Goal: Task Accomplishment & Management: Manage account settings

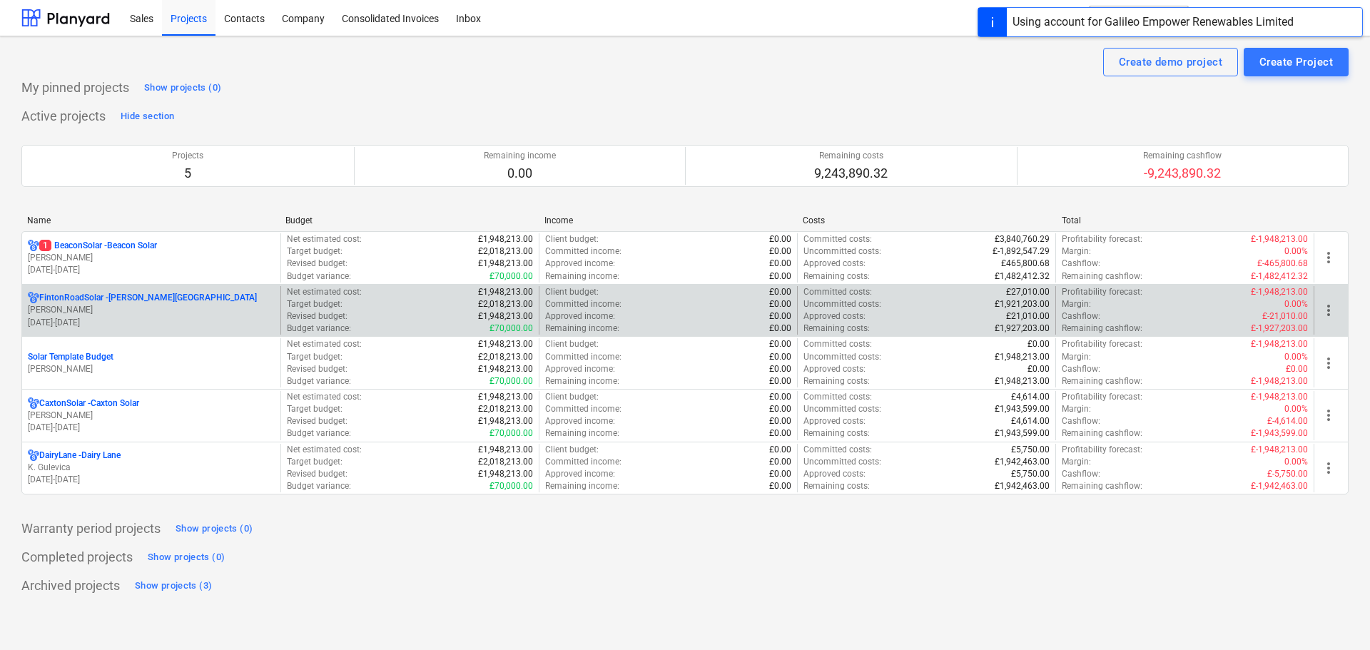
click at [120, 309] on p "[PERSON_NAME]" at bounding box center [151, 310] width 247 height 12
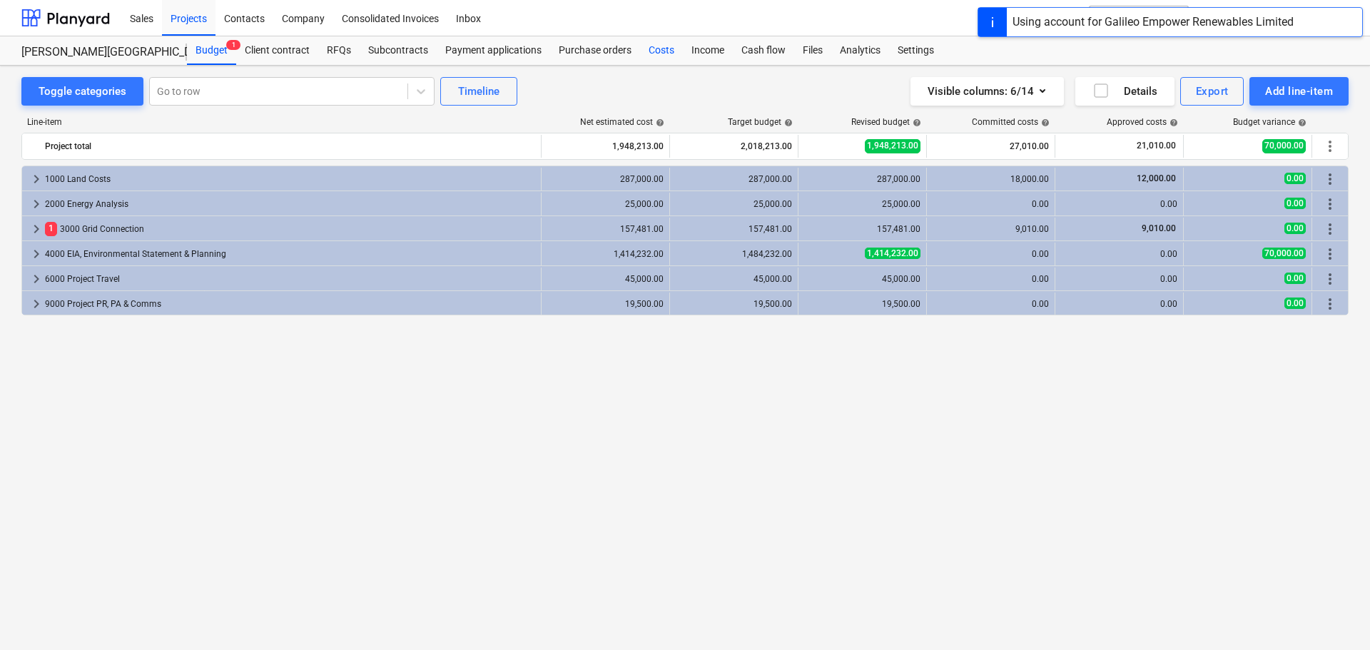
click at [651, 50] on div "Costs" at bounding box center [661, 50] width 43 height 29
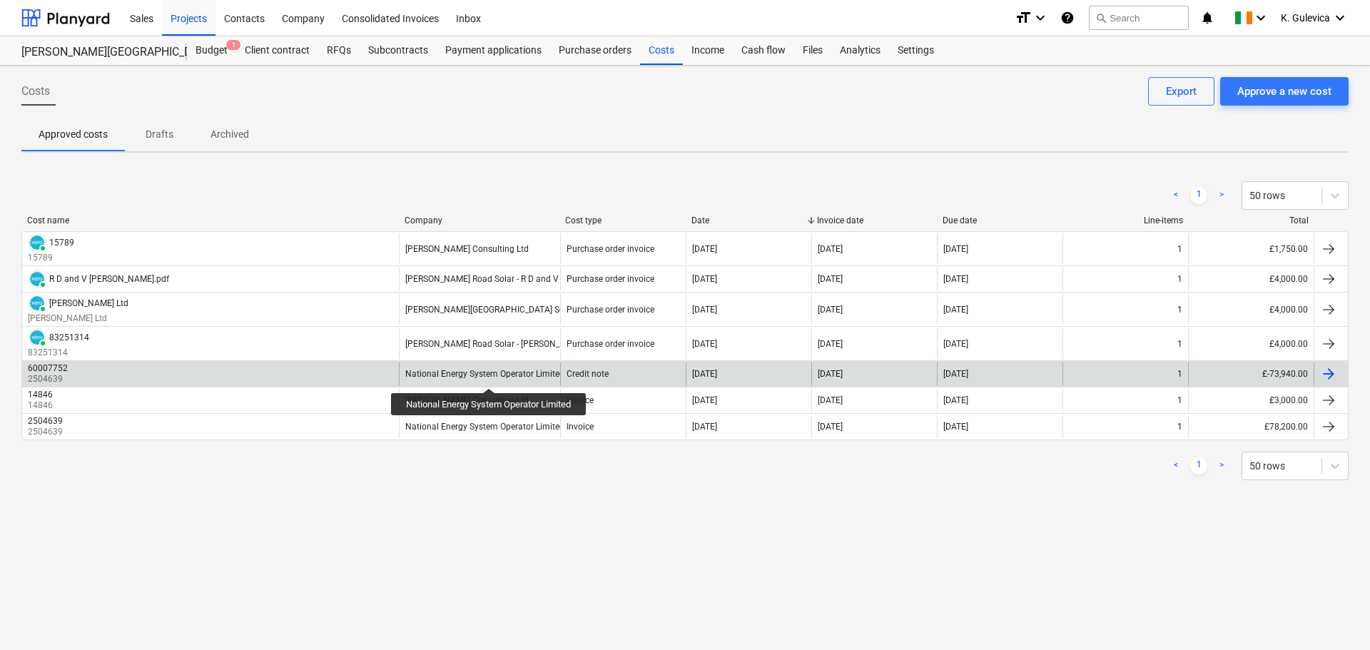
click at [491, 375] on div "National Energy System Operator Limited" at bounding box center [484, 374] width 159 height 10
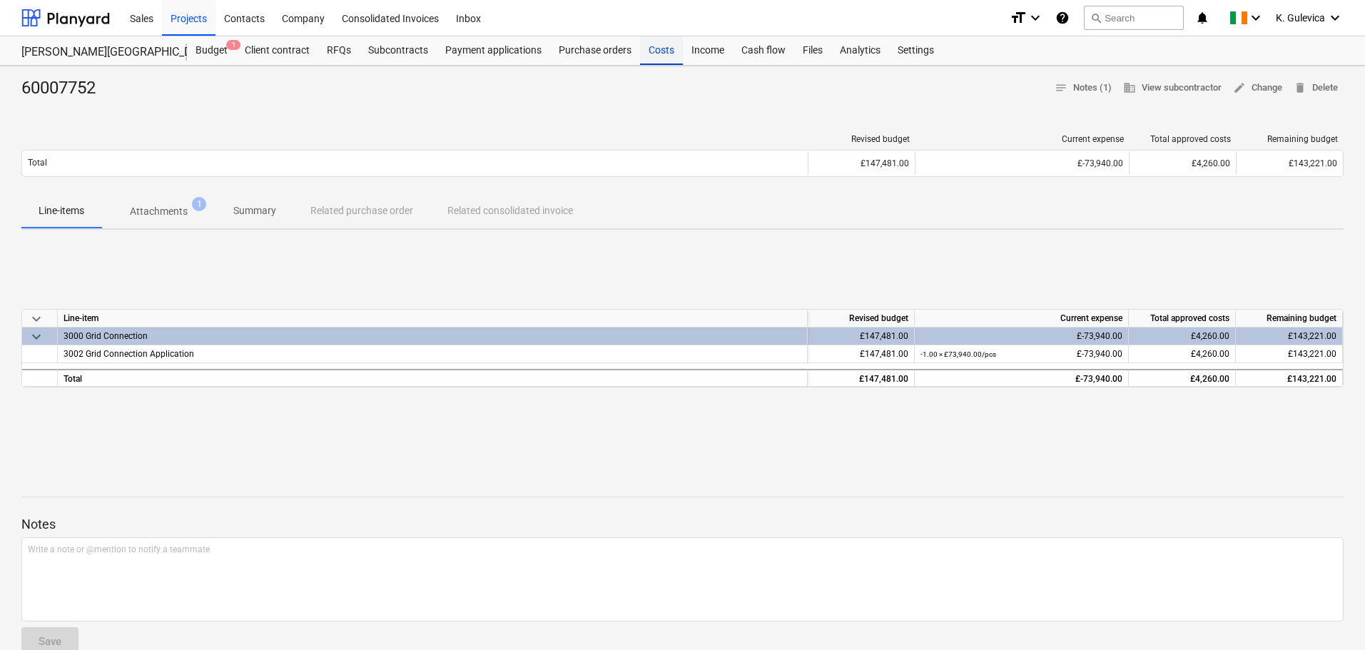
click at [662, 49] on div "Costs" at bounding box center [661, 50] width 43 height 29
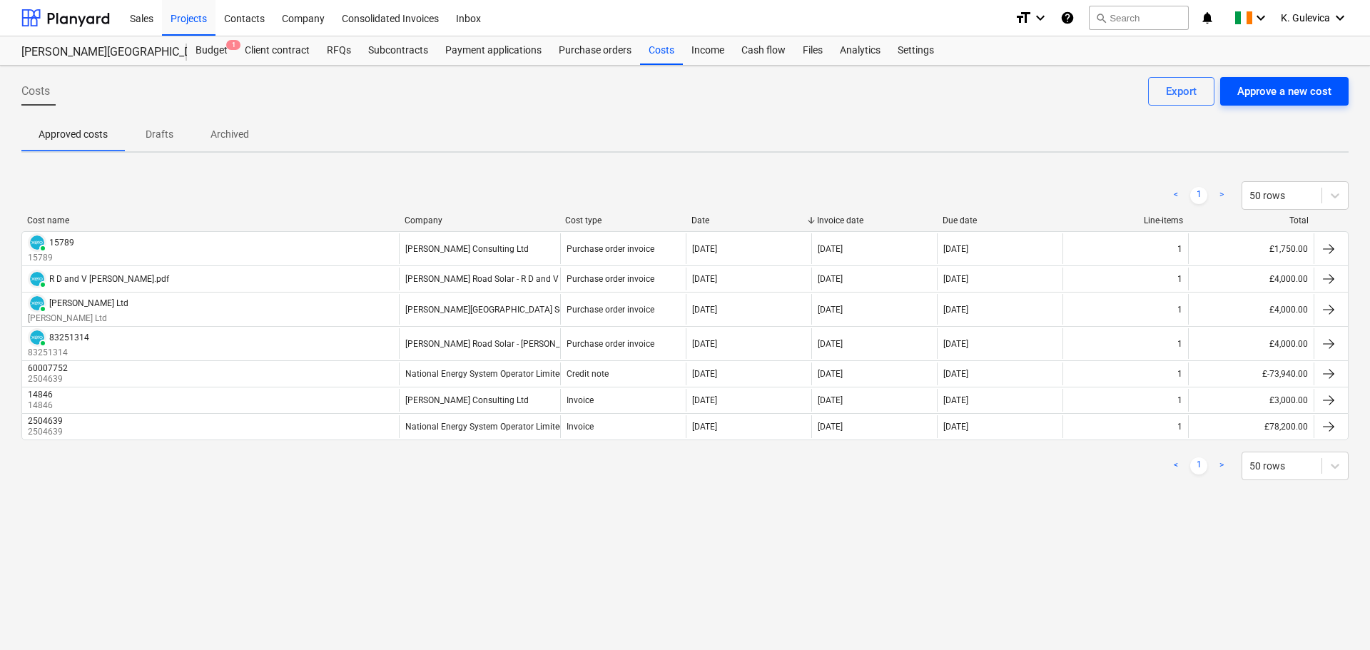
click at [1335, 92] on button "Approve a new cost" at bounding box center [1284, 91] width 128 height 29
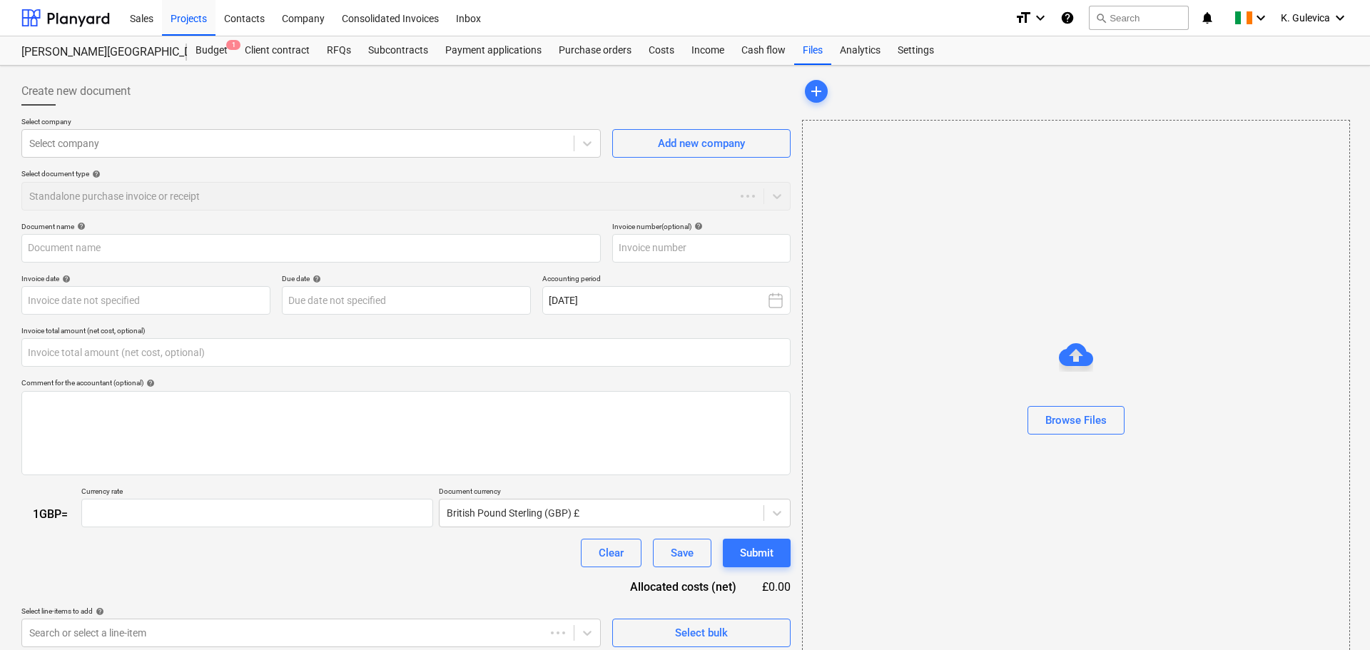
type input "0.00"
type input "1.00"
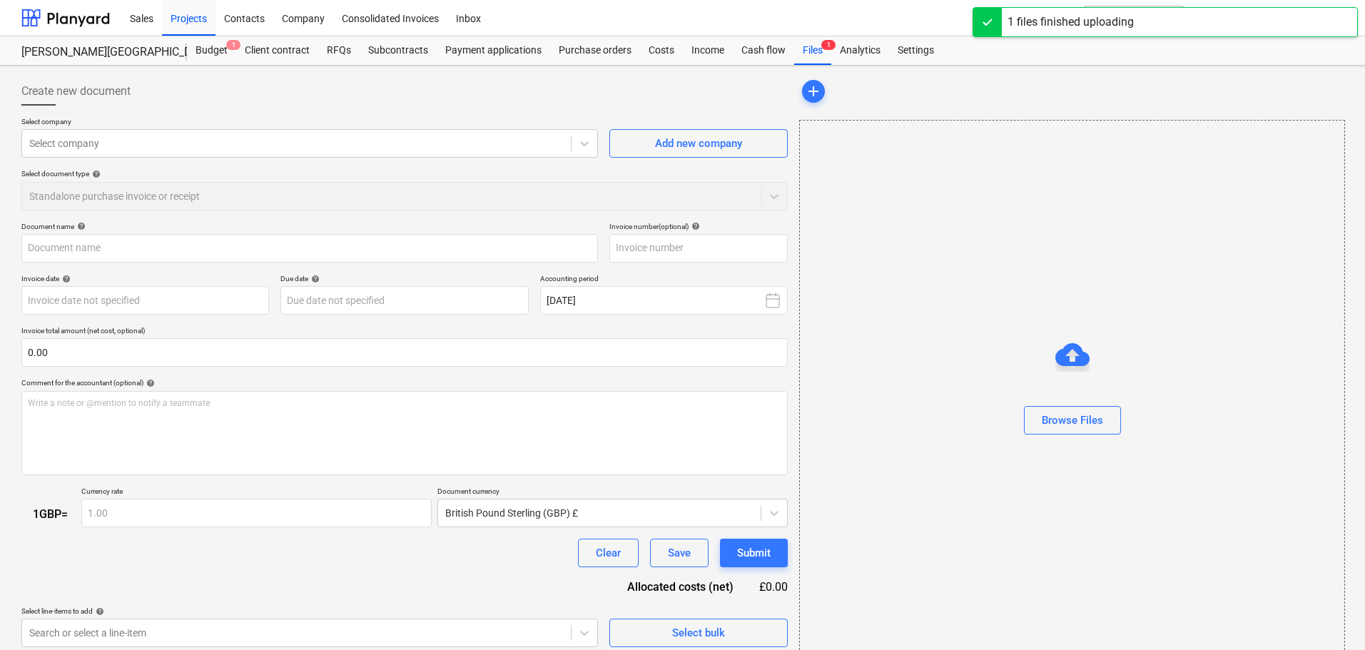
type input "Remittance Advice Notice [DATE].PDF"
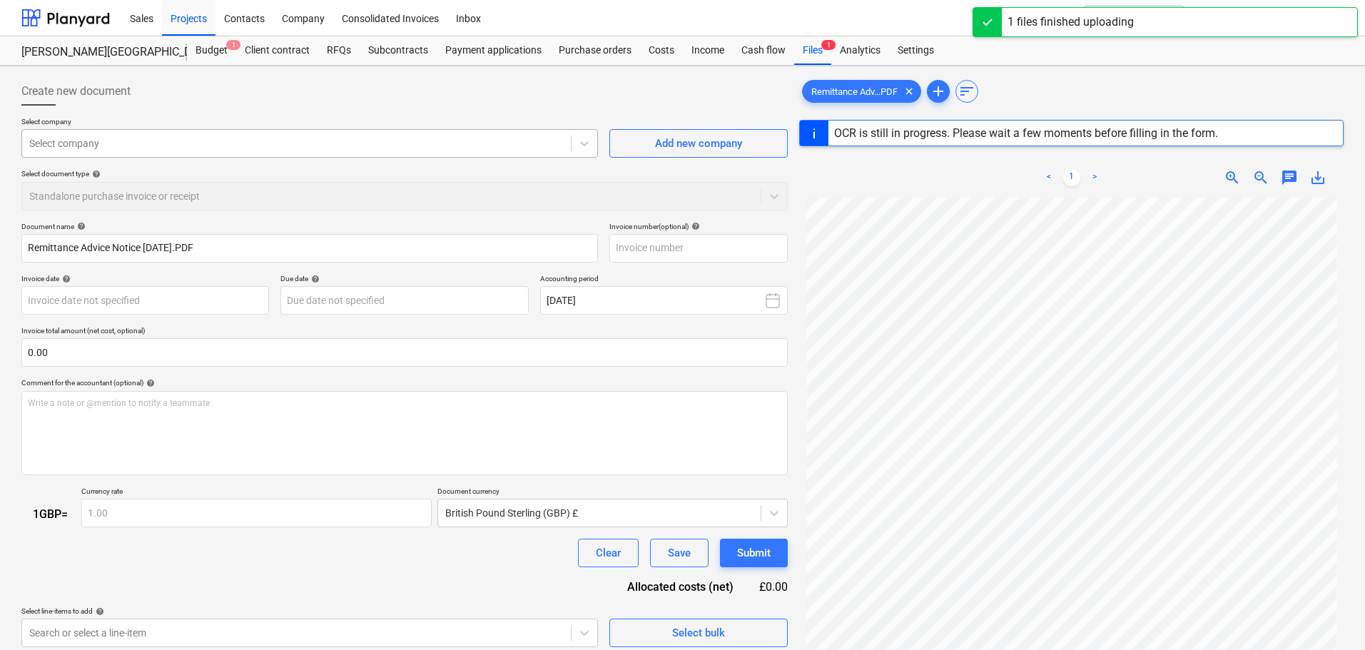
click at [161, 138] on div at bounding box center [296, 143] width 535 height 14
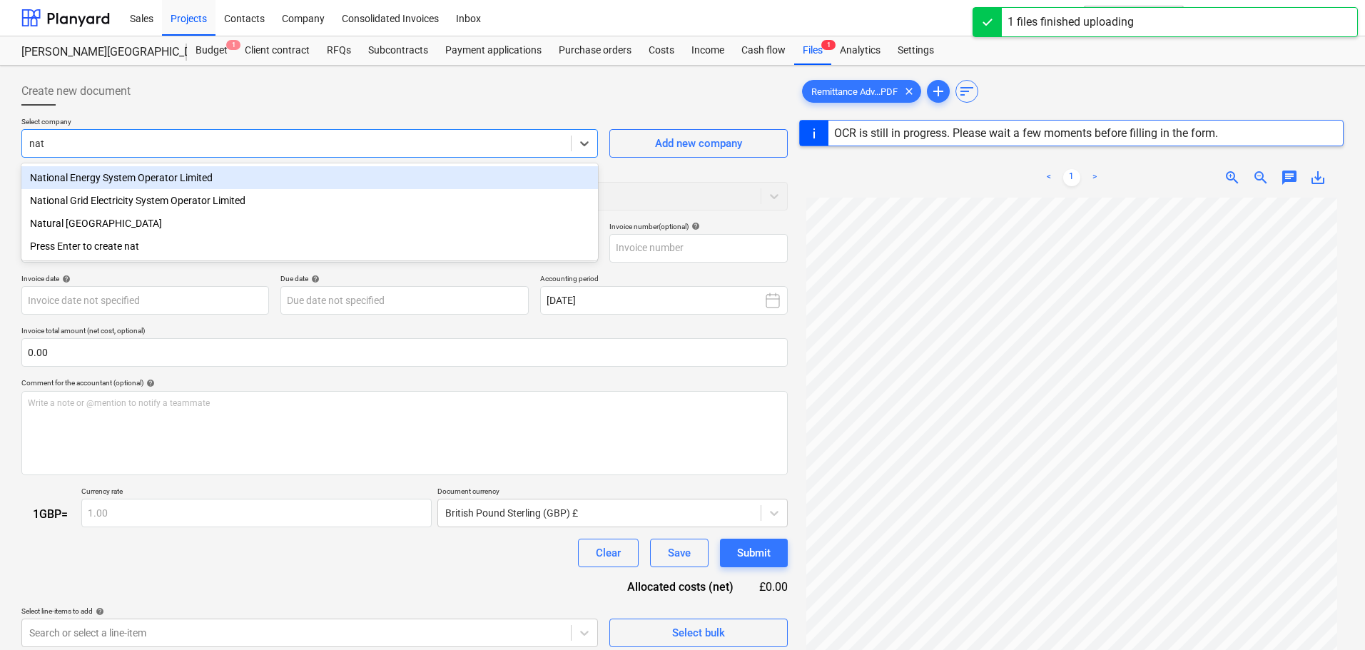
type input "nati"
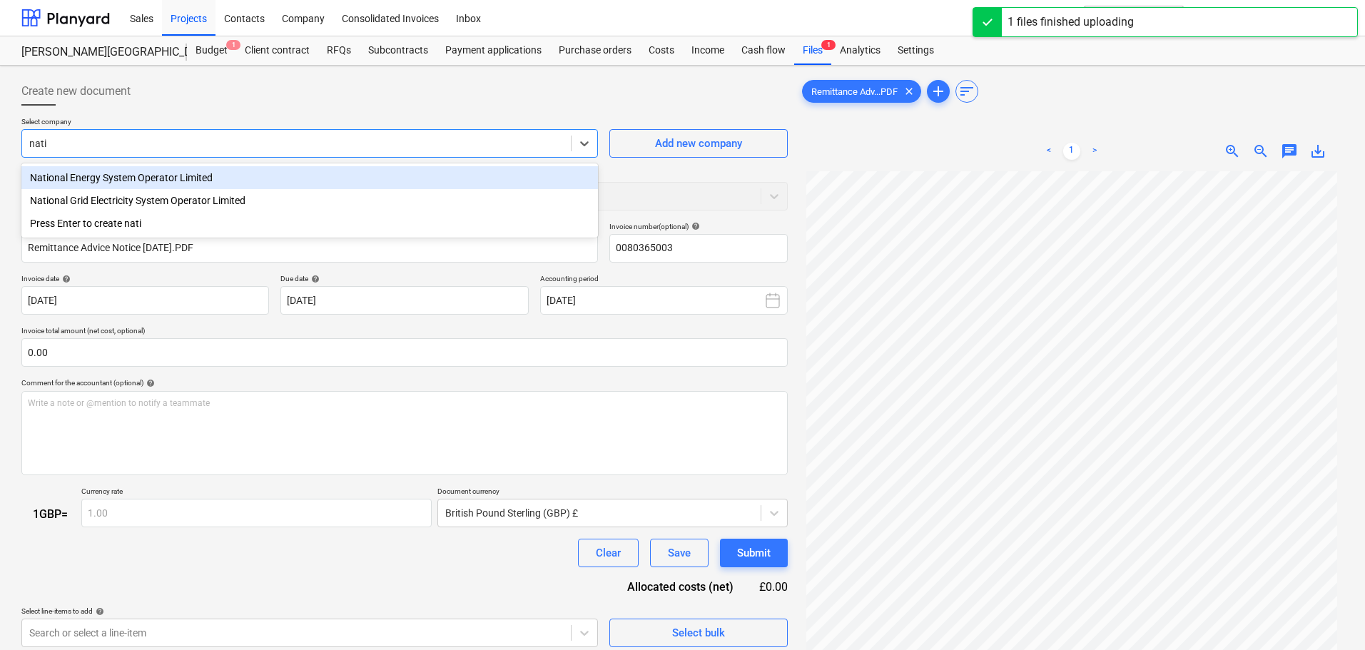
type input "0080365003"
type input "[DATE]"
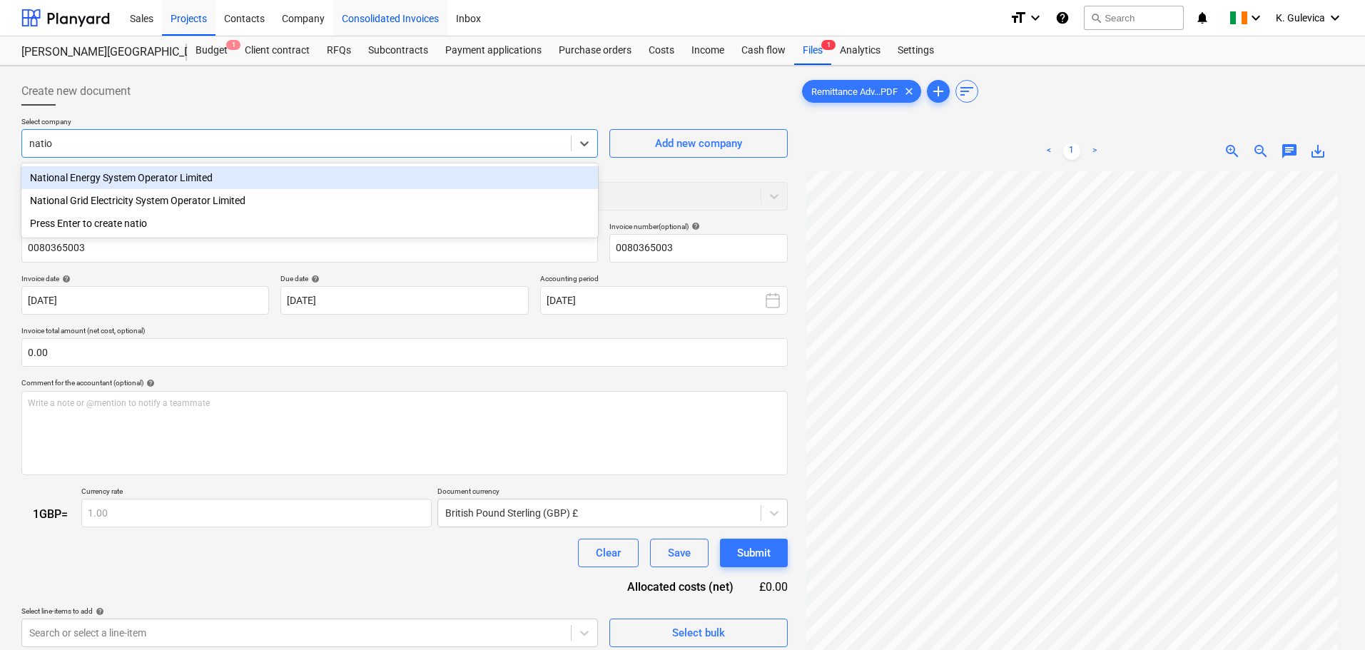
type input "natio"
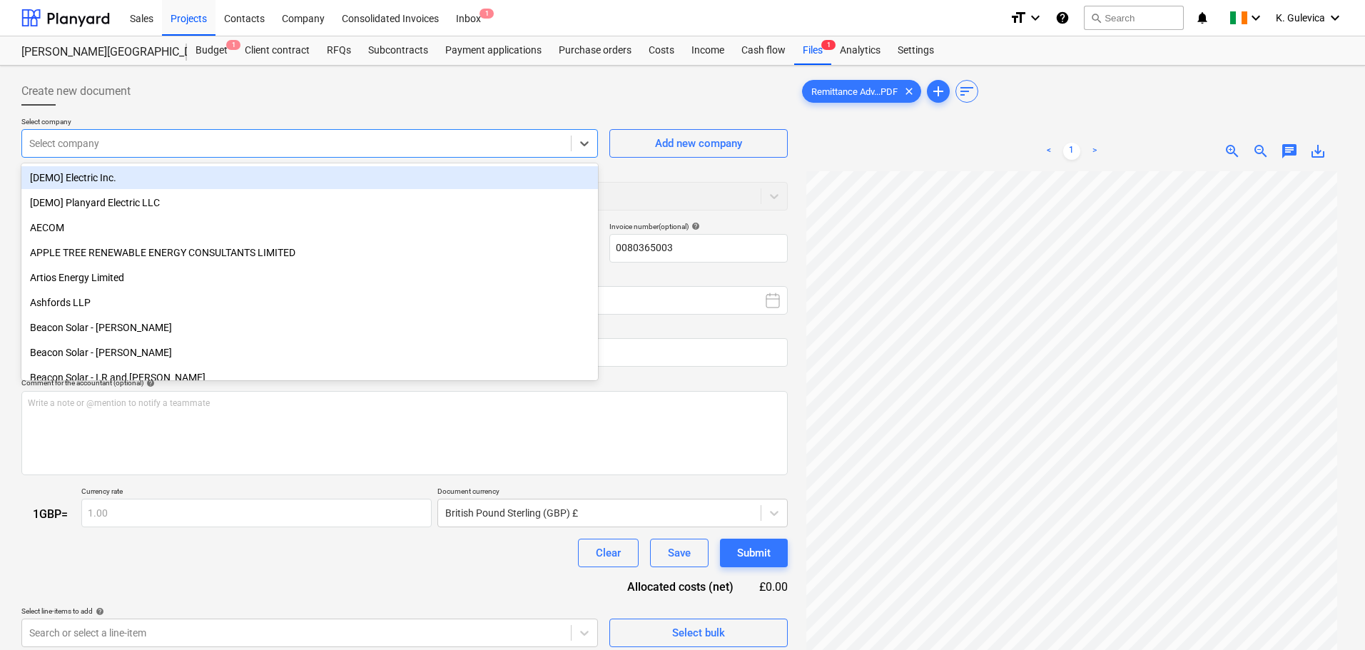
click at [182, 136] on div at bounding box center [296, 143] width 535 height 14
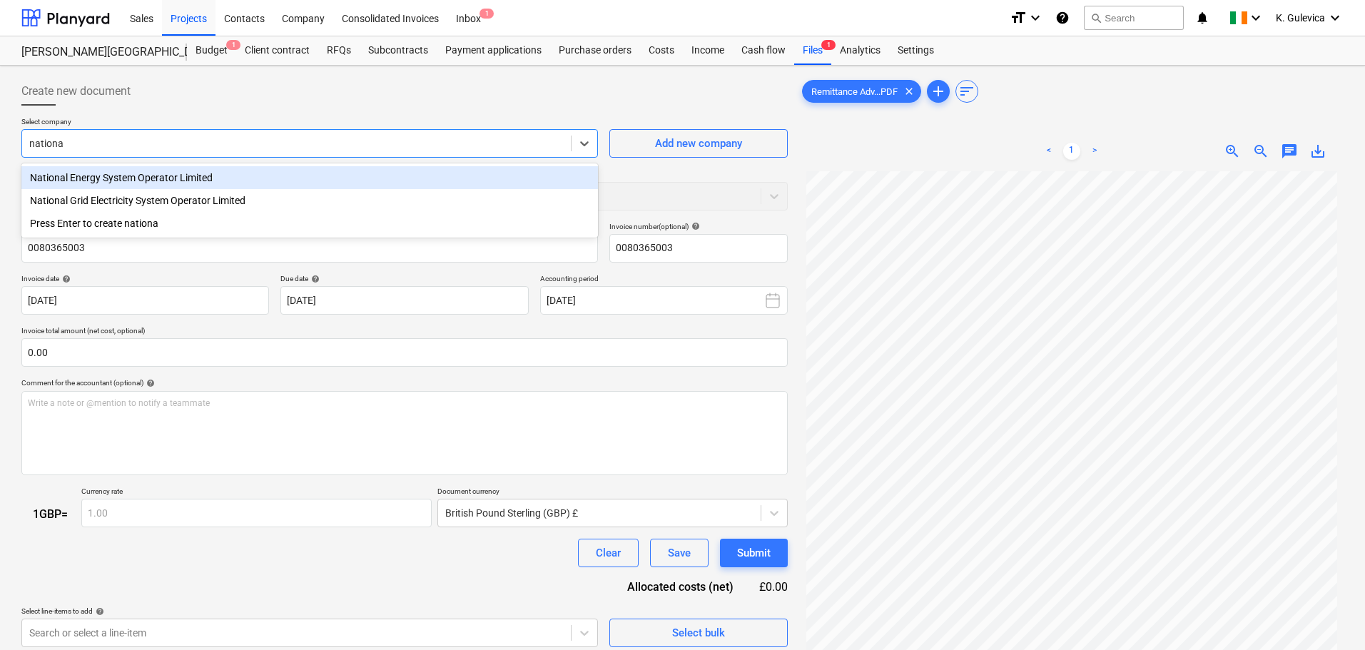
type input "national"
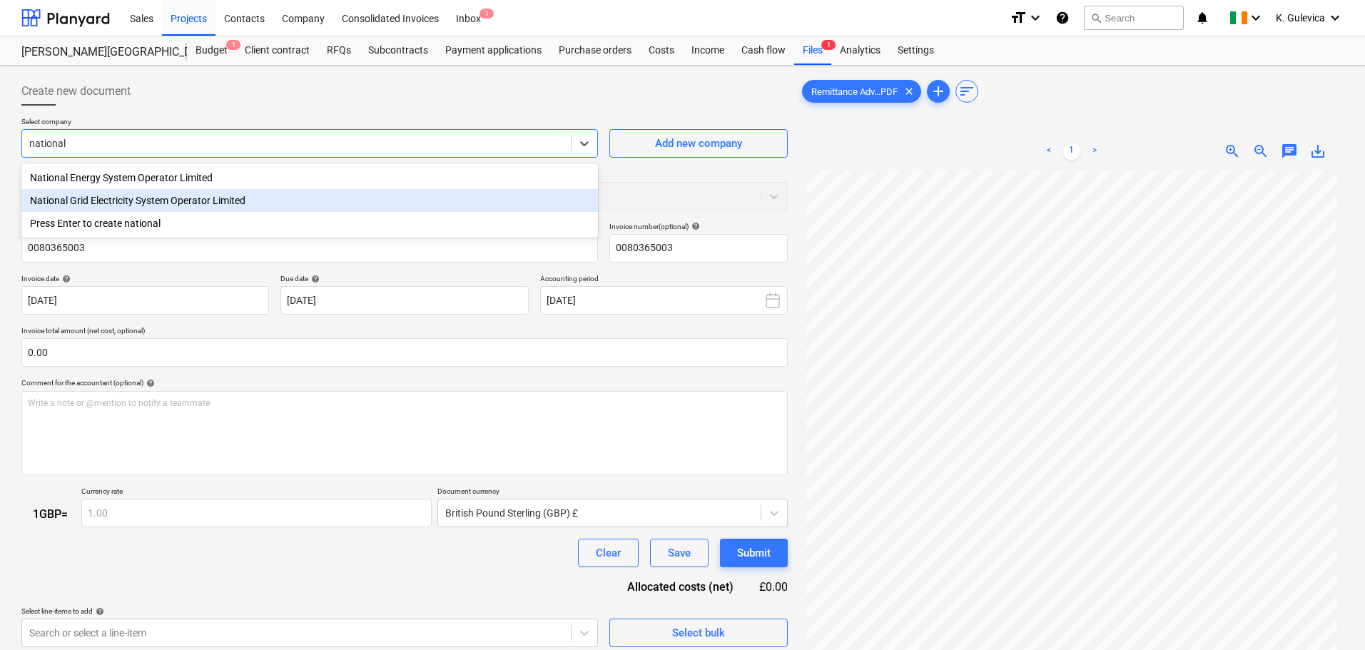
click at [198, 199] on div "National Grid Electricity System Operator Limited" at bounding box center [309, 200] width 577 height 23
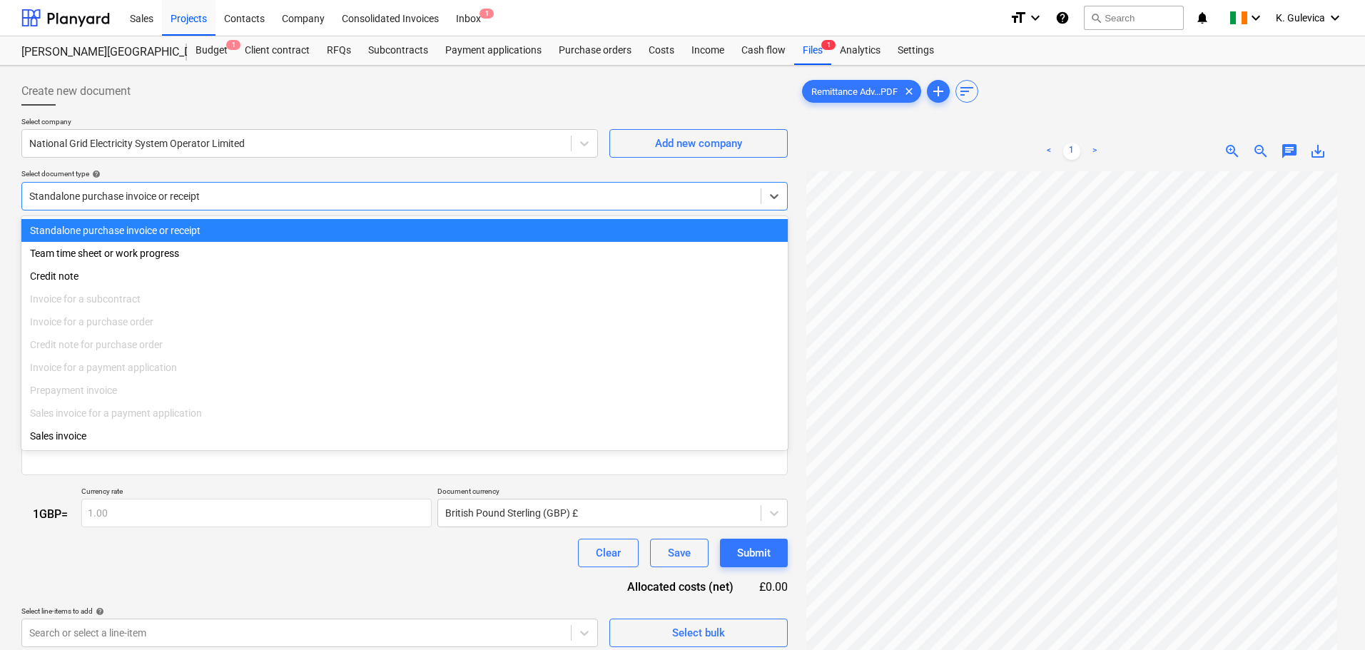
click at [194, 200] on div at bounding box center [391, 196] width 724 height 14
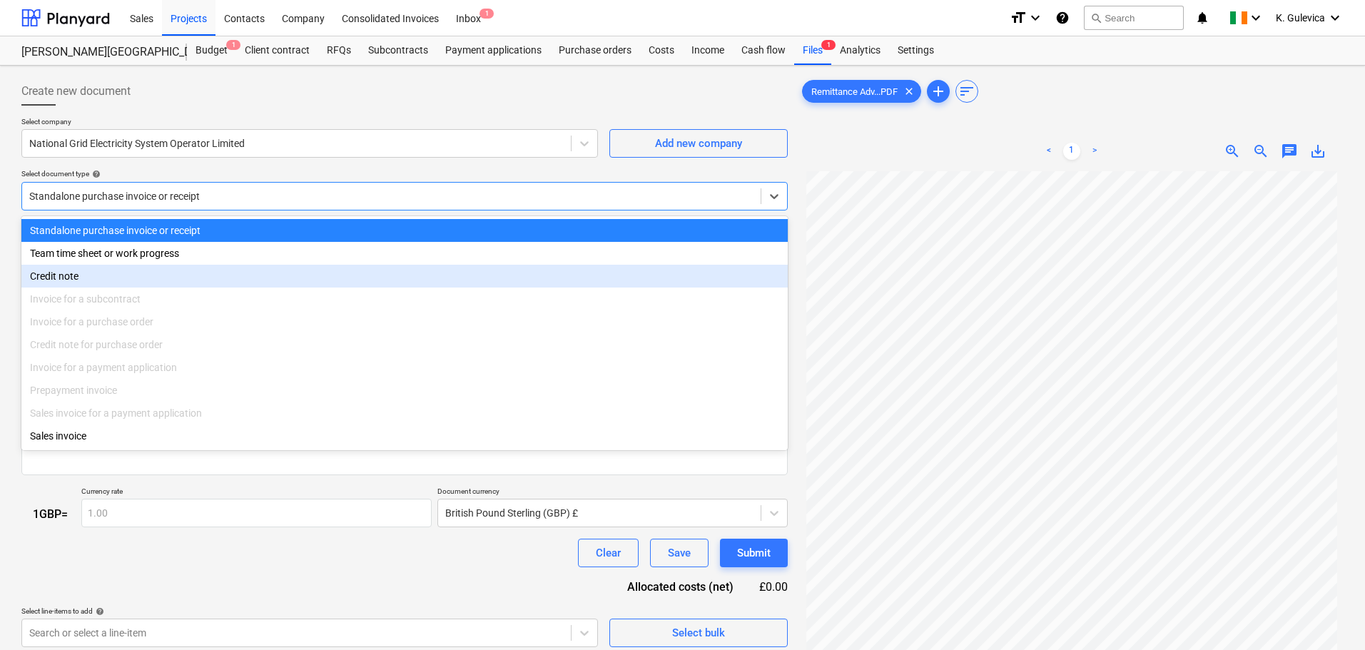
click at [86, 269] on div "Credit note" at bounding box center [404, 276] width 766 height 23
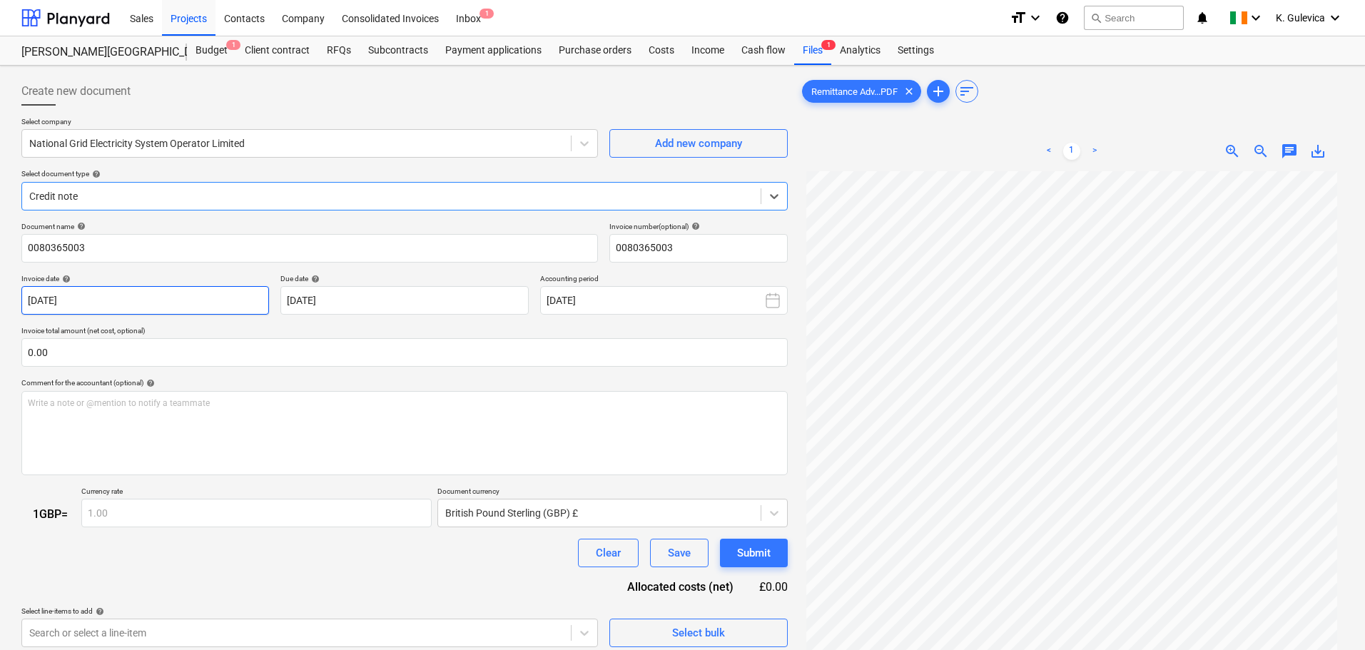
click at [192, 305] on body "Sales Projects Contacts Company Consolidated Invoices Inbox 1 format_size keybo…" at bounding box center [682, 325] width 1365 height 650
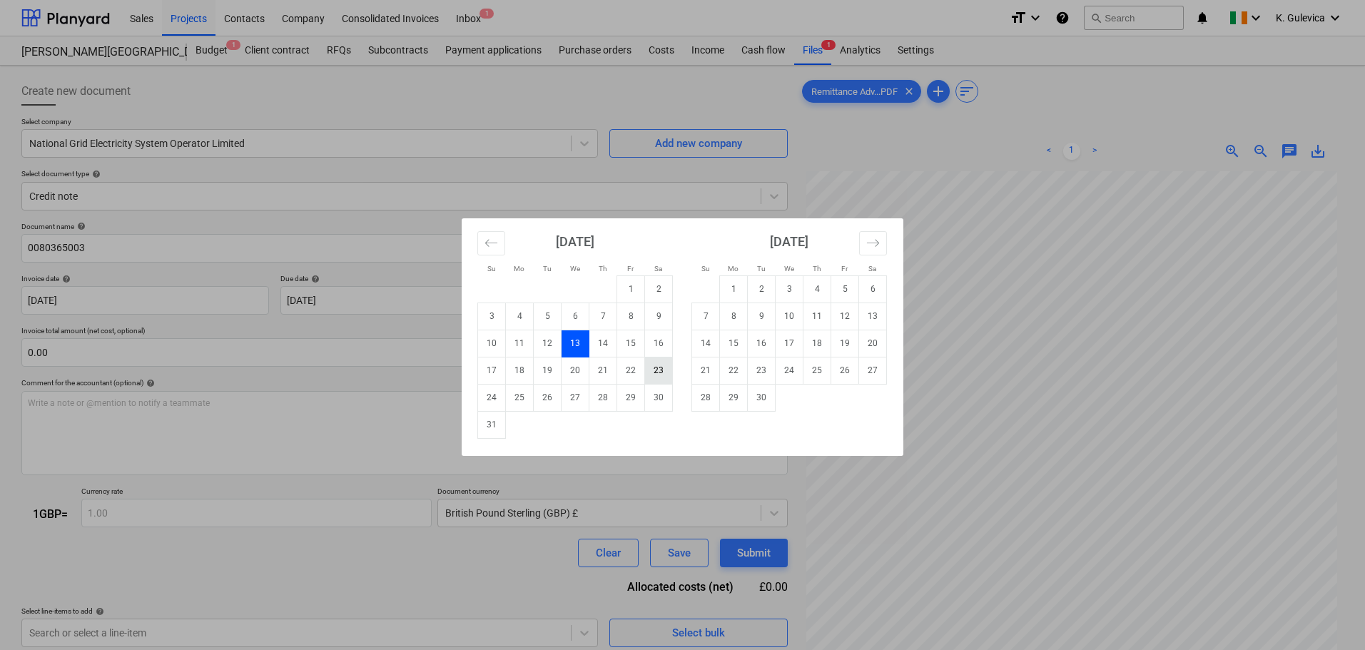
click at [655, 370] on td "23" at bounding box center [659, 370] width 28 height 27
type input "[DATE]"
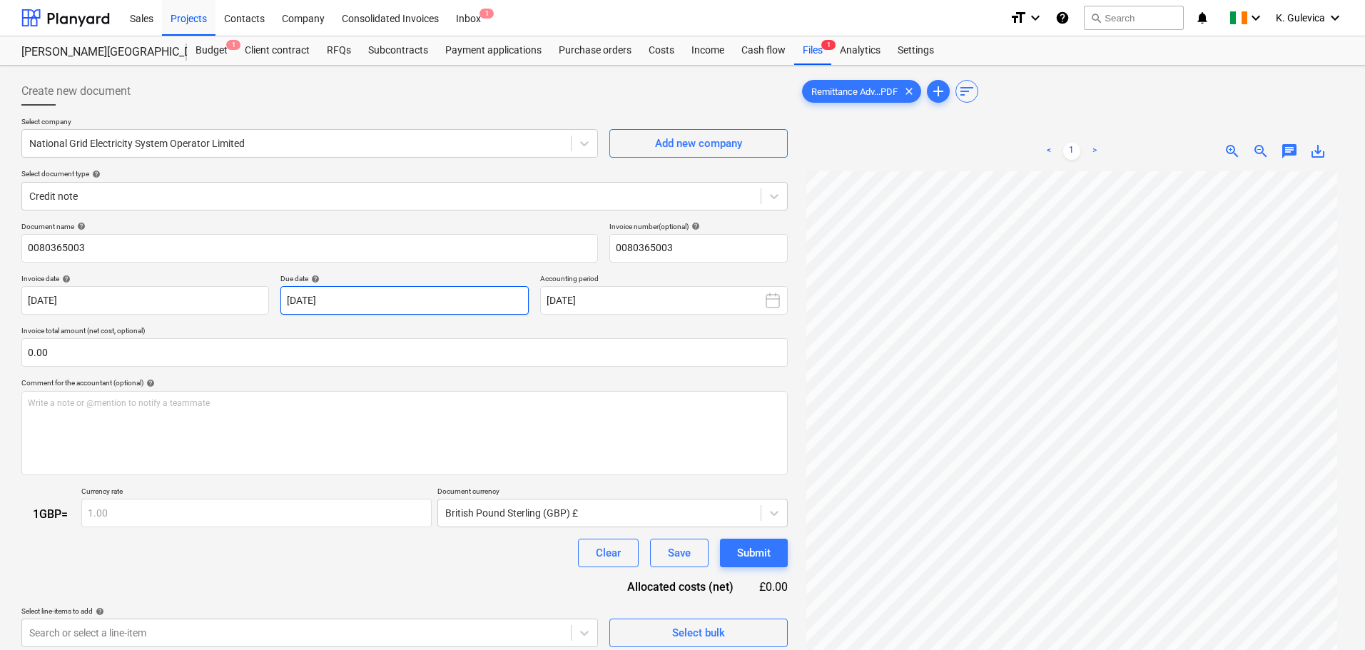
click at [472, 290] on body "Sales Projects Contacts Company Consolidated Invoices Inbox 1 format_size keybo…" at bounding box center [682, 325] width 1365 height 650
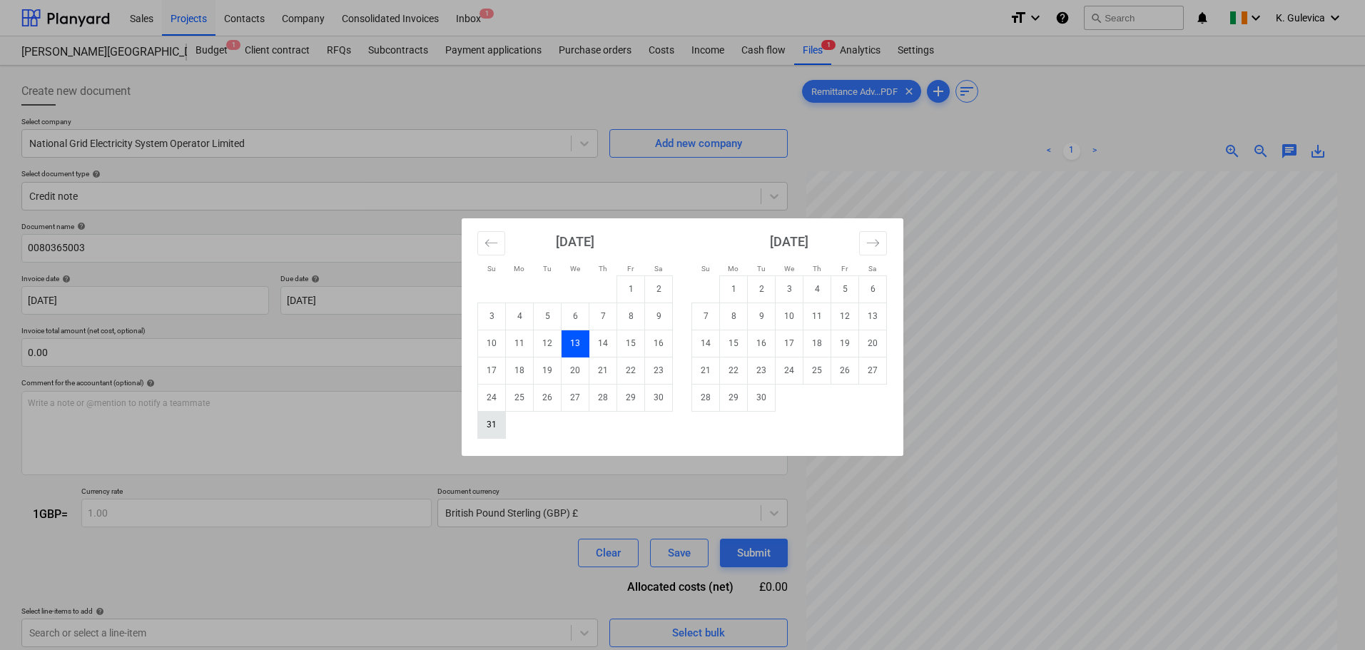
click at [491, 433] on td "31" at bounding box center [492, 424] width 28 height 27
type input "[DATE]"
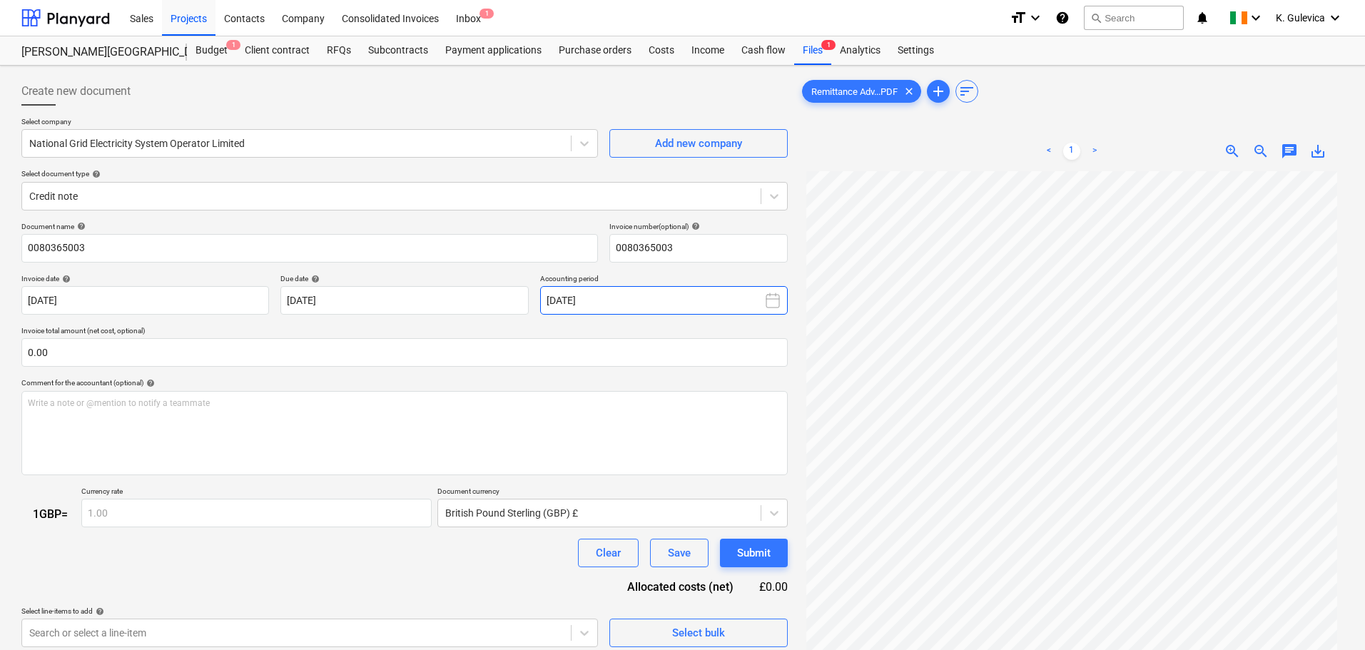
click at [692, 301] on button "[DATE]" at bounding box center [664, 300] width 248 height 29
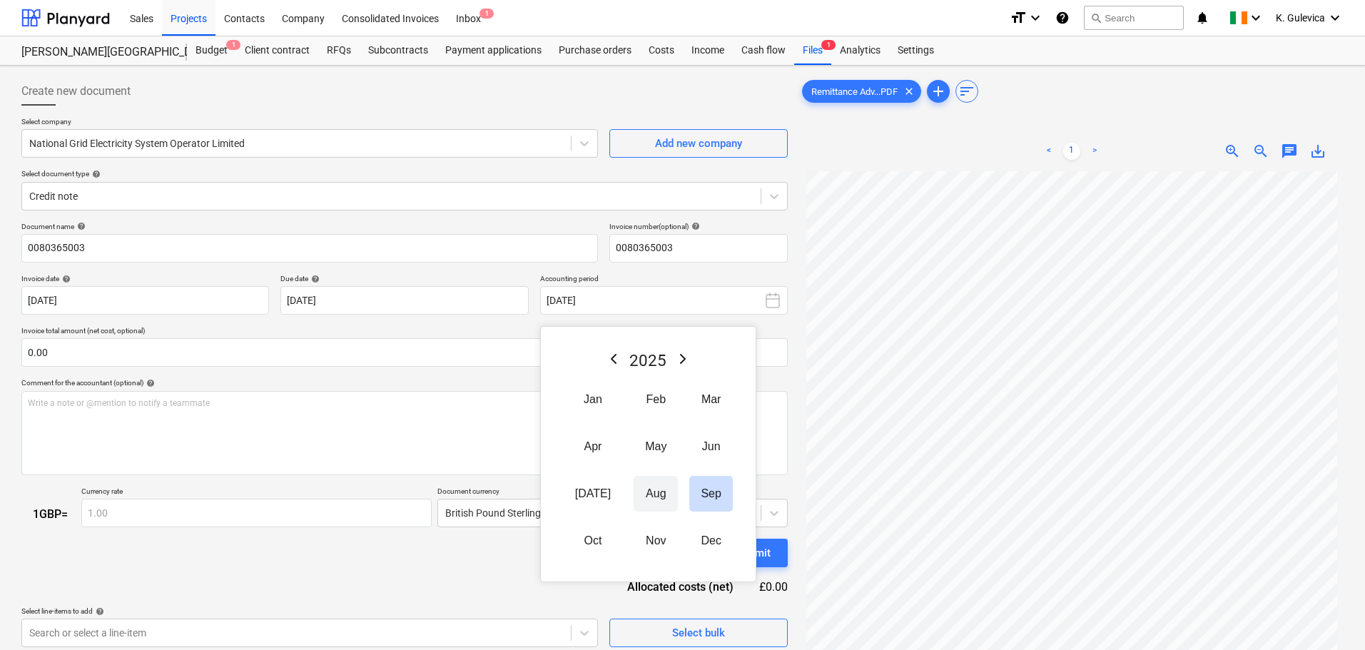
click at [647, 484] on button "Aug" at bounding box center [656, 494] width 44 height 36
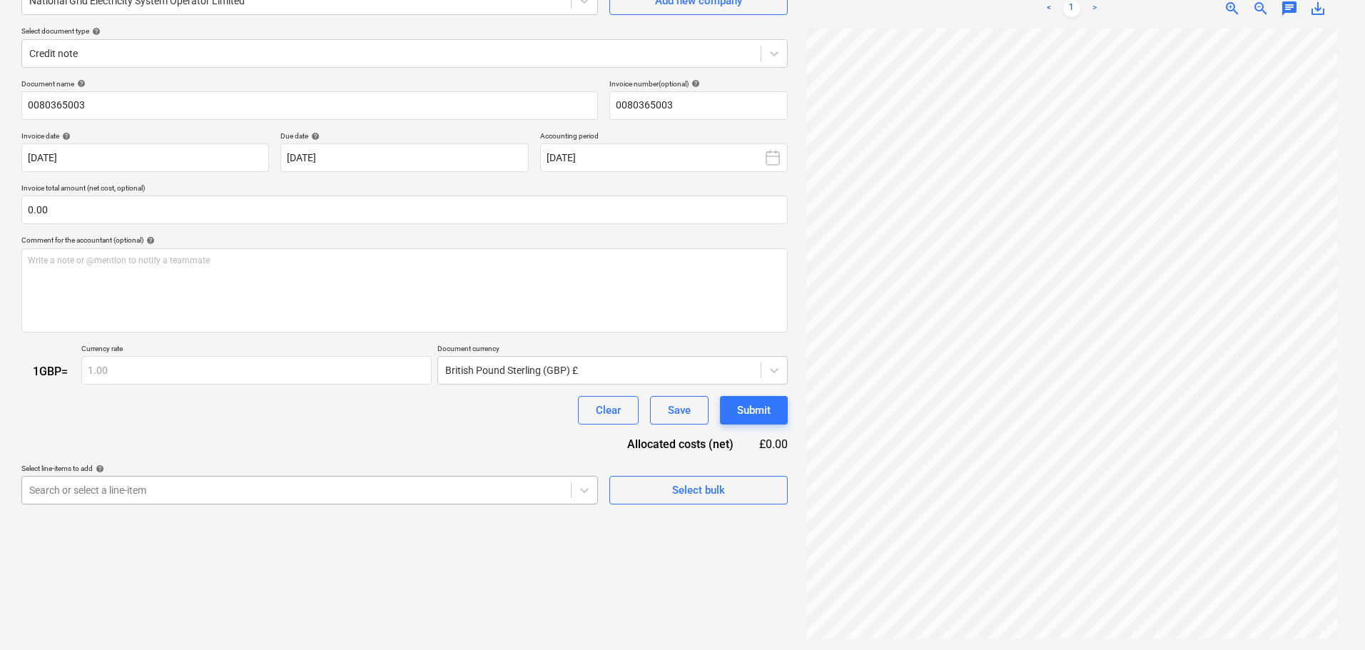
click at [445, 487] on body "Sales Projects Contacts Company Consolidated Invoices Inbox 1 format_size keybo…" at bounding box center [682, 182] width 1365 height 650
click at [187, 477] on body "Sales Projects Contacts Company Consolidated Invoices Inbox 1 format_size keybo…" at bounding box center [682, 182] width 1365 height 650
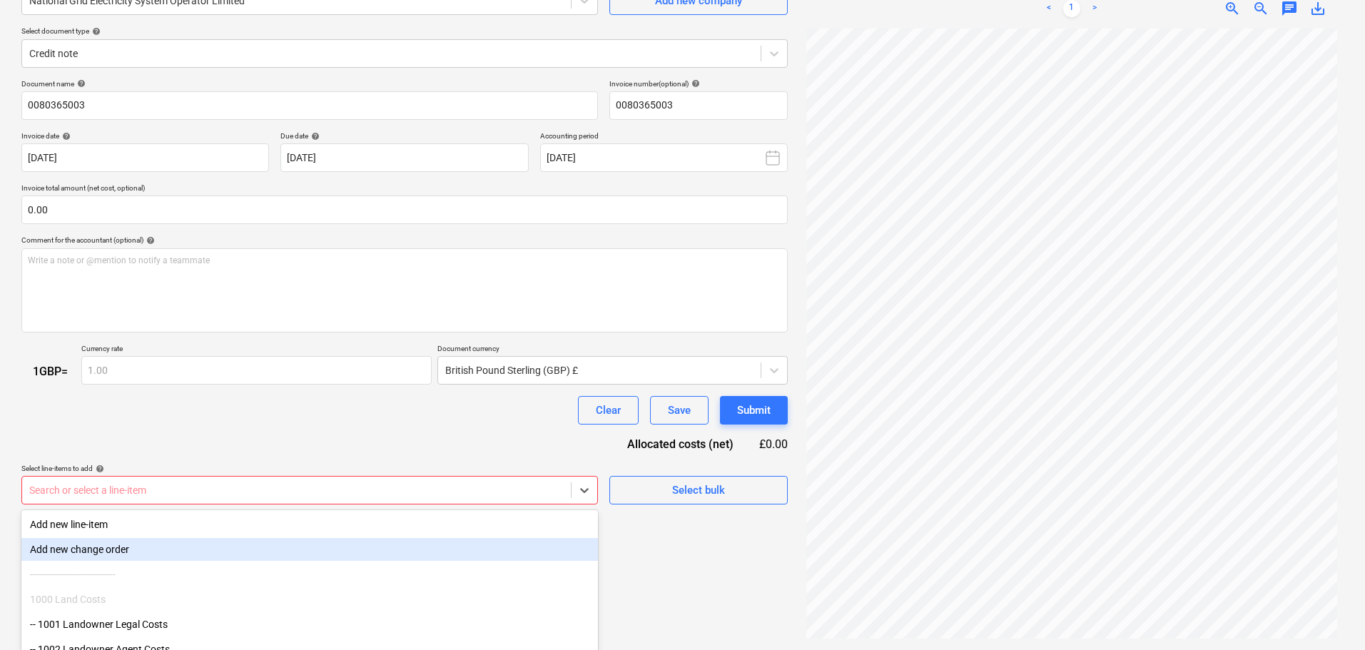
scroll to position [220, 0]
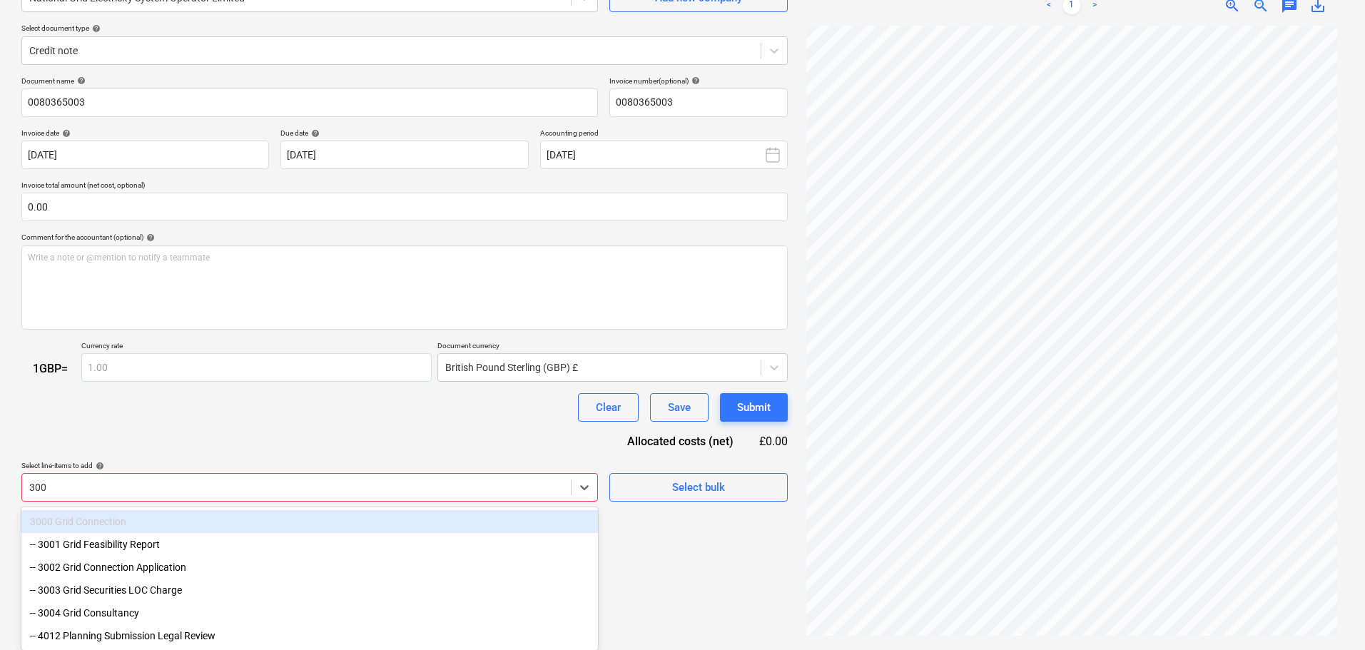
type input "3002"
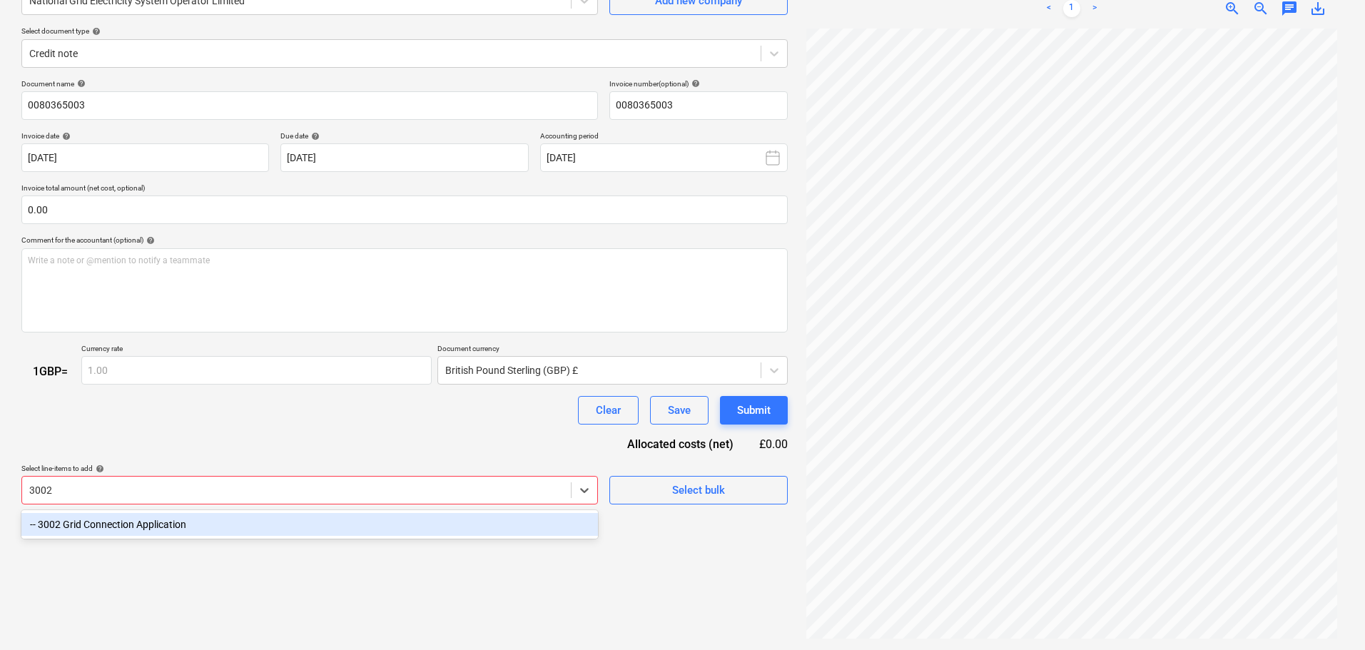
click at [193, 522] on div "-- 3002 Grid Connection Application" at bounding box center [309, 524] width 577 height 23
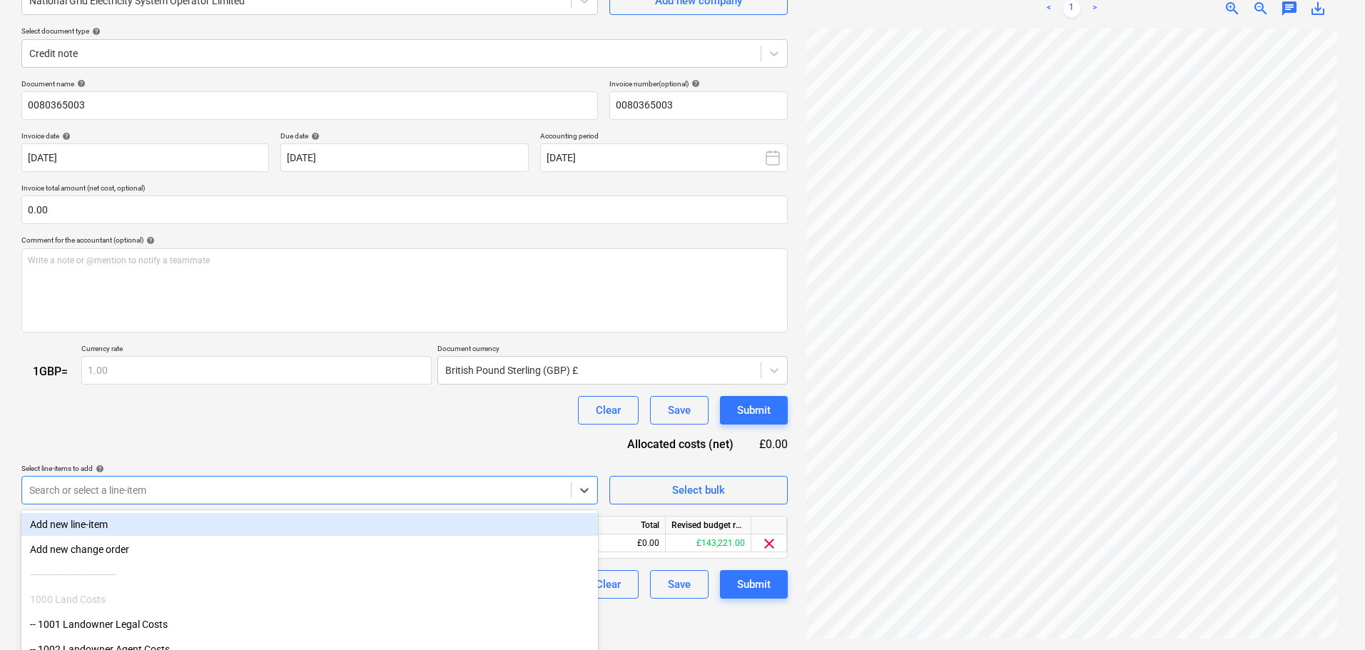
click at [279, 404] on div "Clear Save Submit" at bounding box center [404, 410] width 766 height 29
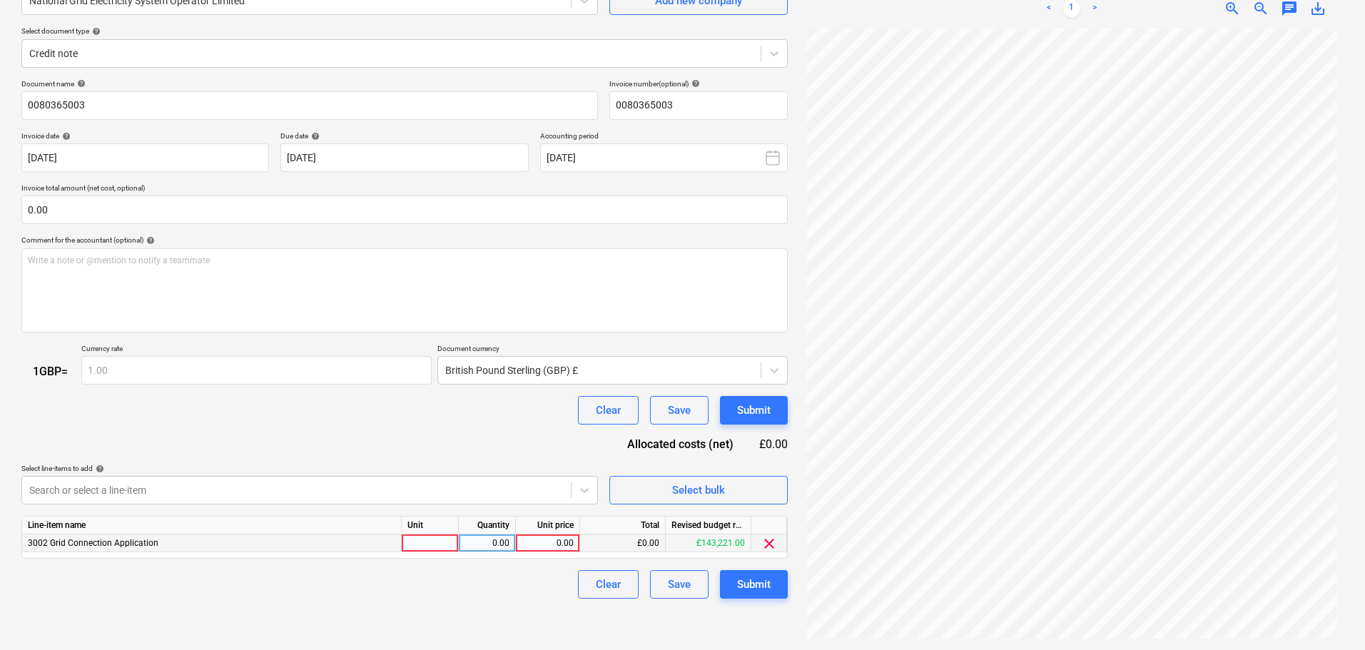
click at [445, 545] on div at bounding box center [430, 544] width 57 height 18
type input "1"
click at [498, 543] on div "0.00" at bounding box center [487, 544] width 45 height 18
type input "1"
click at [563, 543] on div "0.00" at bounding box center [548, 544] width 52 height 18
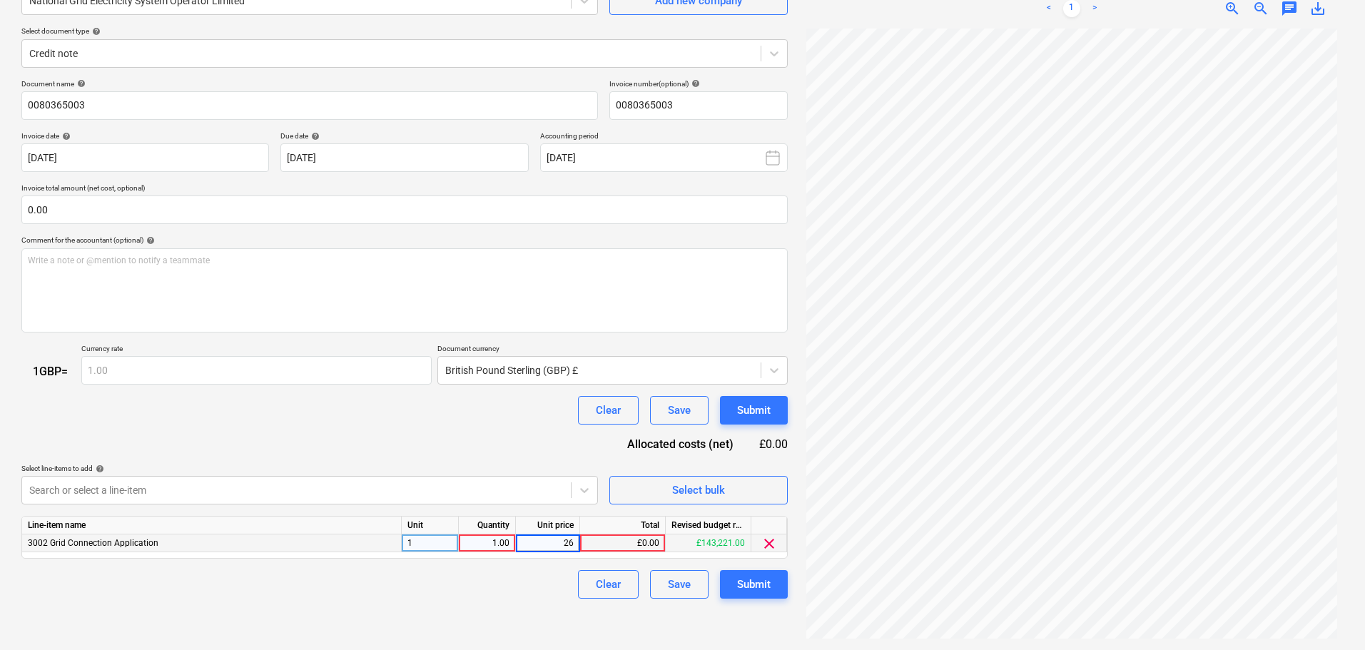
type input "260"
click at [748, 584] on div "Submit" at bounding box center [754, 584] width 34 height 19
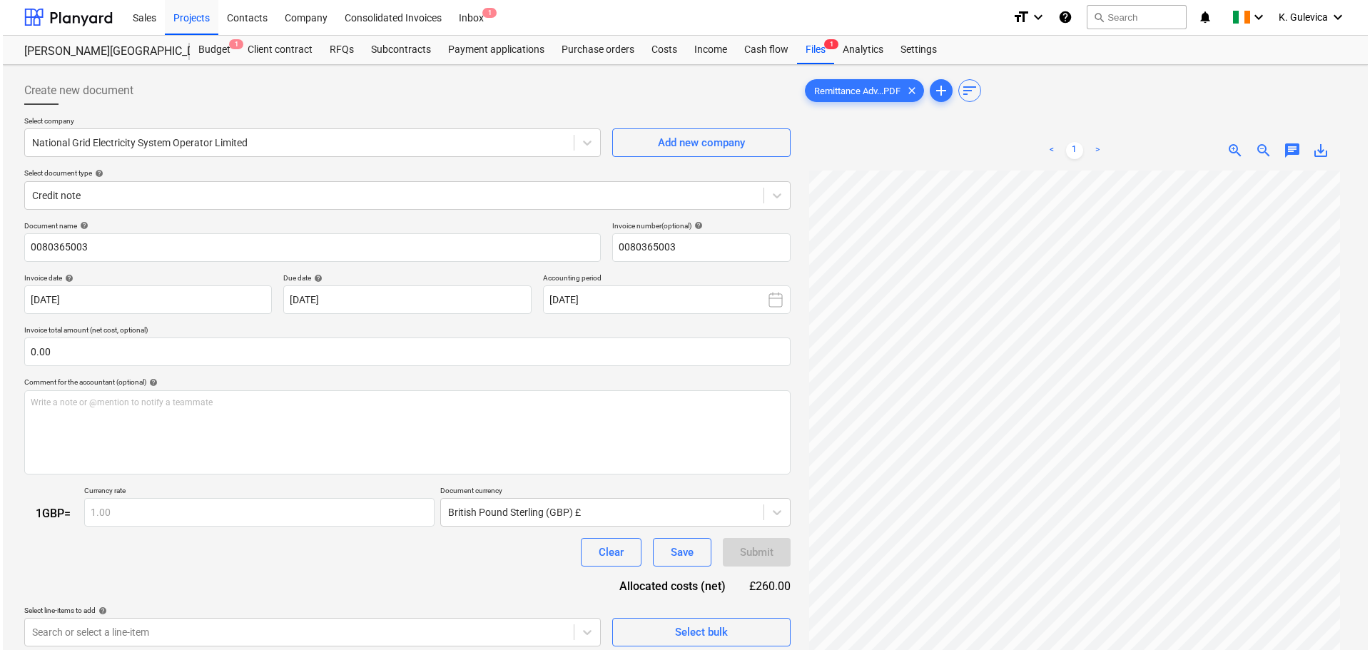
scroll to position [0, 0]
click at [664, 46] on div "Costs" at bounding box center [661, 50] width 43 height 29
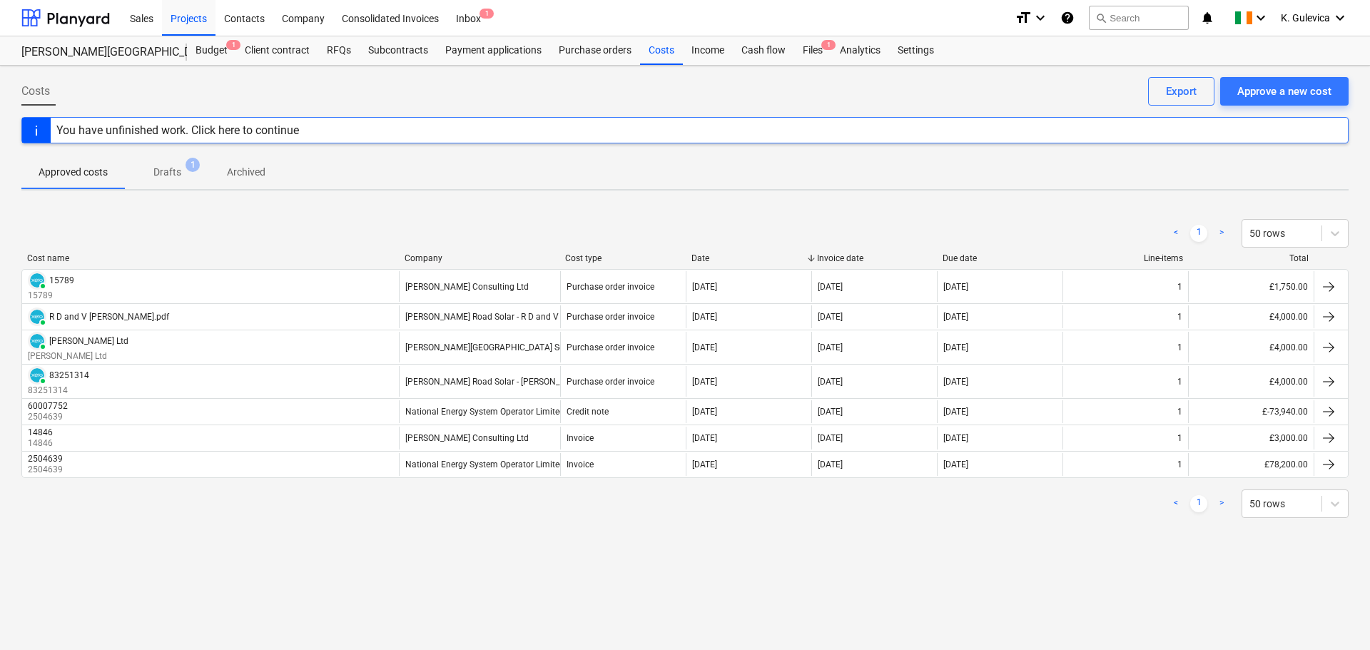
click at [166, 171] on p "Drafts" at bounding box center [167, 172] width 28 height 15
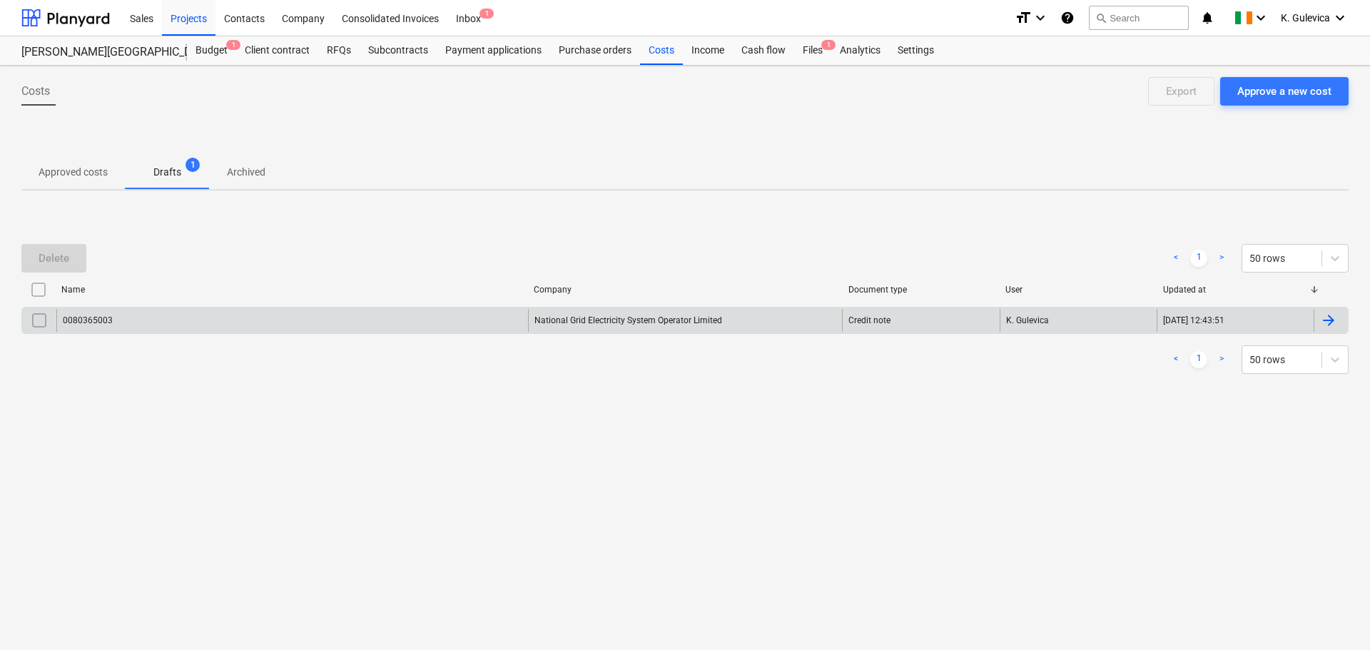
click at [363, 322] on div "0080365003" at bounding box center [292, 320] width 472 height 23
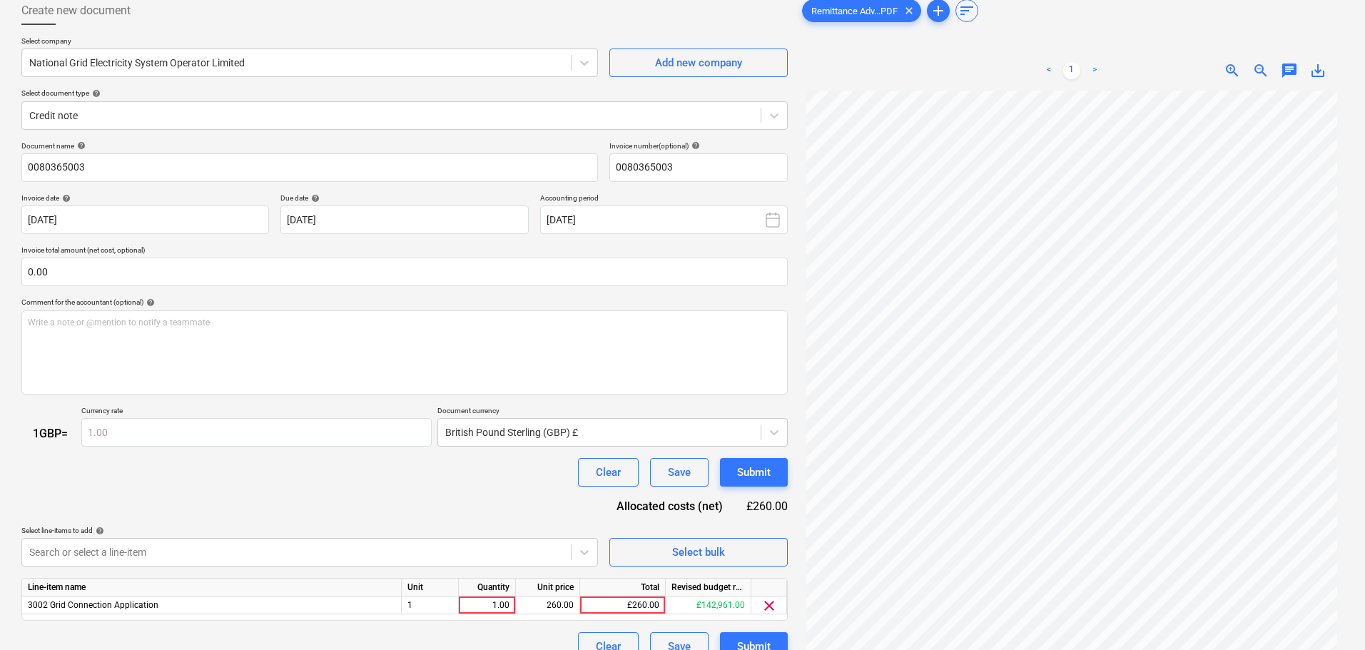
scroll to position [143, 0]
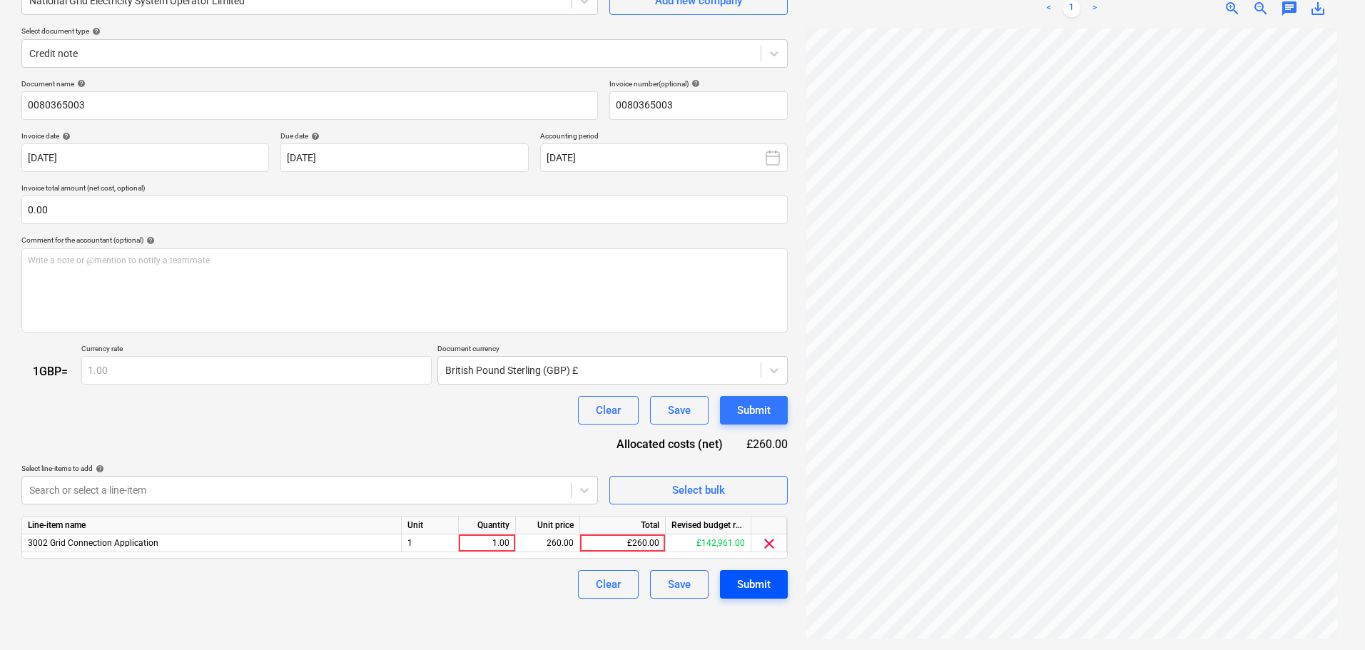
click at [759, 587] on div "Submit" at bounding box center [754, 584] width 34 height 19
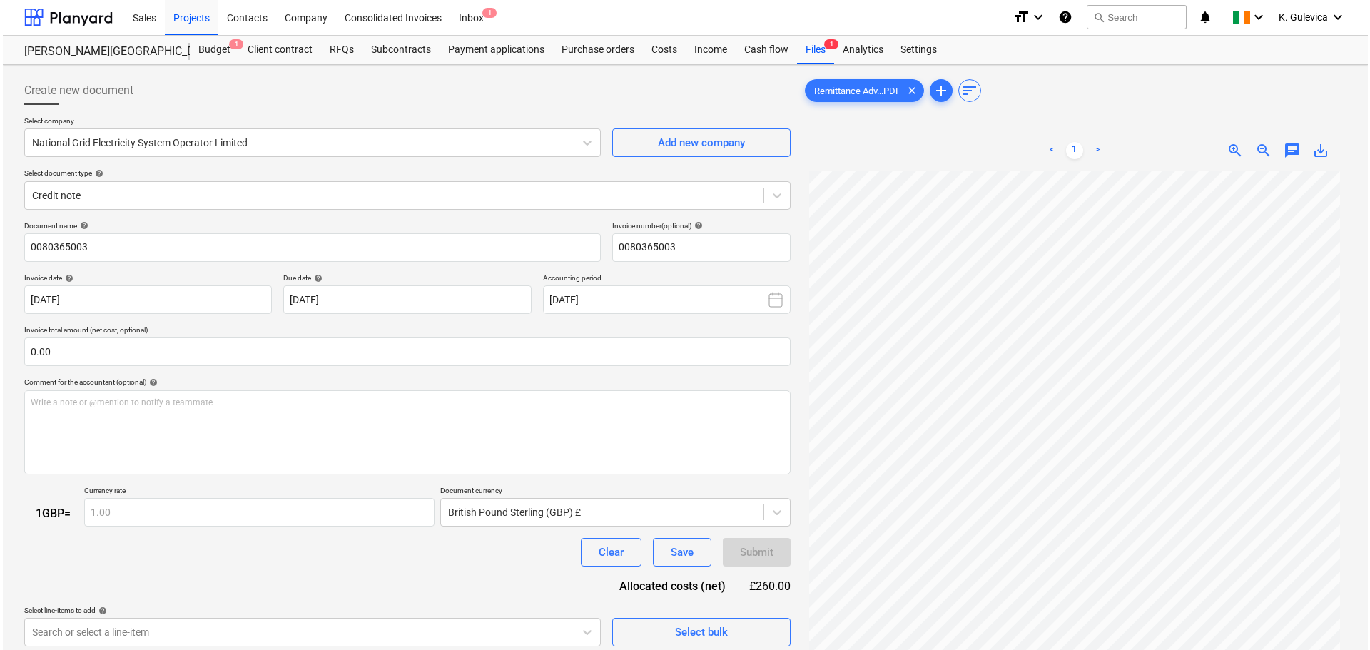
scroll to position [0, 0]
click at [649, 49] on div "Costs" at bounding box center [661, 50] width 43 height 29
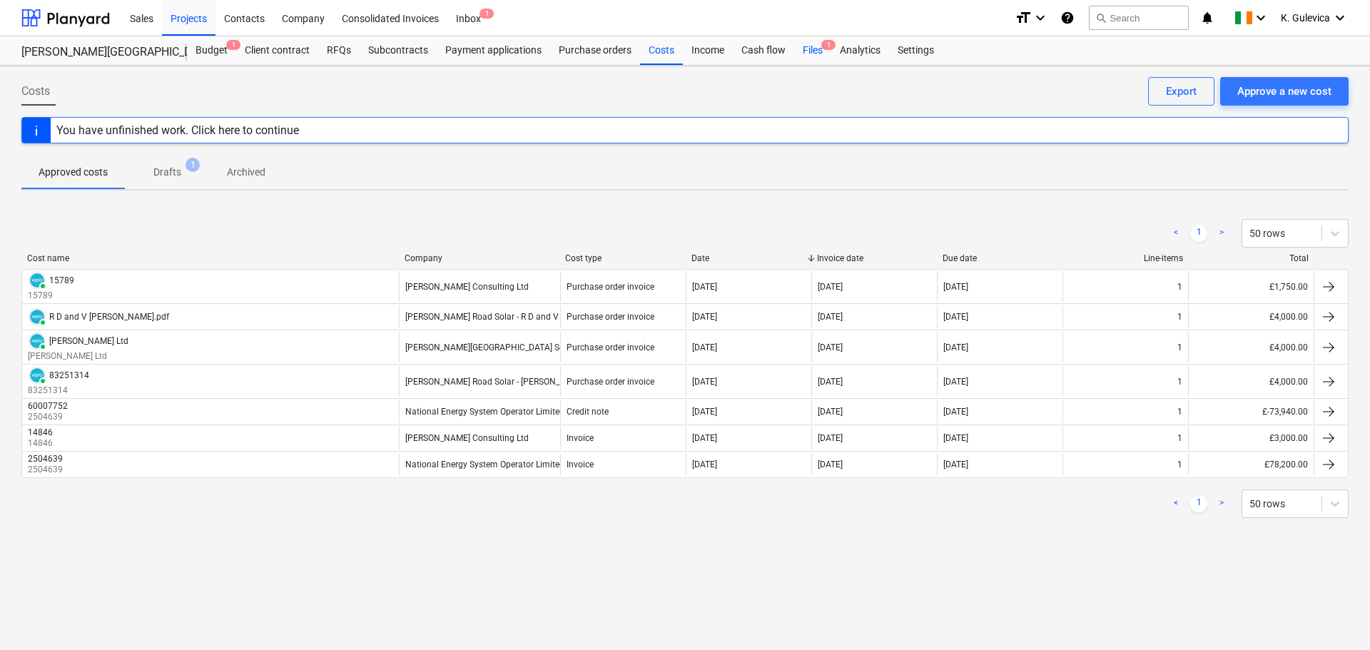
click at [814, 49] on div "Files 1" at bounding box center [812, 50] width 37 height 29
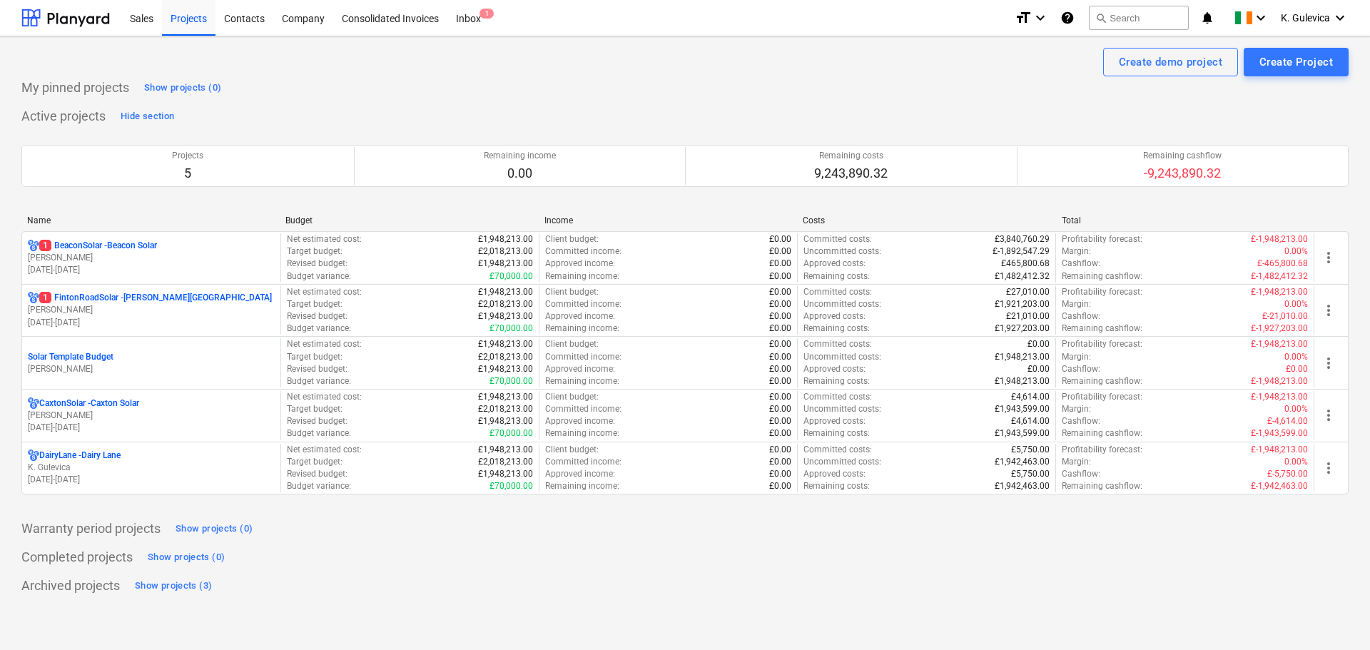
click at [139, 307] on p "[PERSON_NAME]" at bounding box center [151, 310] width 247 height 12
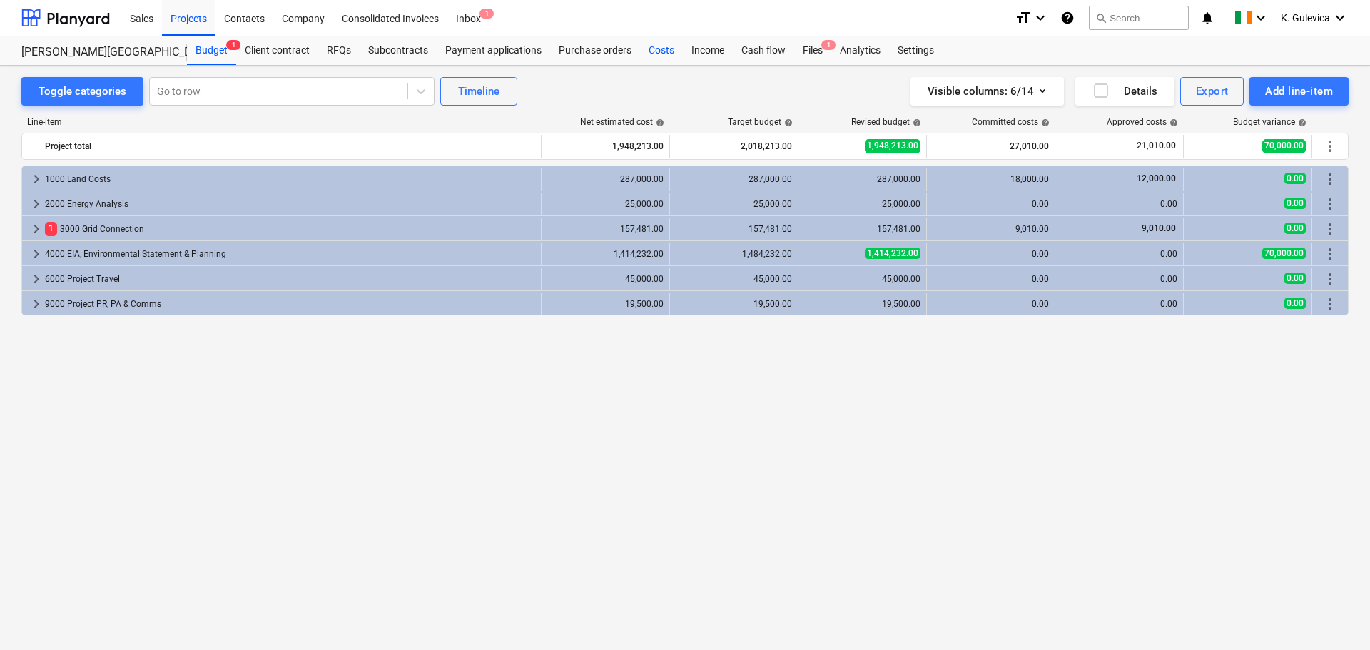
click at [660, 51] on div "Costs" at bounding box center [661, 50] width 43 height 29
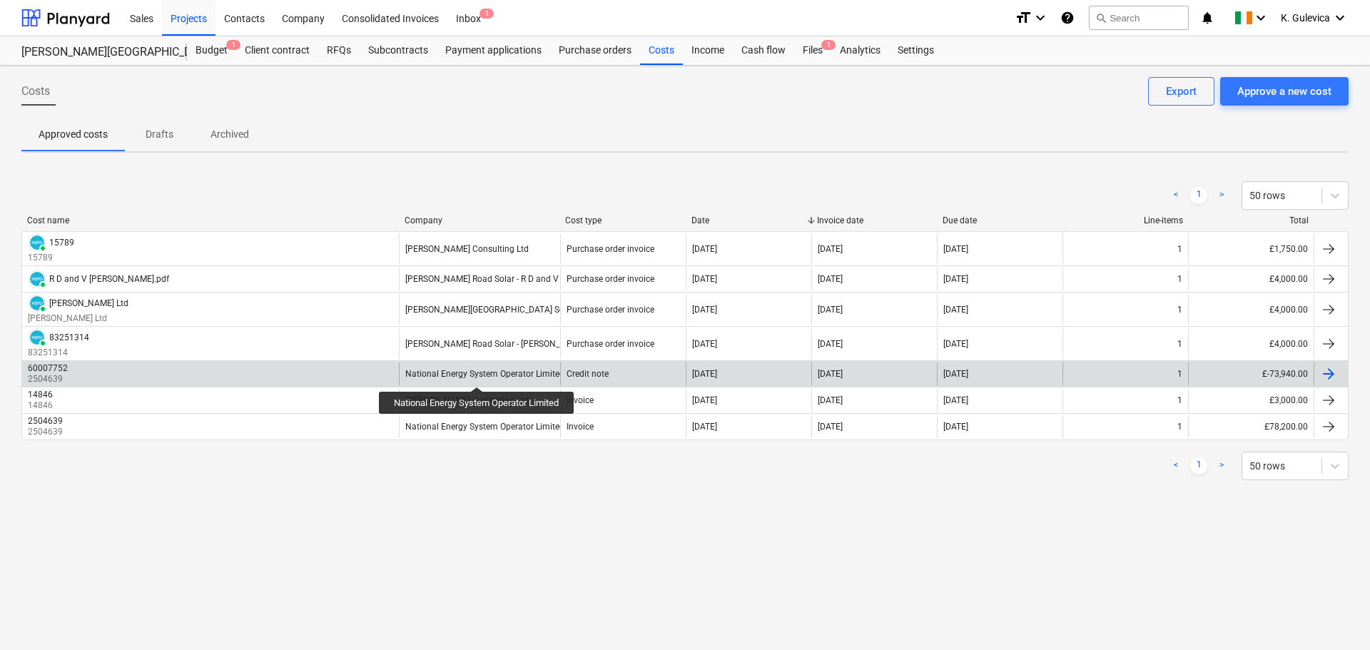
click at [479, 374] on div "National Energy System Operator Limited" at bounding box center [484, 374] width 159 height 10
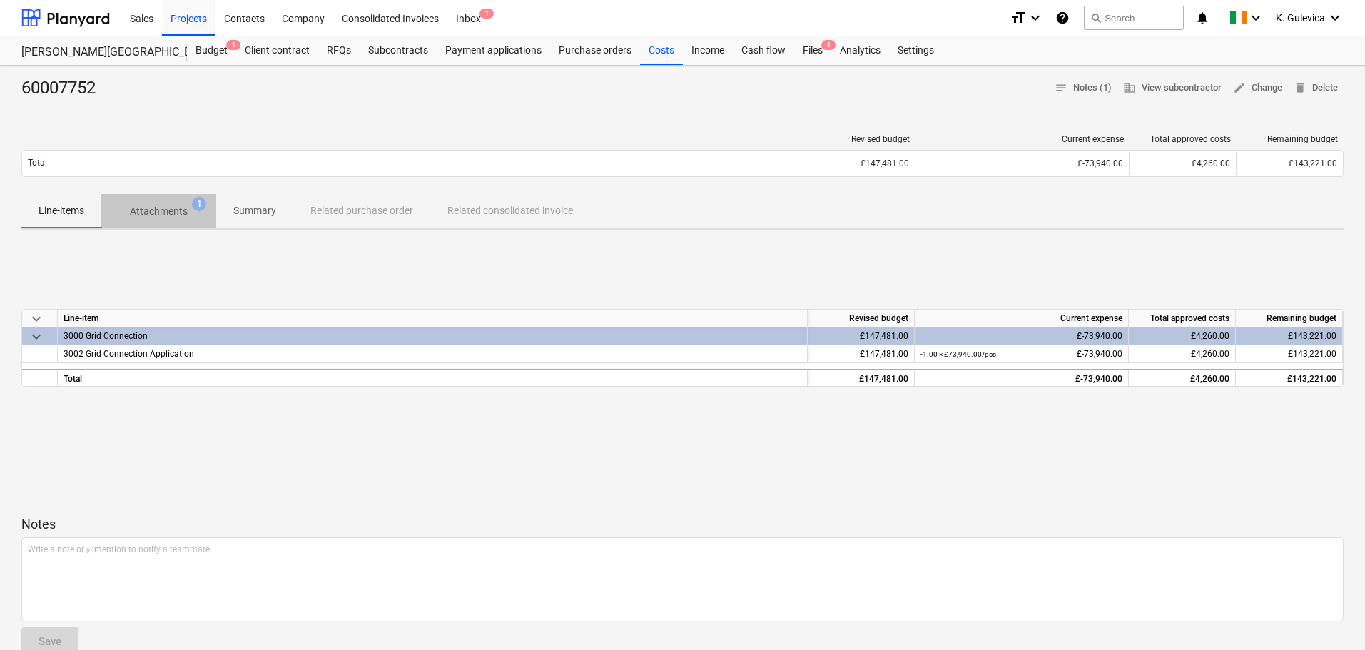
click at [160, 201] on span "Attachments 1" at bounding box center [158, 211] width 115 height 26
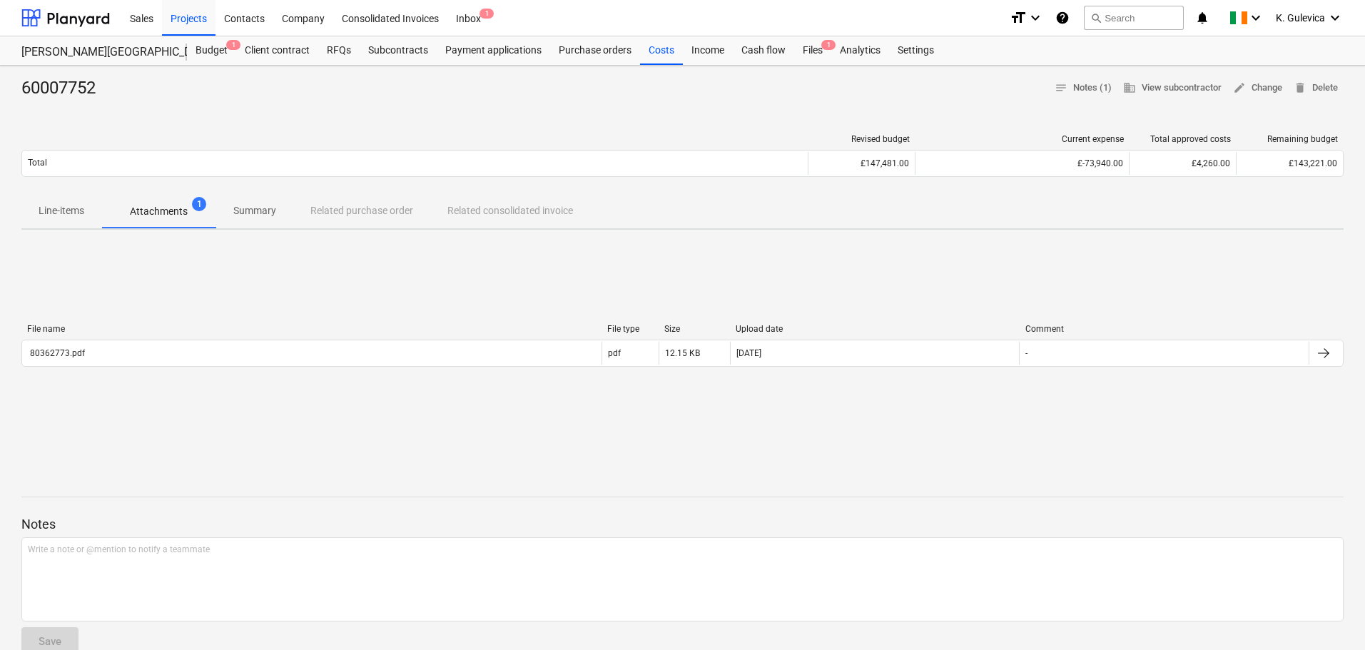
click at [323, 338] on div "File name File type Size Upload date Comment" at bounding box center [682, 332] width 1322 height 16
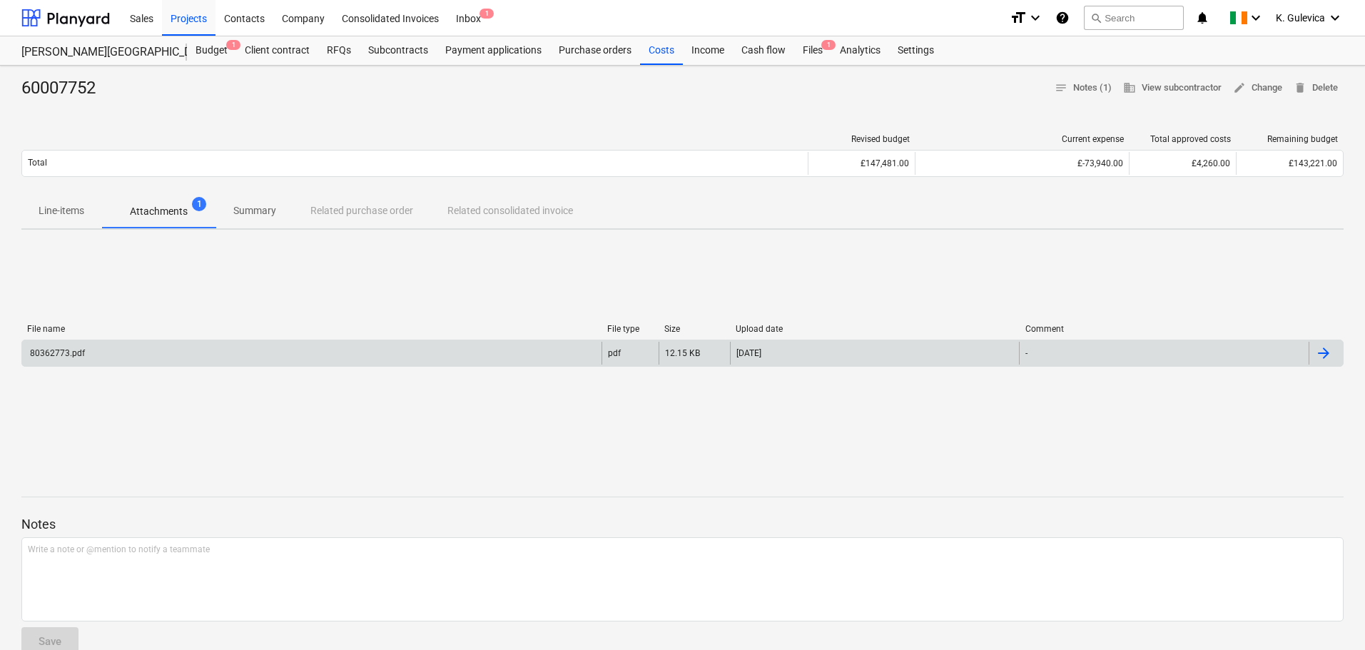
click at [444, 344] on div "80362773.pdf" at bounding box center [311, 353] width 579 height 23
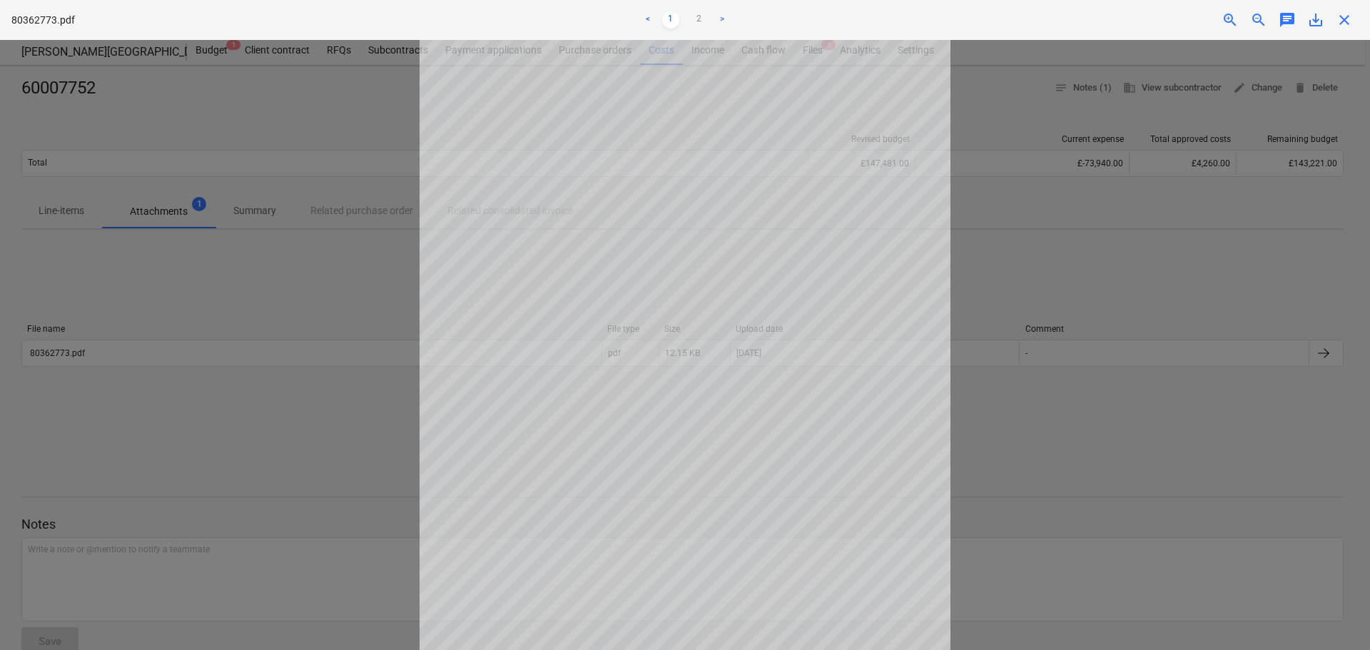
click at [63, 211] on div at bounding box center [685, 345] width 1370 height 610
click at [1336, 18] on span "close" at bounding box center [1344, 19] width 17 height 17
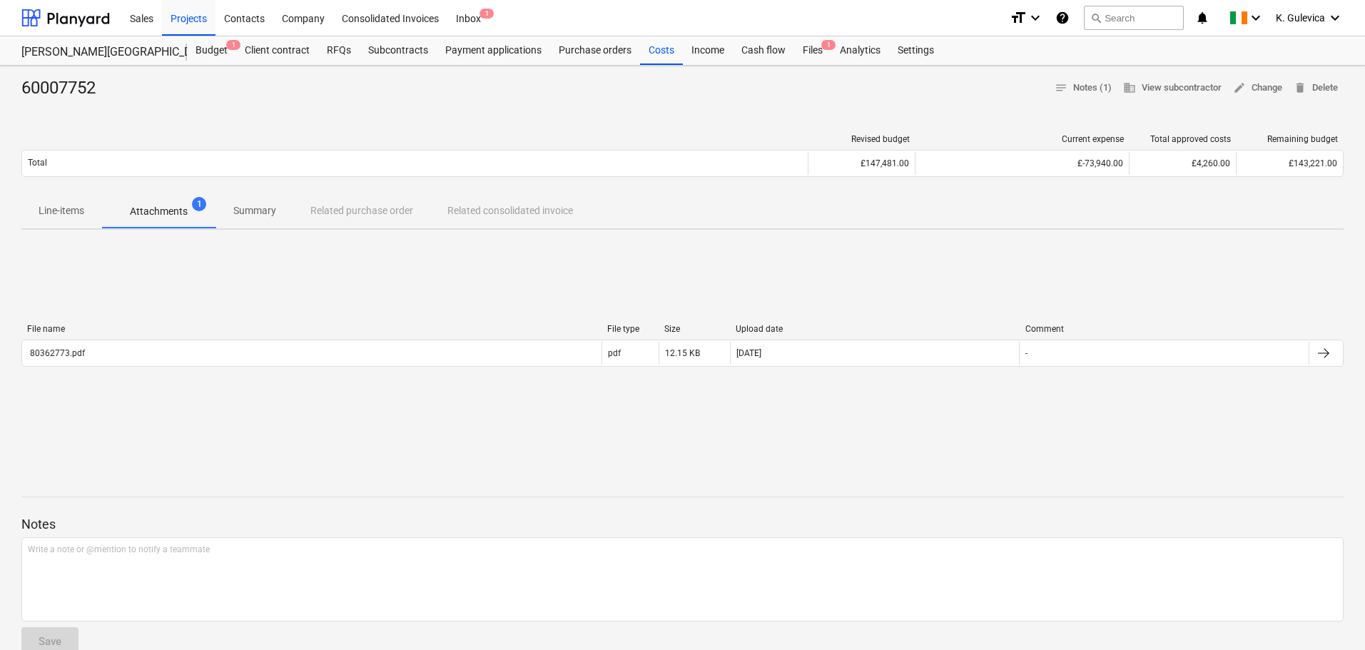
click at [46, 214] on p "Line-items" at bounding box center [62, 210] width 46 height 15
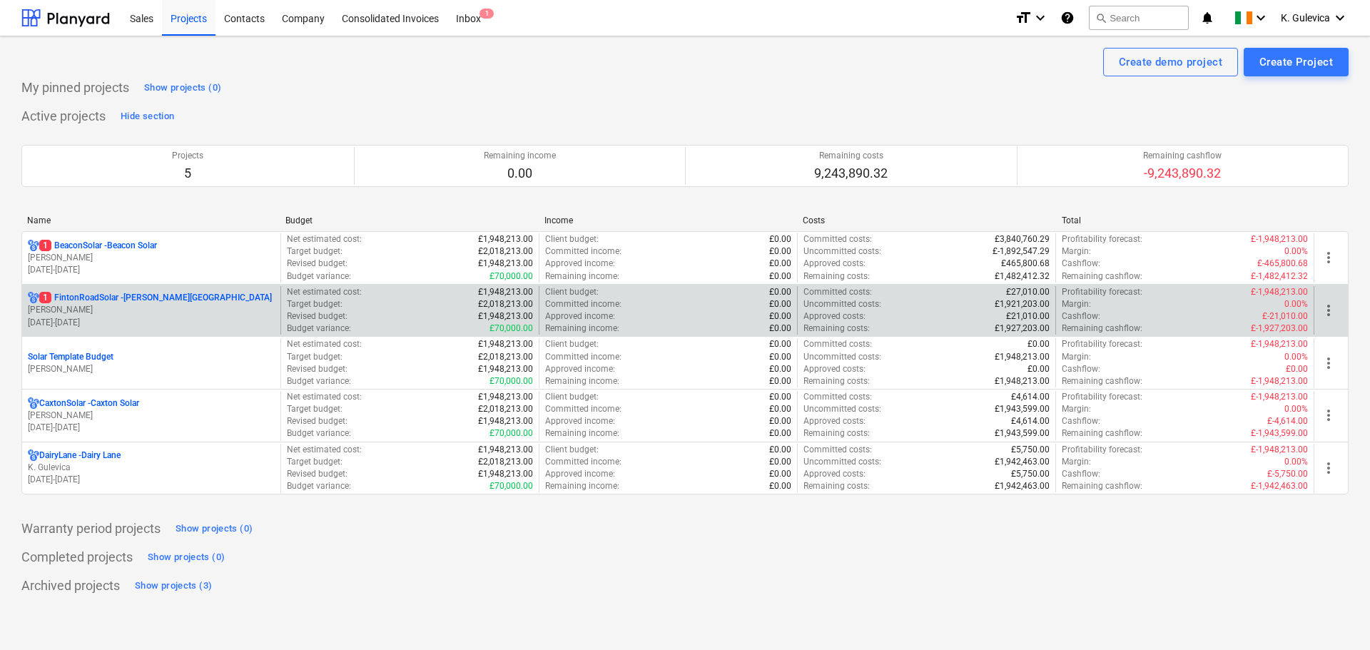
click at [112, 307] on p "[PERSON_NAME]" at bounding box center [151, 310] width 247 height 12
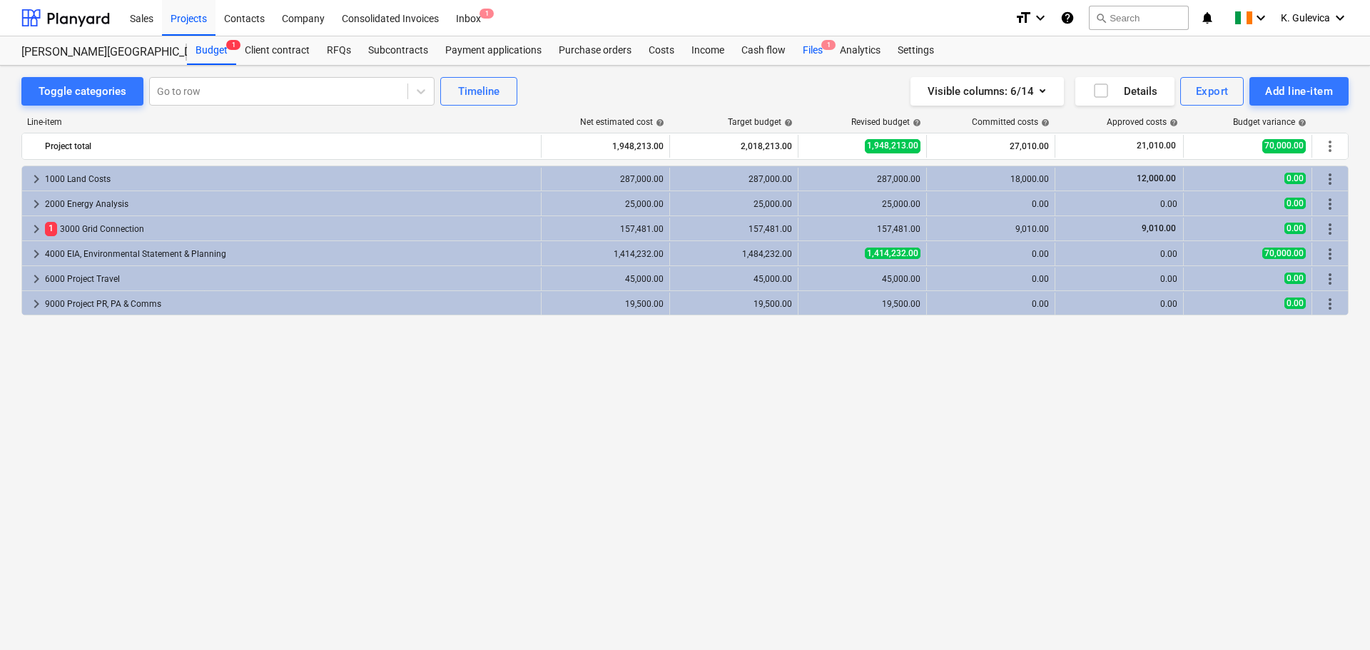
click at [824, 47] on span "1" at bounding box center [828, 45] width 14 height 10
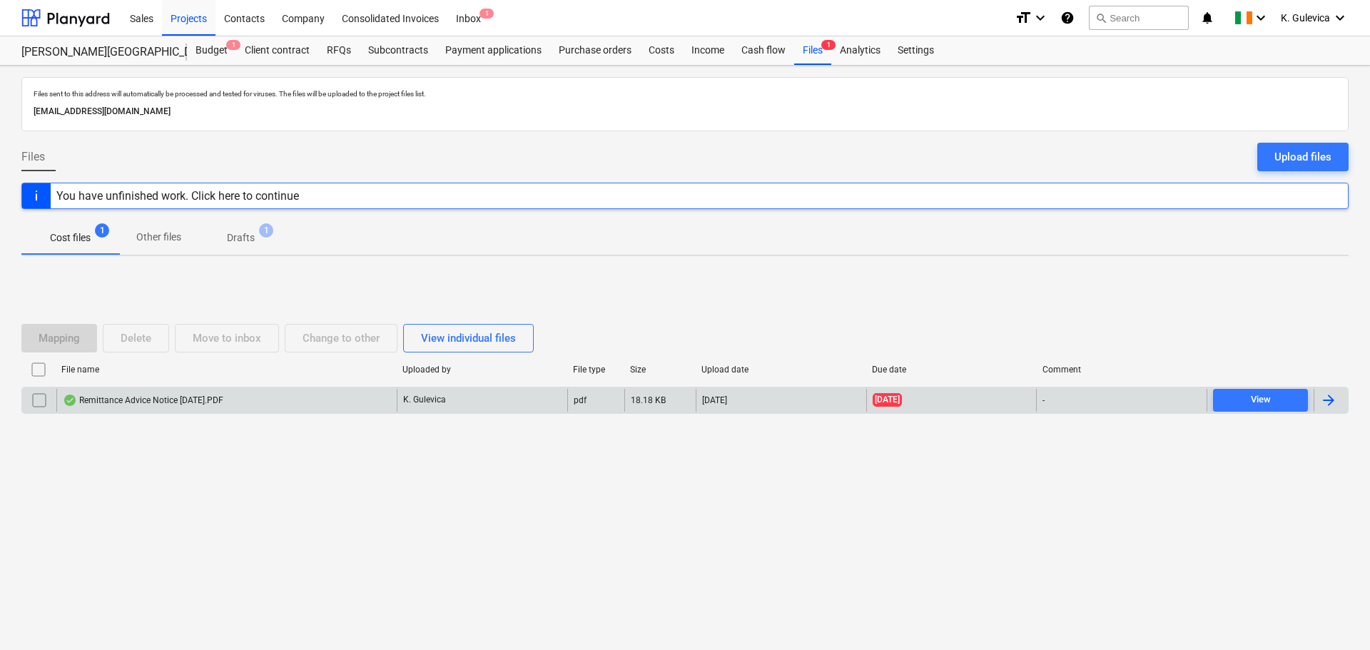
click at [210, 405] on div "Remittance Advice Notice [DATE].PDF" at bounding box center [143, 400] width 161 height 11
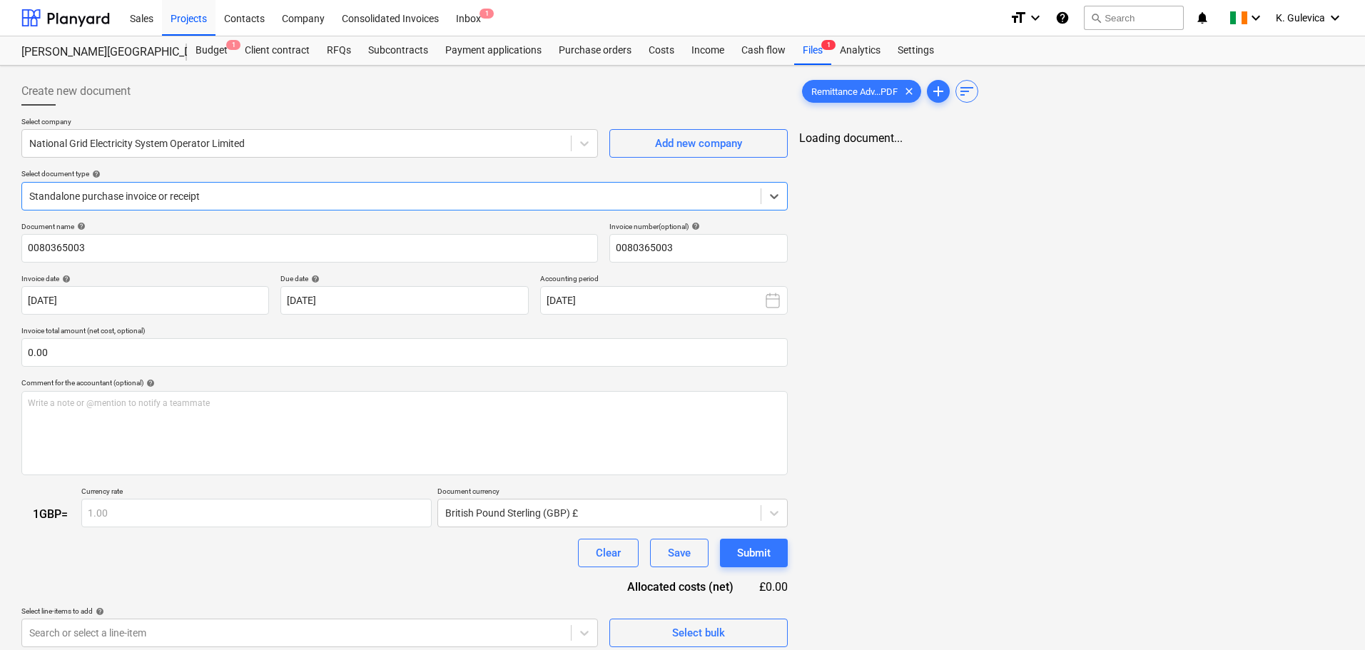
type input "0080365003"
type input "[DATE]"
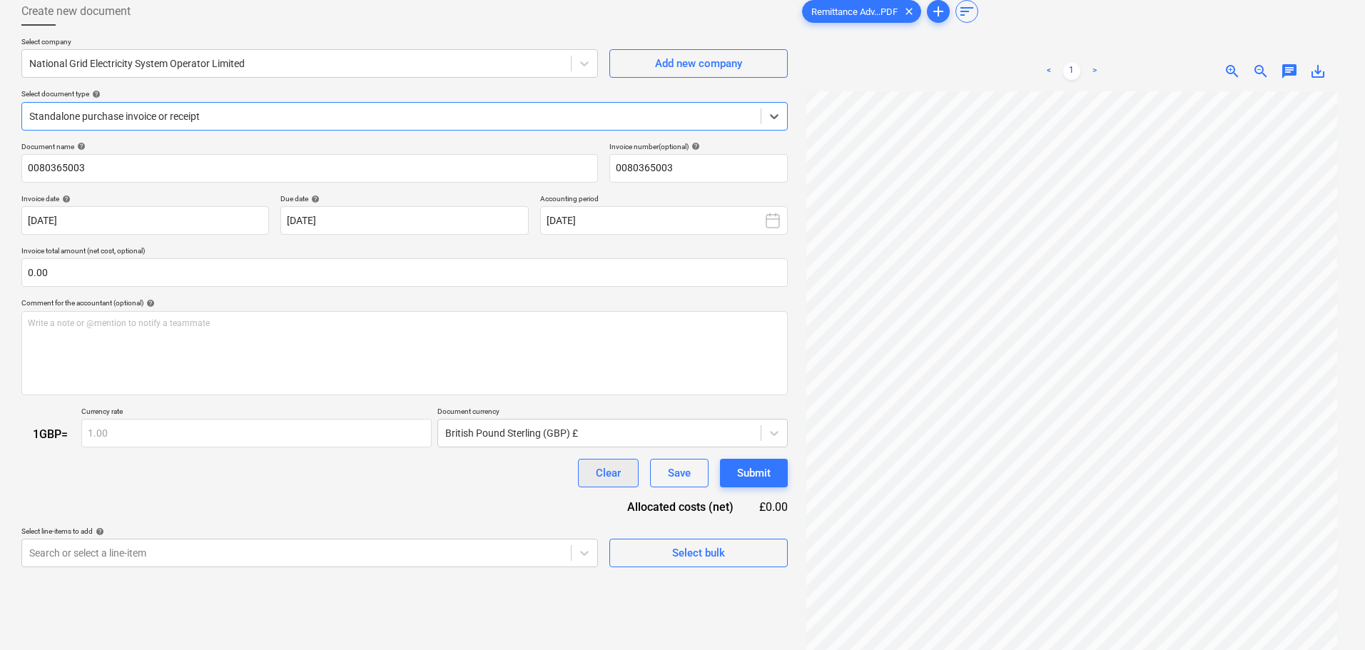
scroll to position [143, 0]
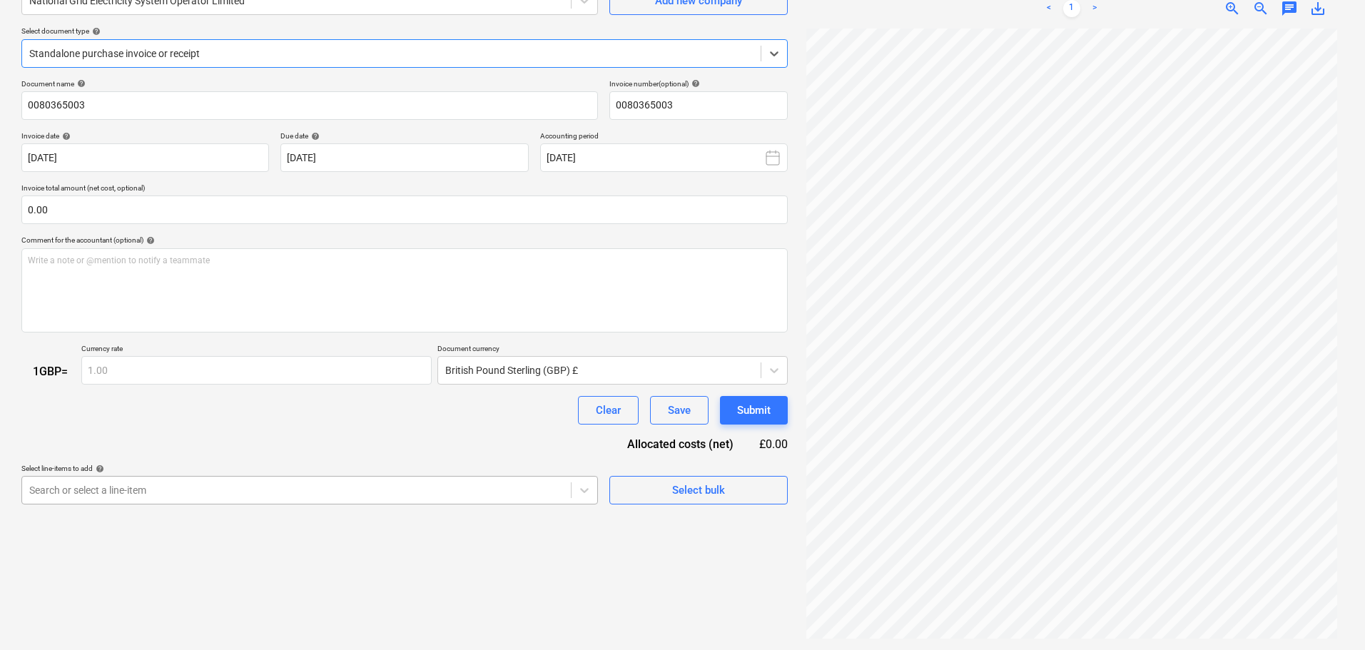
click at [194, 497] on body "Sales Projects Contacts Company Consolidated Invoices Inbox 1 format_size keybo…" at bounding box center [682, 182] width 1365 height 650
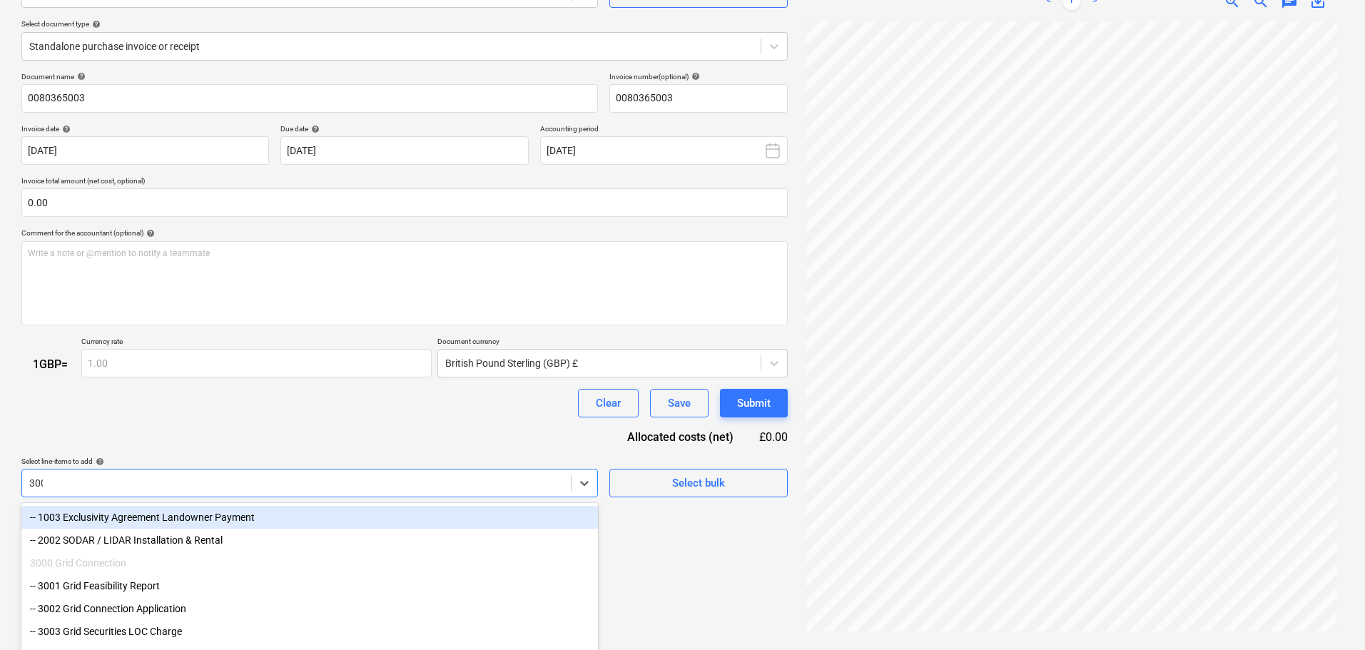
type input "3002"
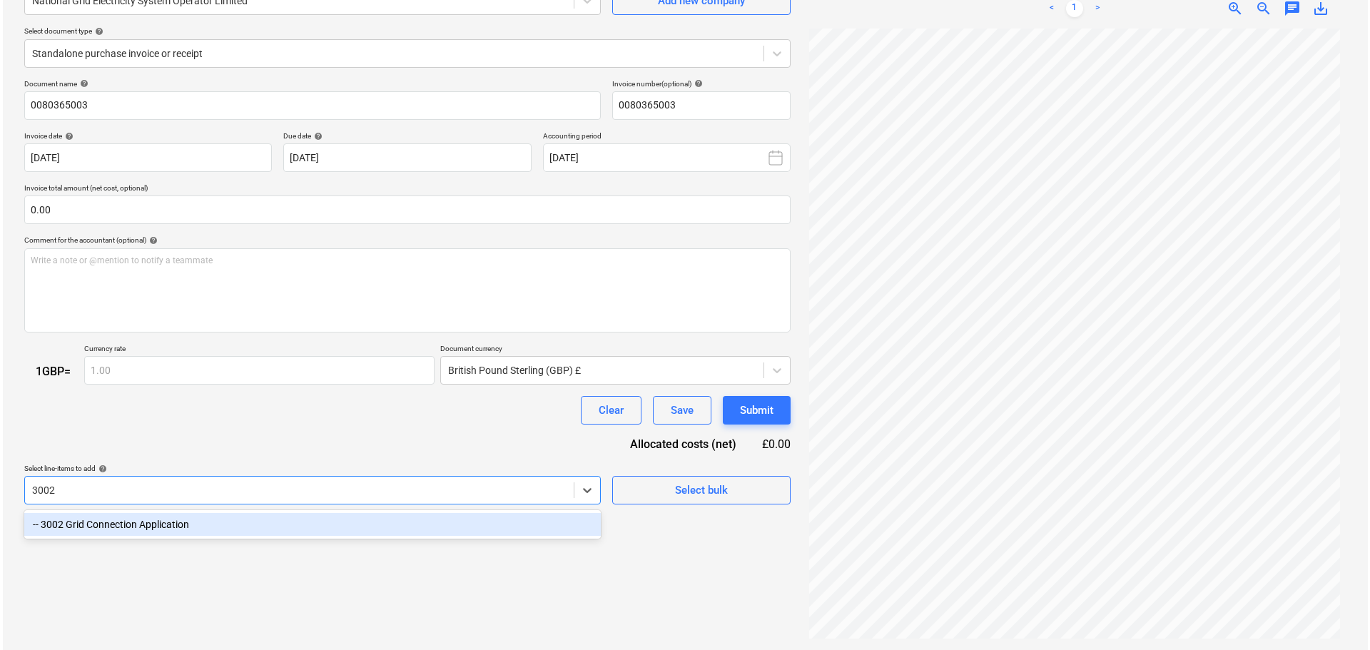
scroll to position [143, 0]
click at [160, 526] on div "-- 3002 Grid Connection Application" at bounding box center [309, 524] width 577 height 23
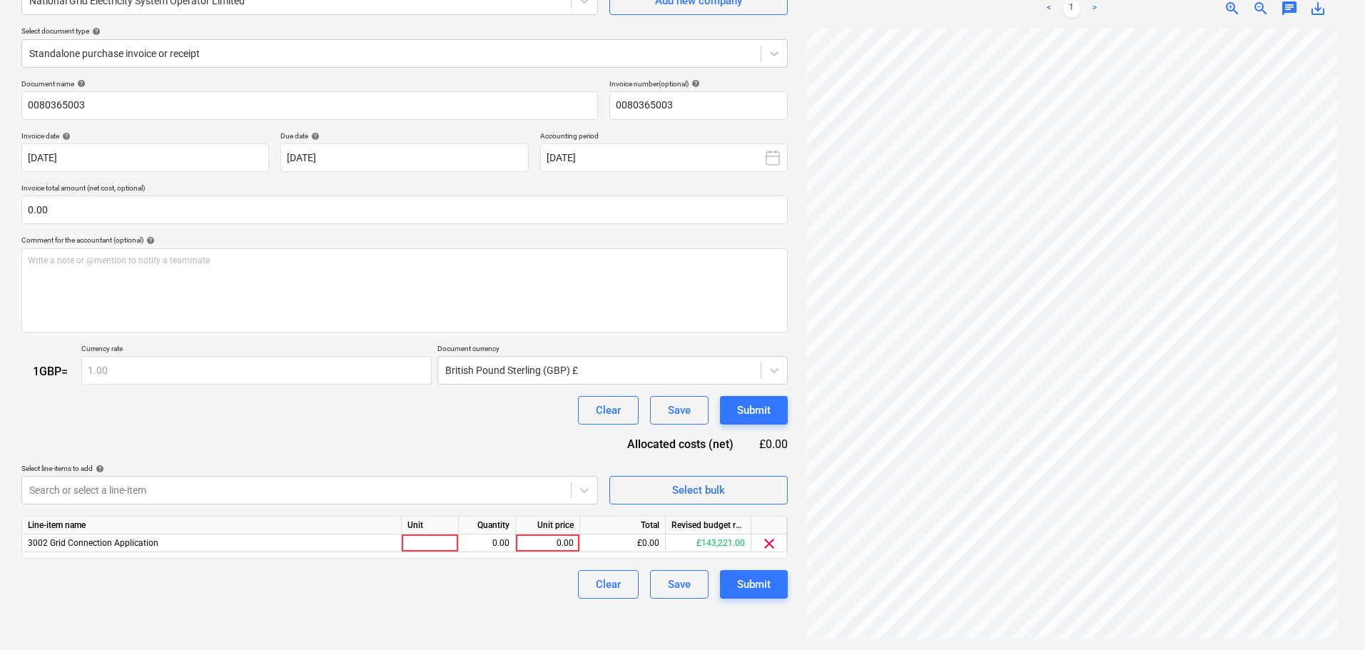
click at [311, 437] on div "Document name help 0080365003 Invoice number (optional) help 0080365003 Invoice…" at bounding box center [404, 339] width 766 height 520
click at [568, 544] on div "0.00" at bounding box center [548, 544] width 52 height 18
type input "260"
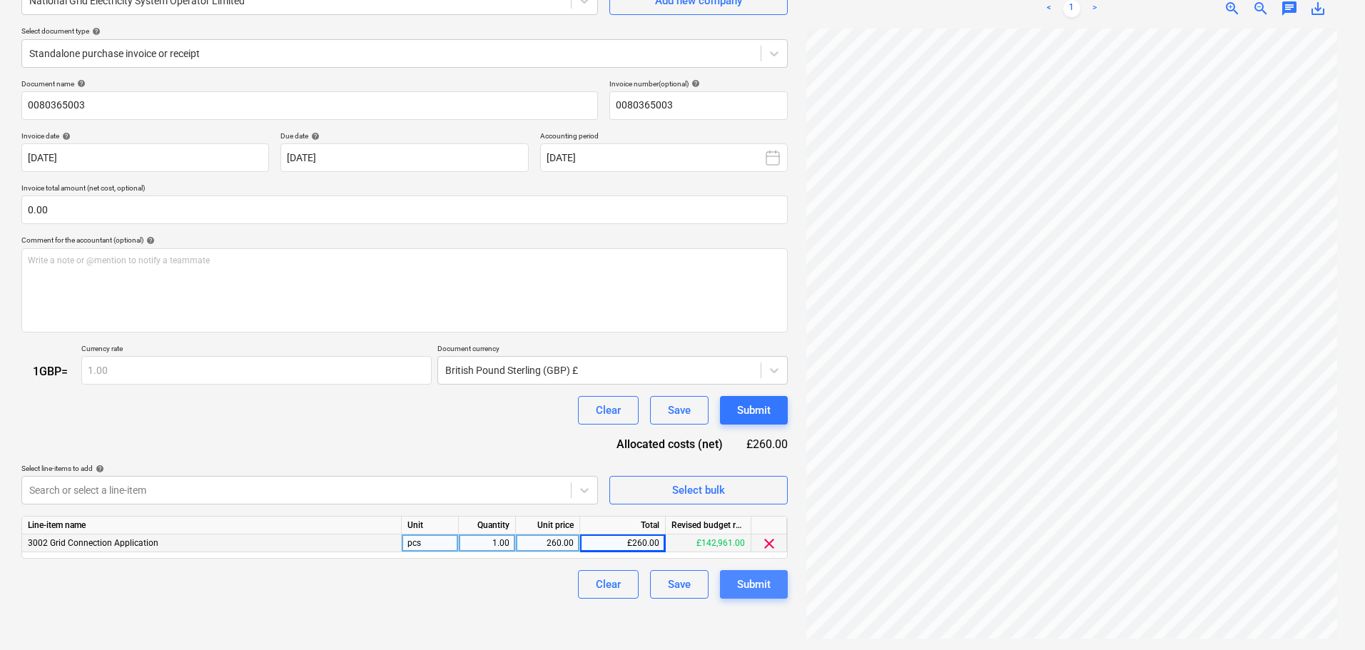
click at [763, 587] on div "Submit" at bounding box center [754, 584] width 34 height 19
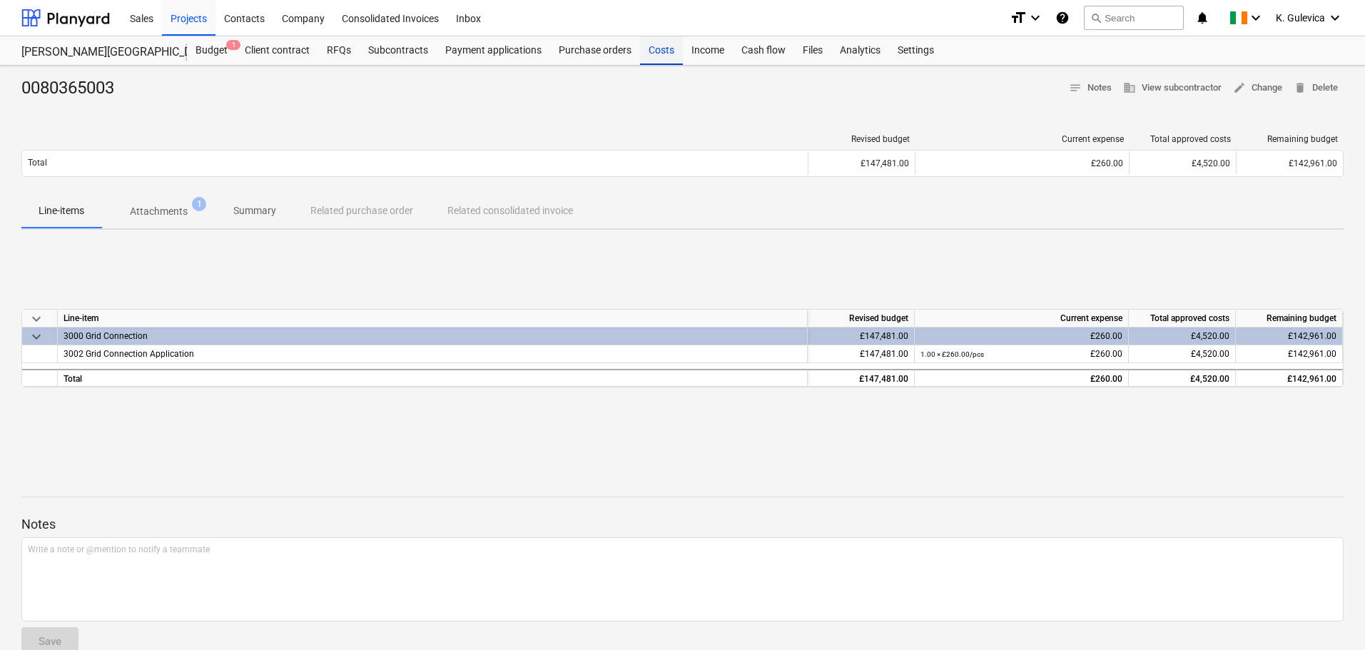
click at [657, 56] on div "Costs" at bounding box center [661, 50] width 43 height 29
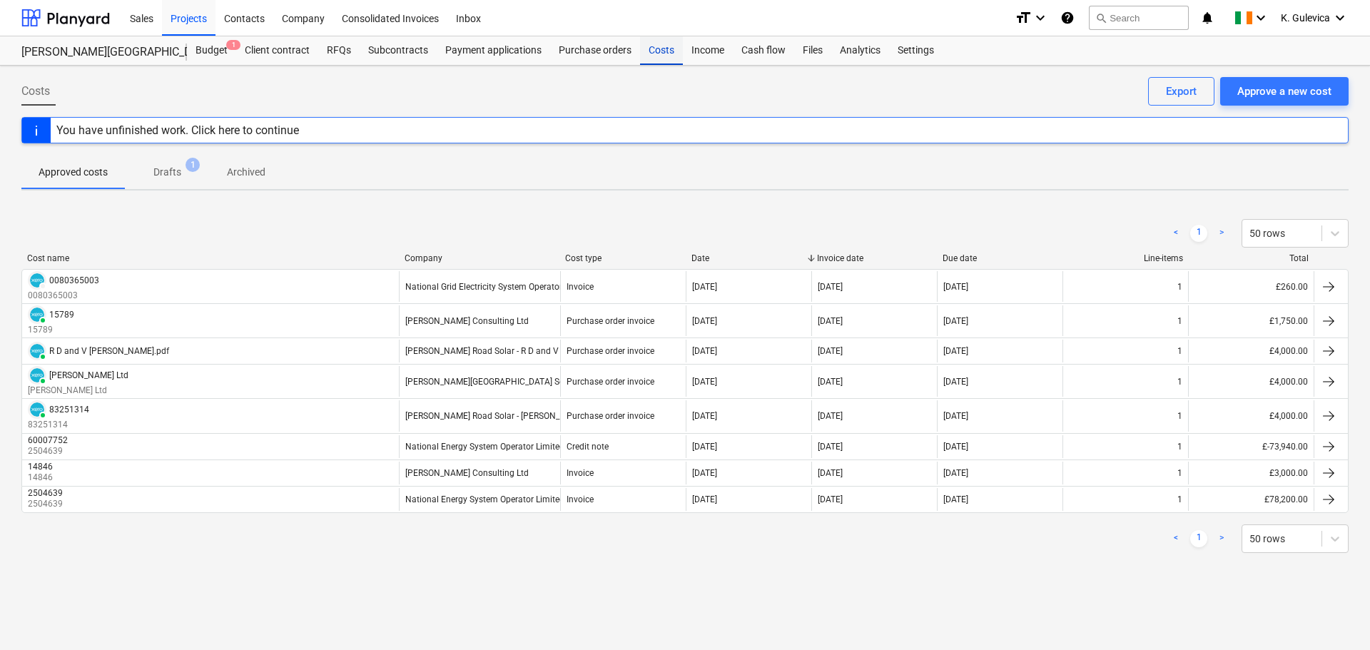
click at [650, 51] on div "Costs" at bounding box center [661, 50] width 43 height 29
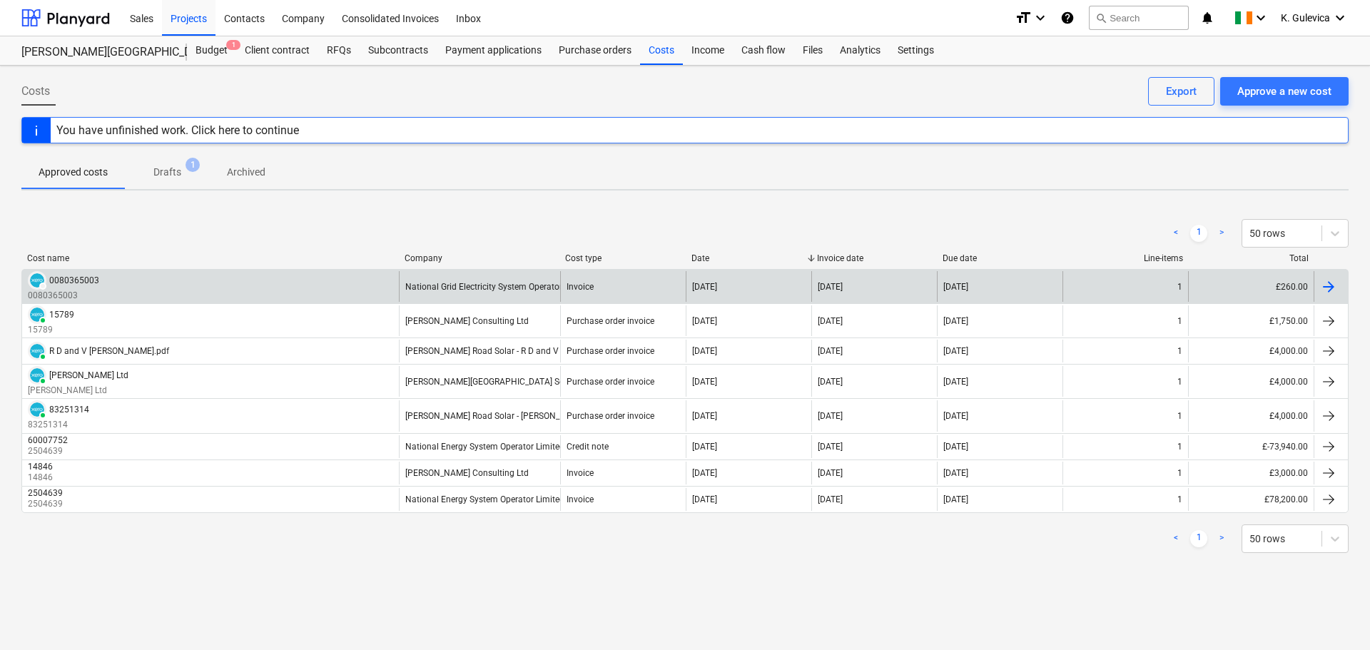
click at [433, 285] on div "National Grid Electricity System Operator Limited" at bounding box center [499, 287] width 188 height 10
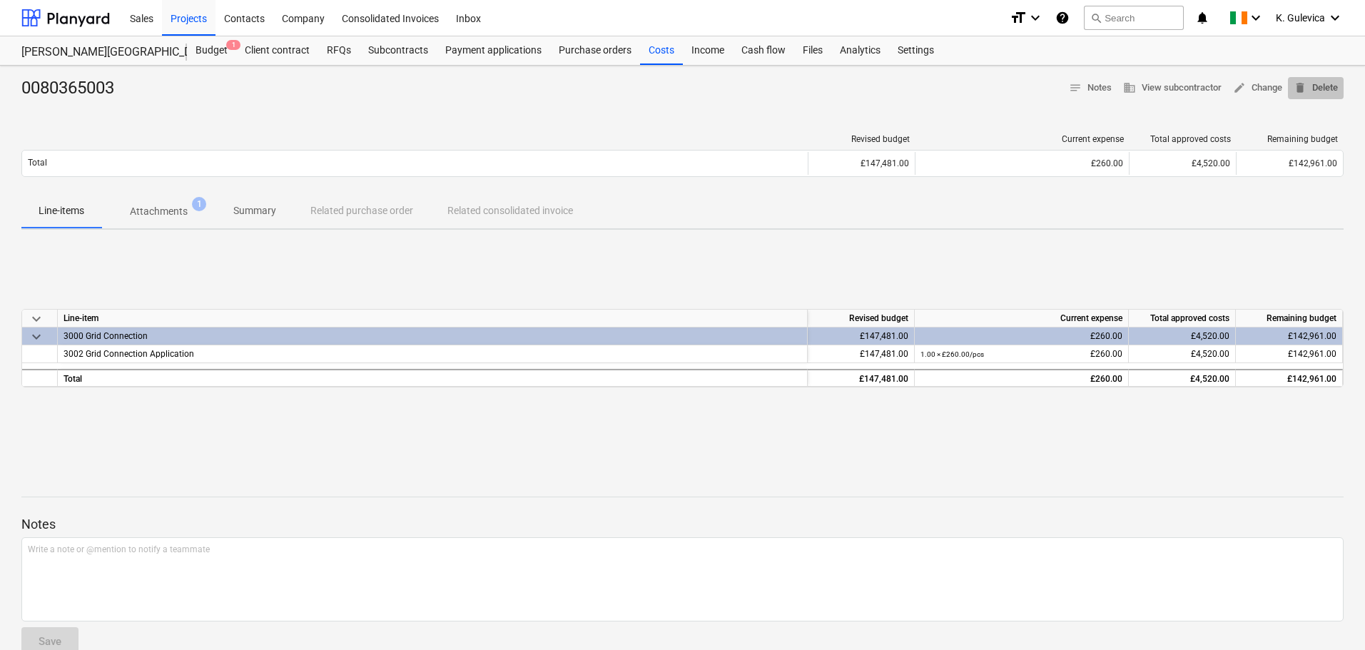
click at [1325, 88] on span "delete Delete" at bounding box center [1316, 88] width 44 height 16
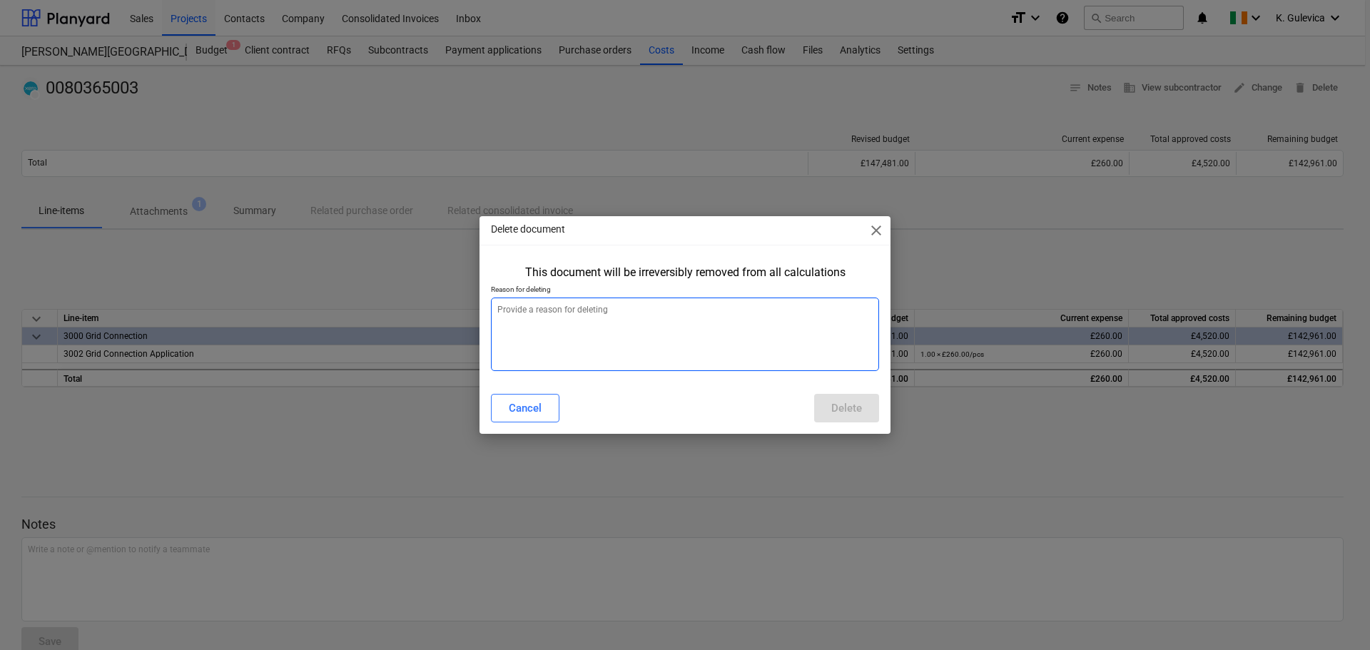
type textarea "x"
click at [654, 328] on textarea at bounding box center [685, 335] width 388 height 74
type textarea "w"
type textarea "x"
type textarea "wr"
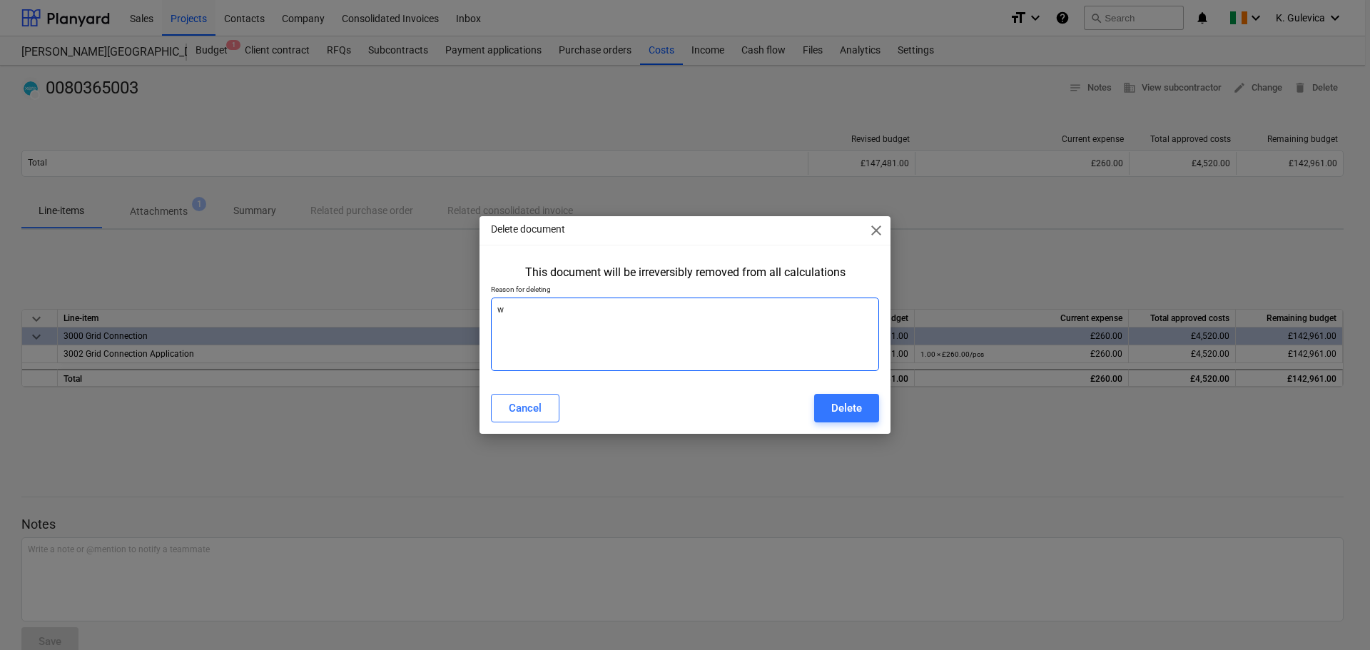
type textarea "x"
type textarea "wro"
type textarea "x"
type textarea "wron"
type textarea "x"
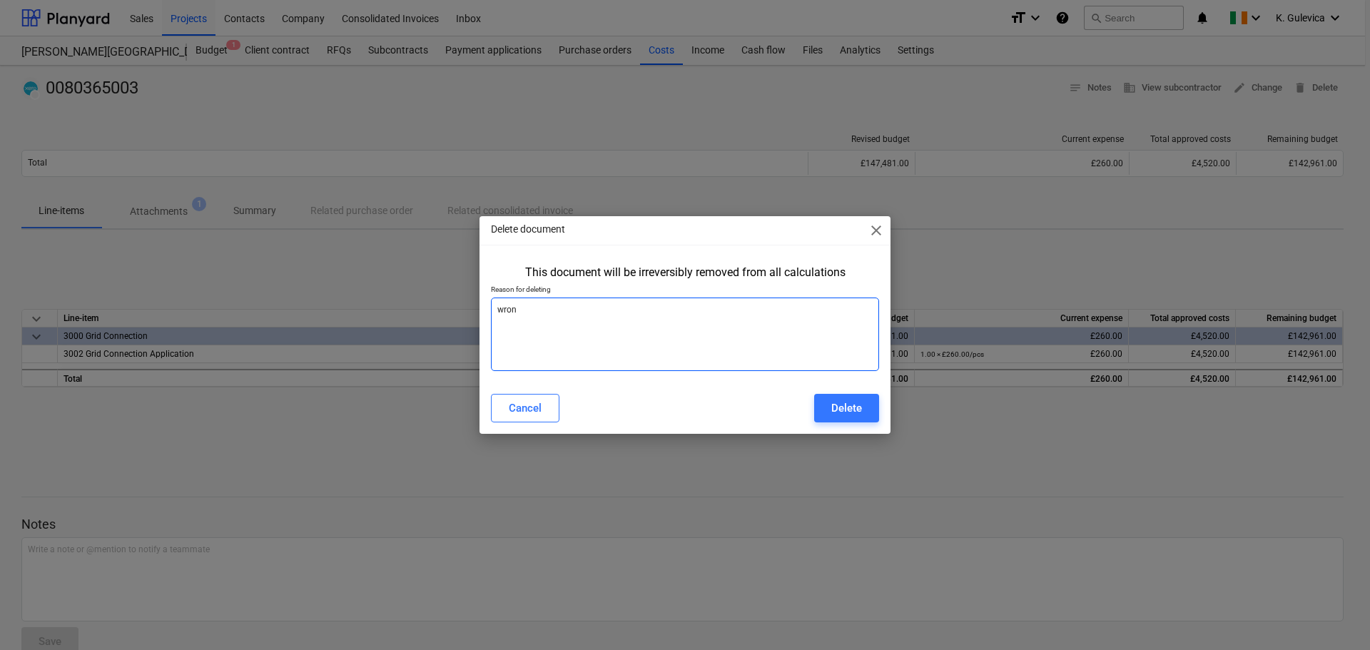
type textarea "wrong"
type textarea "x"
type textarea "wrong"
click at [856, 400] on div "Delete" at bounding box center [846, 408] width 31 height 19
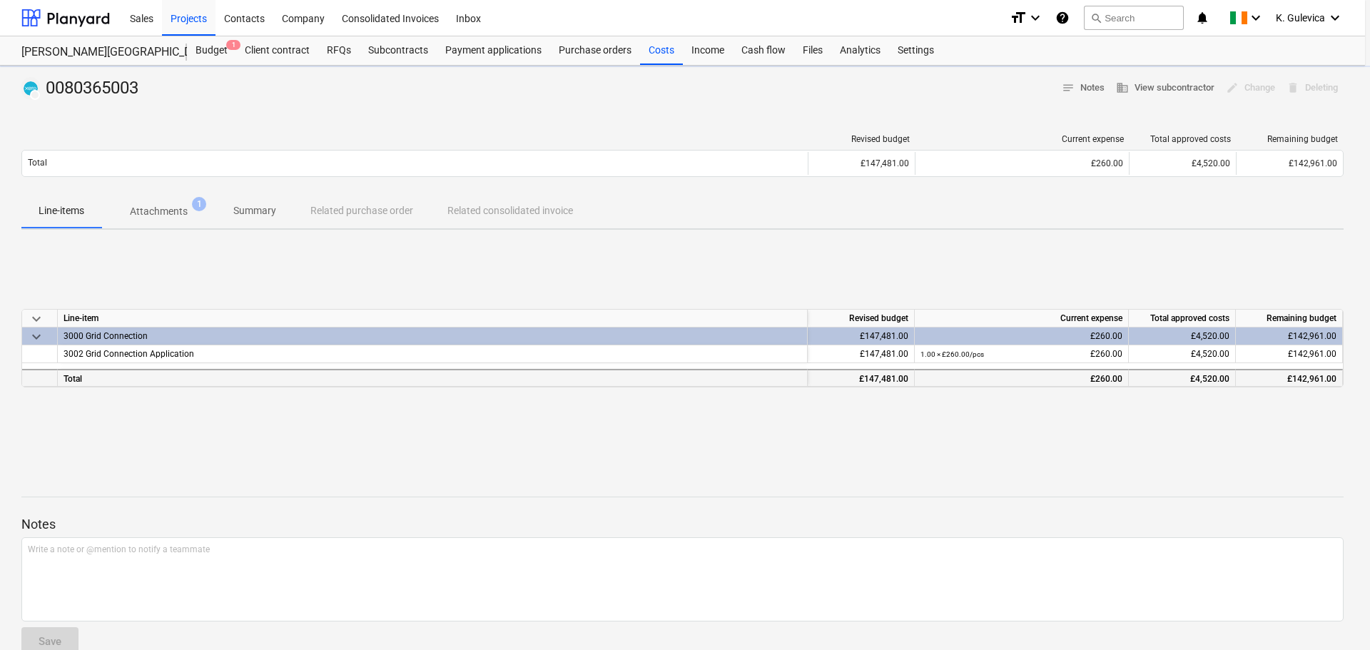
type textarea "x"
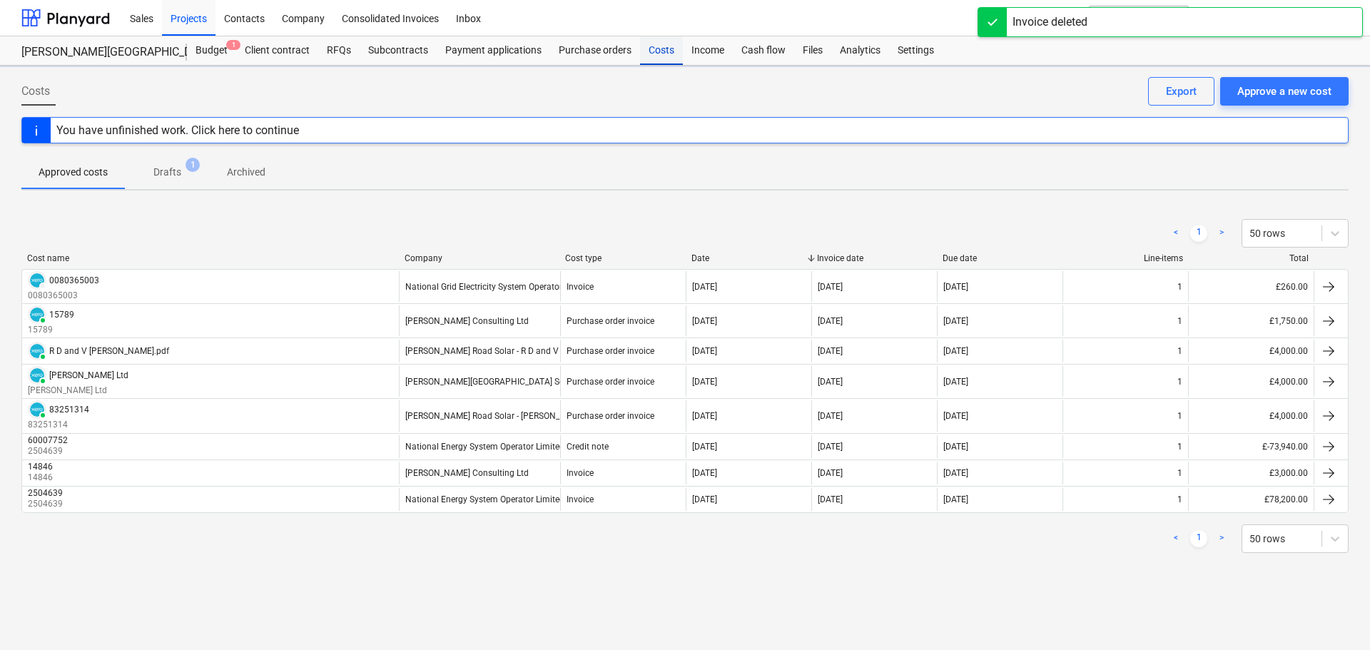
click at [662, 52] on div "Costs" at bounding box center [661, 50] width 43 height 29
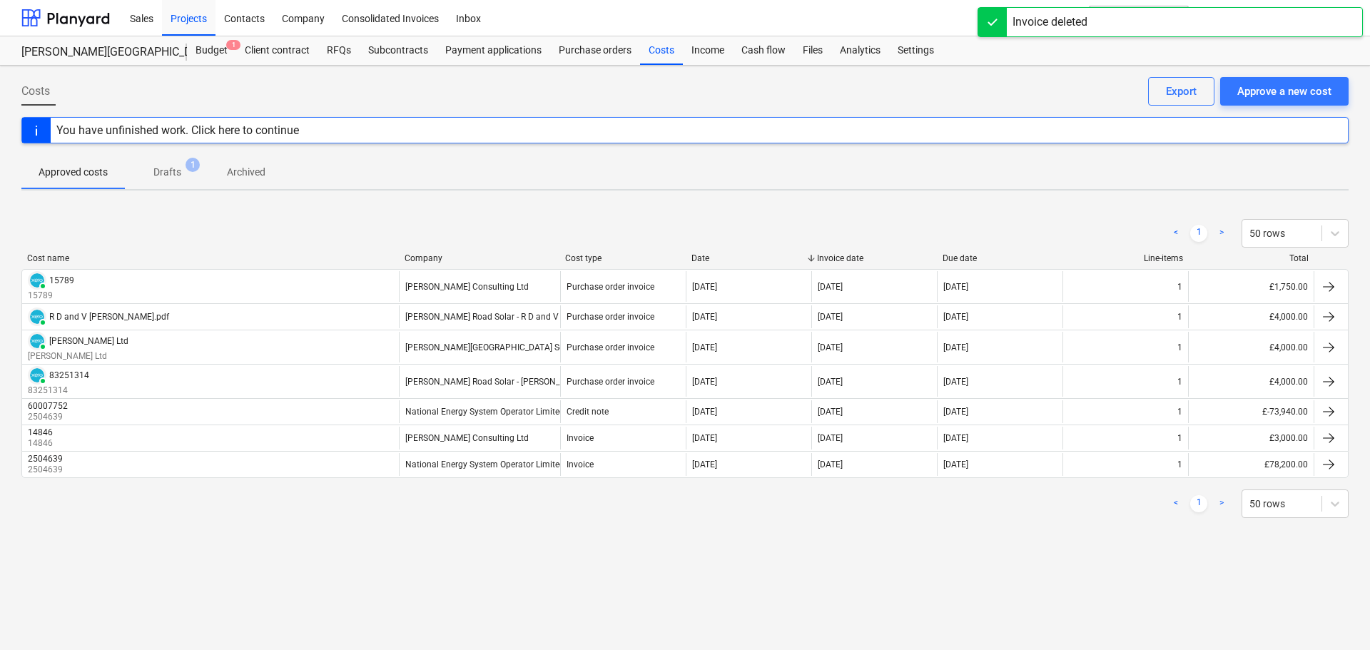
click at [158, 166] on p "Drafts" at bounding box center [167, 172] width 28 height 15
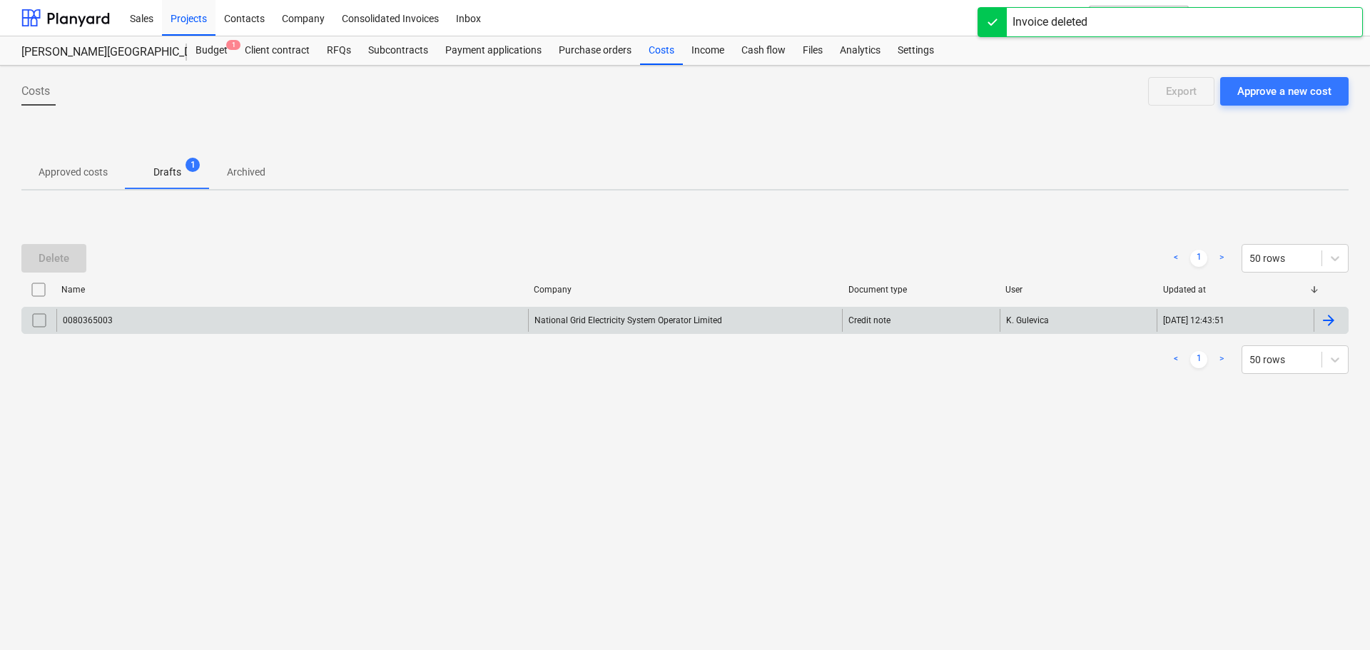
click at [462, 315] on div "0080365003" at bounding box center [292, 320] width 472 height 23
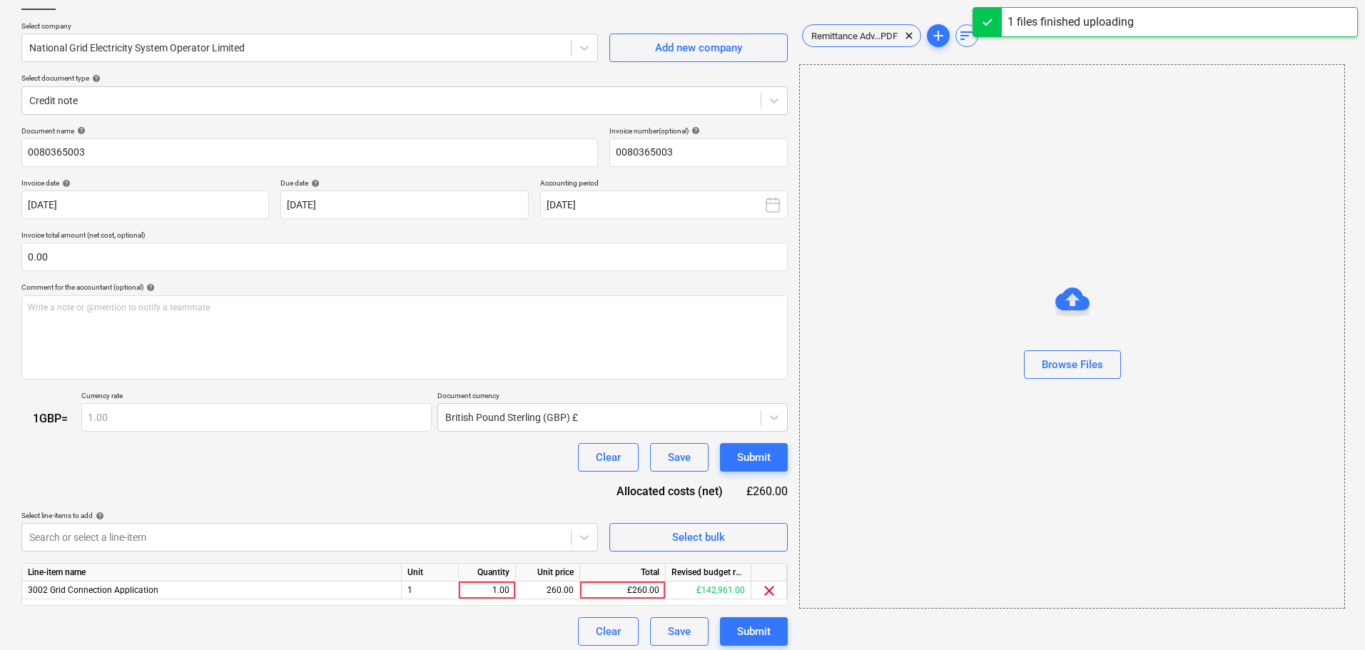
scroll to position [103, 0]
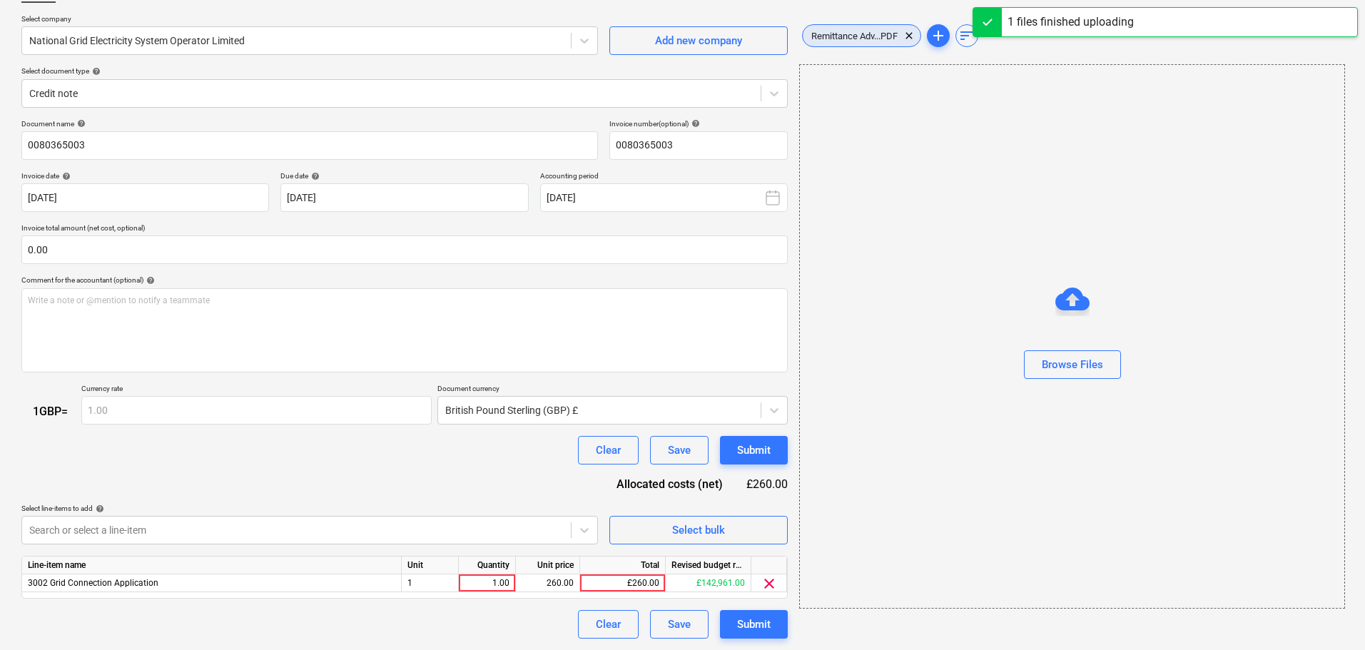
click at [861, 32] on span "Remittance Adv...PDF" at bounding box center [854, 36] width 103 height 11
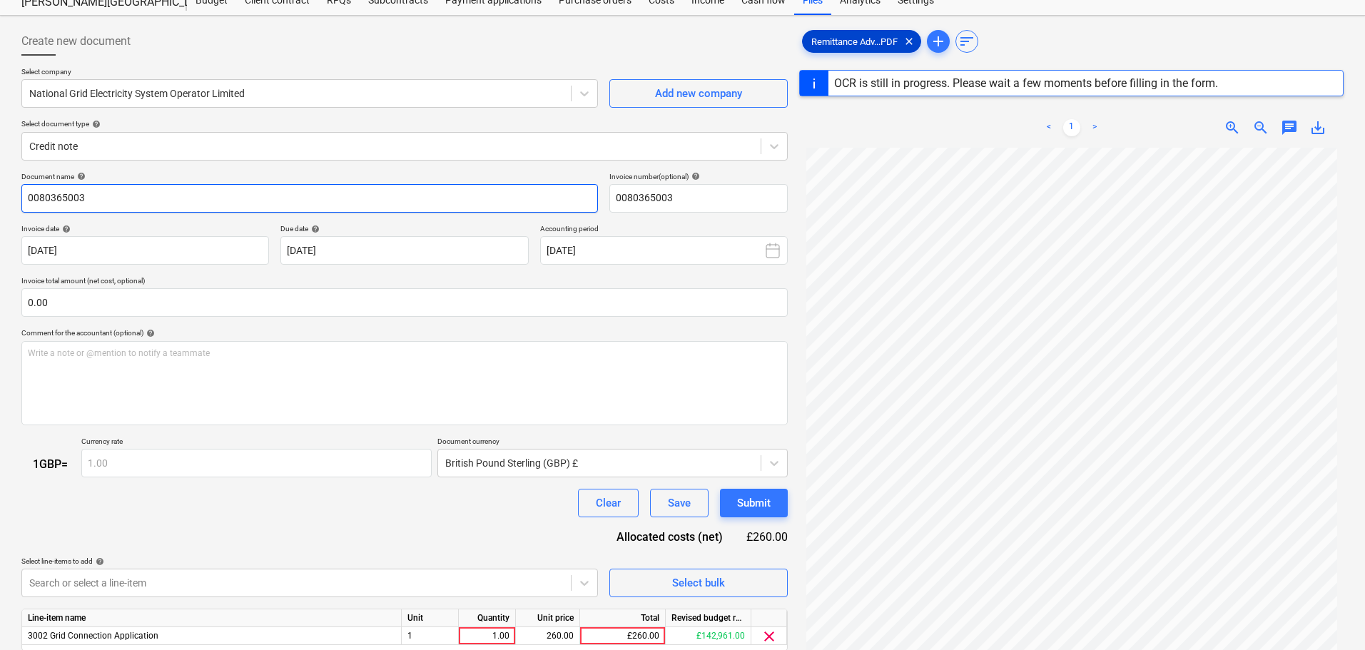
scroll to position [0, 0]
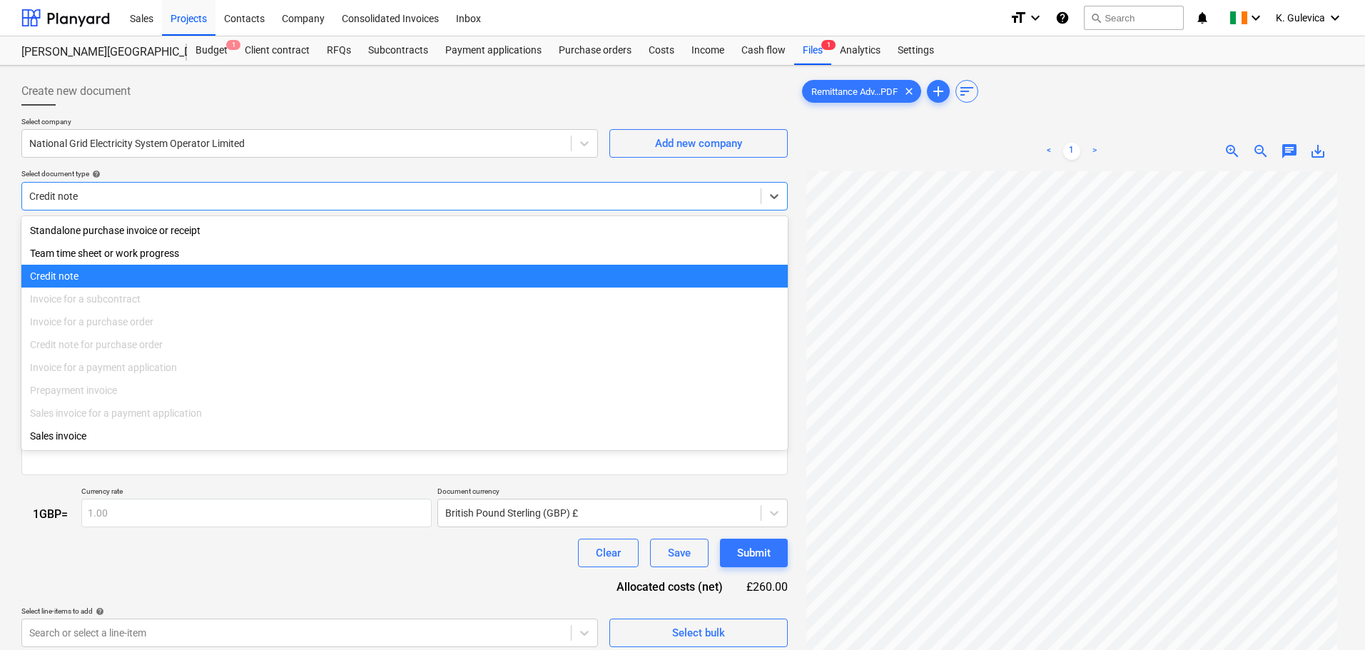
click at [472, 198] on div at bounding box center [391, 196] width 724 height 14
click at [63, 275] on div "Credit note" at bounding box center [404, 276] width 766 height 23
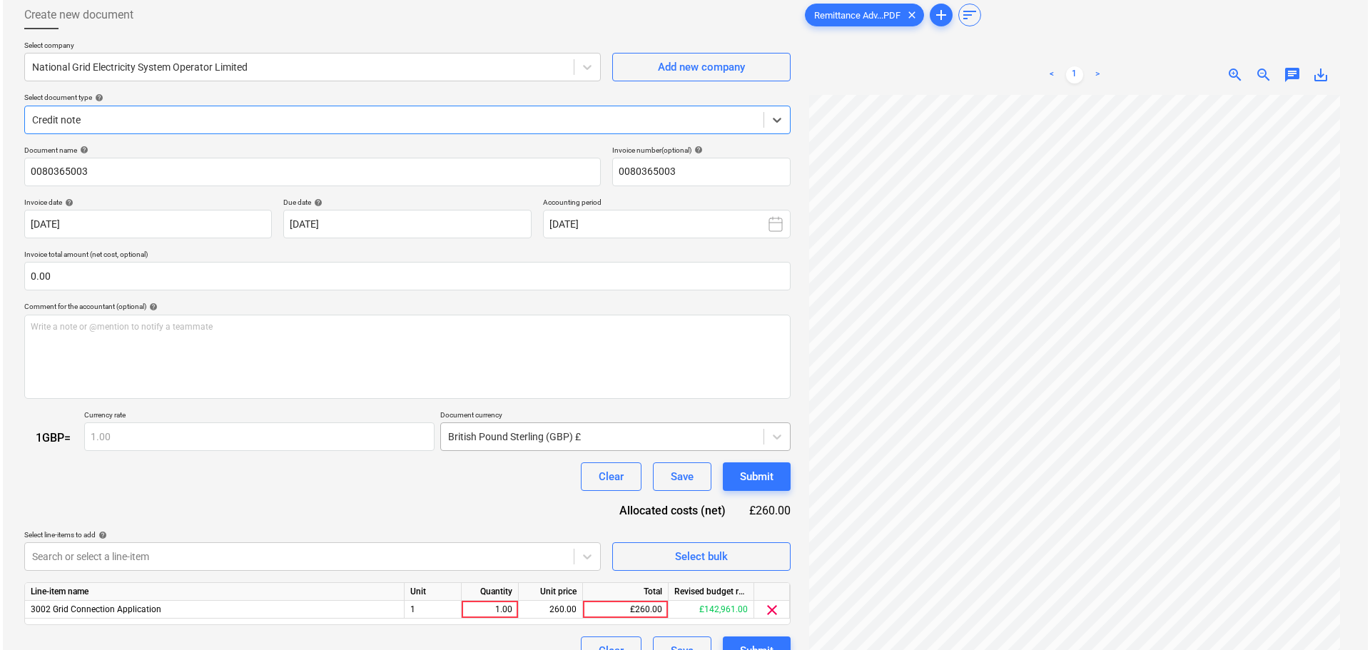
scroll to position [143, 0]
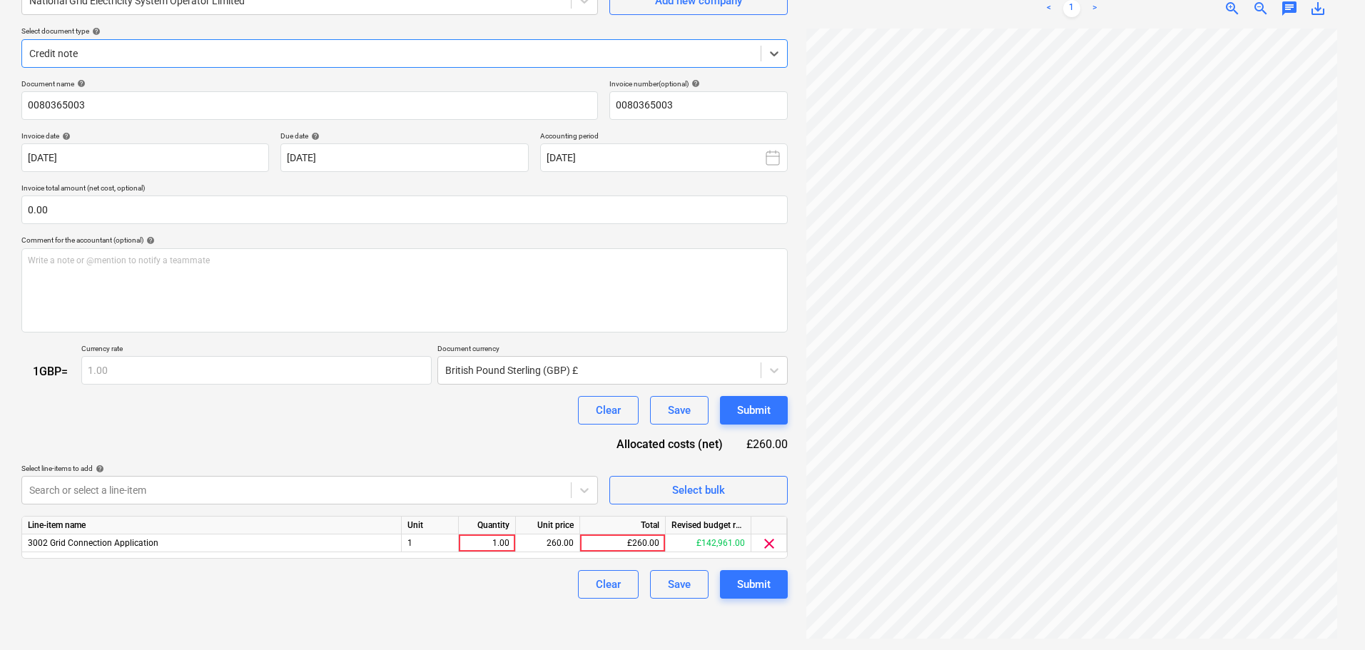
click at [422, 534] on div "Unit" at bounding box center [430, 526] width 57 height 18
click at [427, 547] on div "1" at bounding box center [430, 544] width 57 height 18
click at [476, 541] on div "1.00" at bounding box center [487, 544] width 45 height 18
click at [537, 546] on div "260.00" at bounding box center [548, 544] width 52 height 18
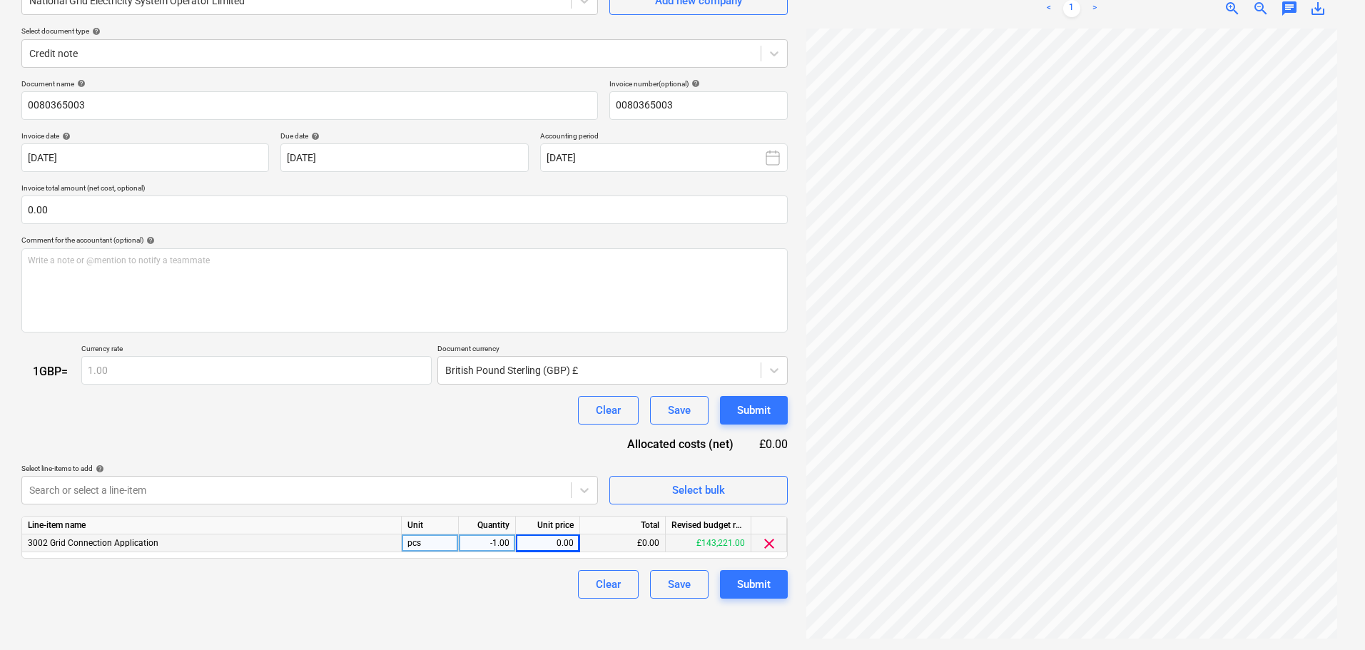
click at [472, 450] on div "Document name help 0080365003 Invoice number (optional) help 0080365003 Invoice…" at bounding box center [404, 339] width 766 height 520
click at [556, 543] on div "0.00" at bounding box center [548, 544] width 52 height 18
type input "260"
click at [768, 583] on div "Submit" at bounding box center [754, 584] width 34 height 19
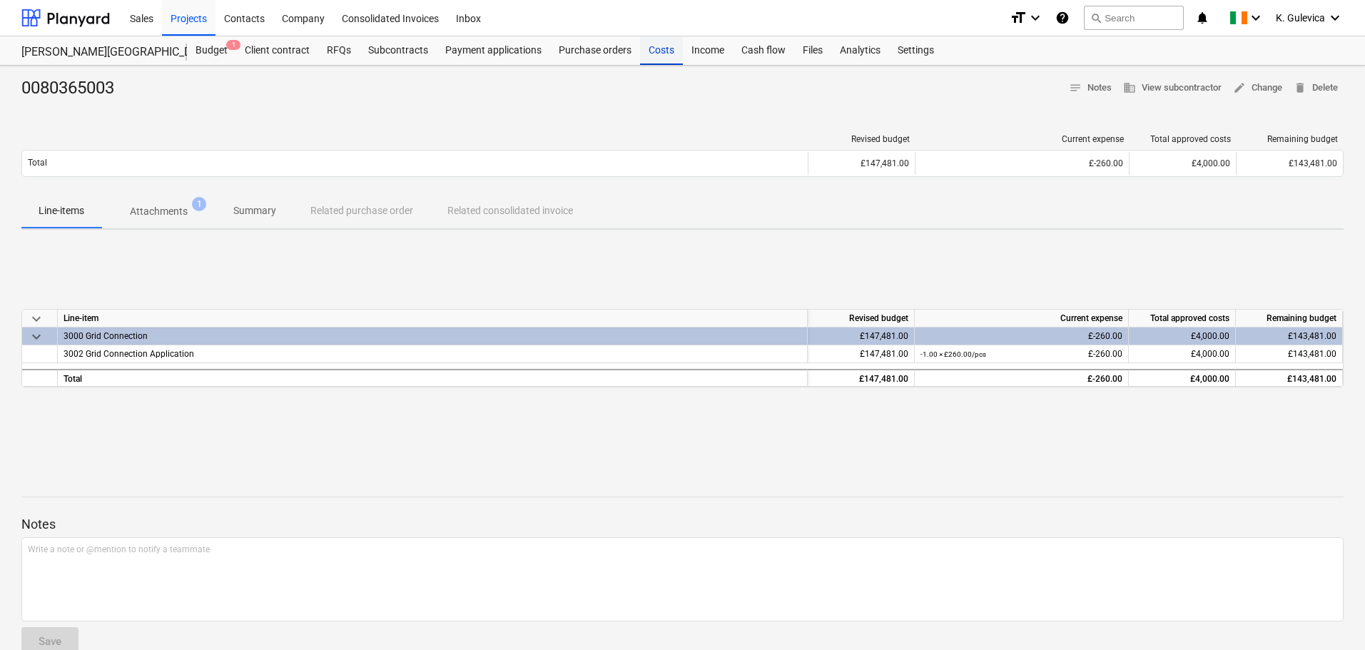
click at [652, 43] on div "Costs" at bounding box center [661, 50] width 43 height 29
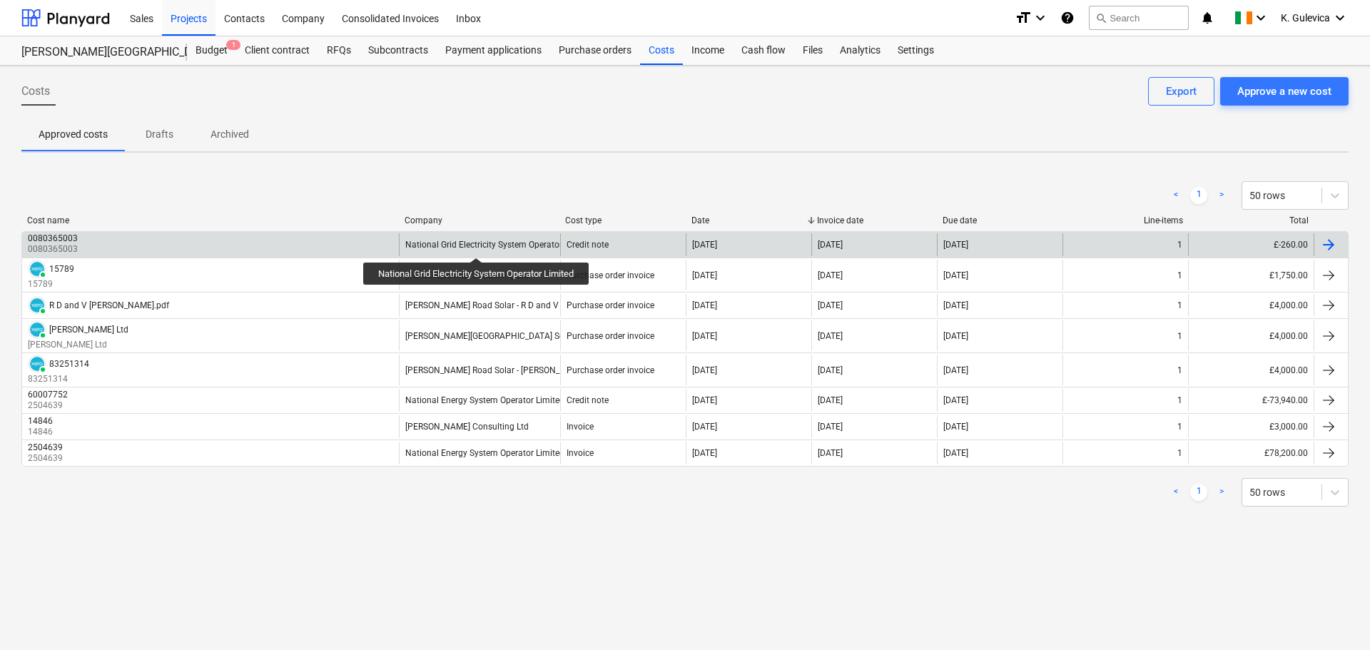
click at [479, 245] on div "National Grid Electricity System Operator Limited" at bounding box center [499, 245] width 188 height 10
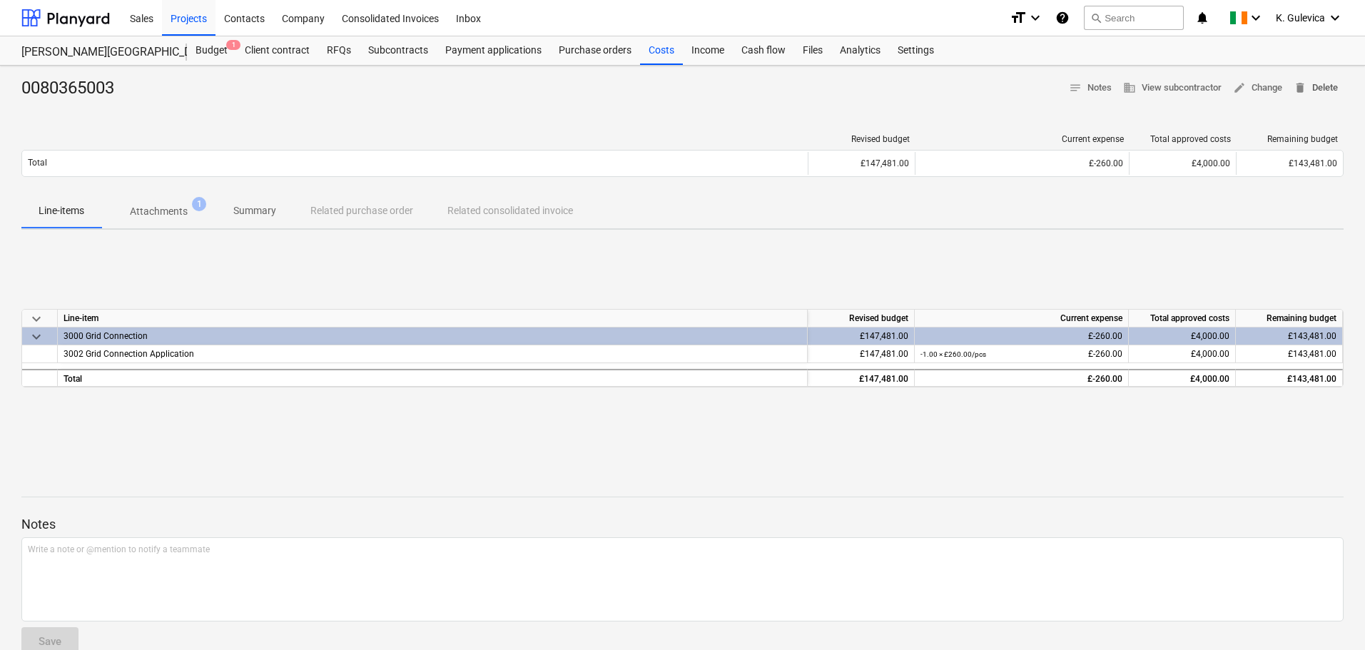
click at [1325, 85] on span "delete Delete" at bounding box center [1316, 88] width 44 height 16
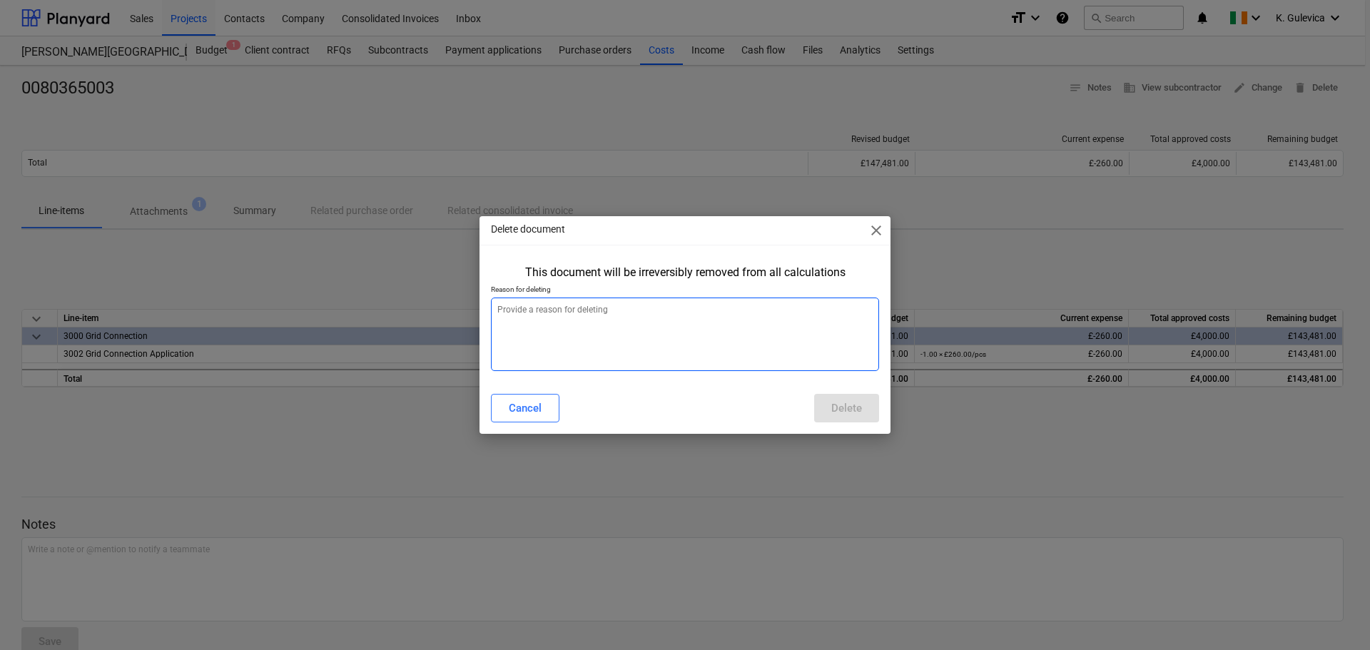
click at [592, 346] on textarea at bounding box center [685, 335] width 388 height 74
type textarea "x"
type textarea "W"
type textarea "x"
type textarea "Wr"
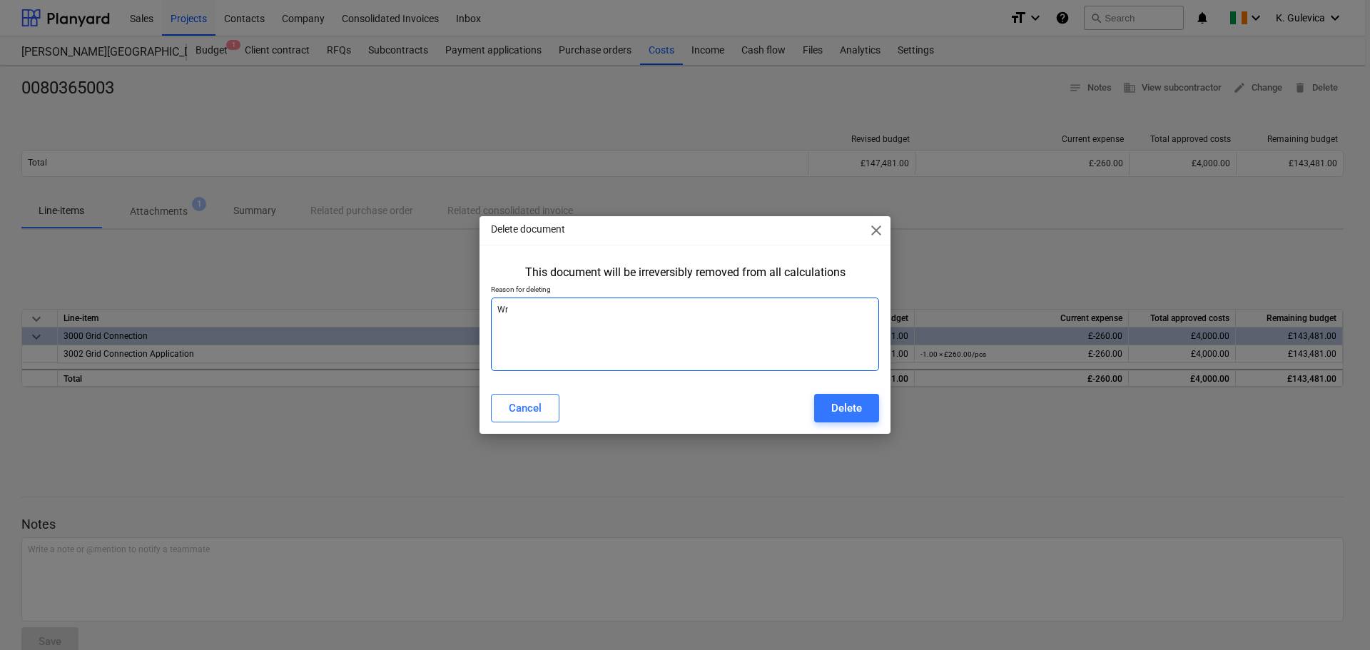
type textarea "x"
type textarea "Wro"
type textarea "x"
type textarea "Wron"
type textarea "x"
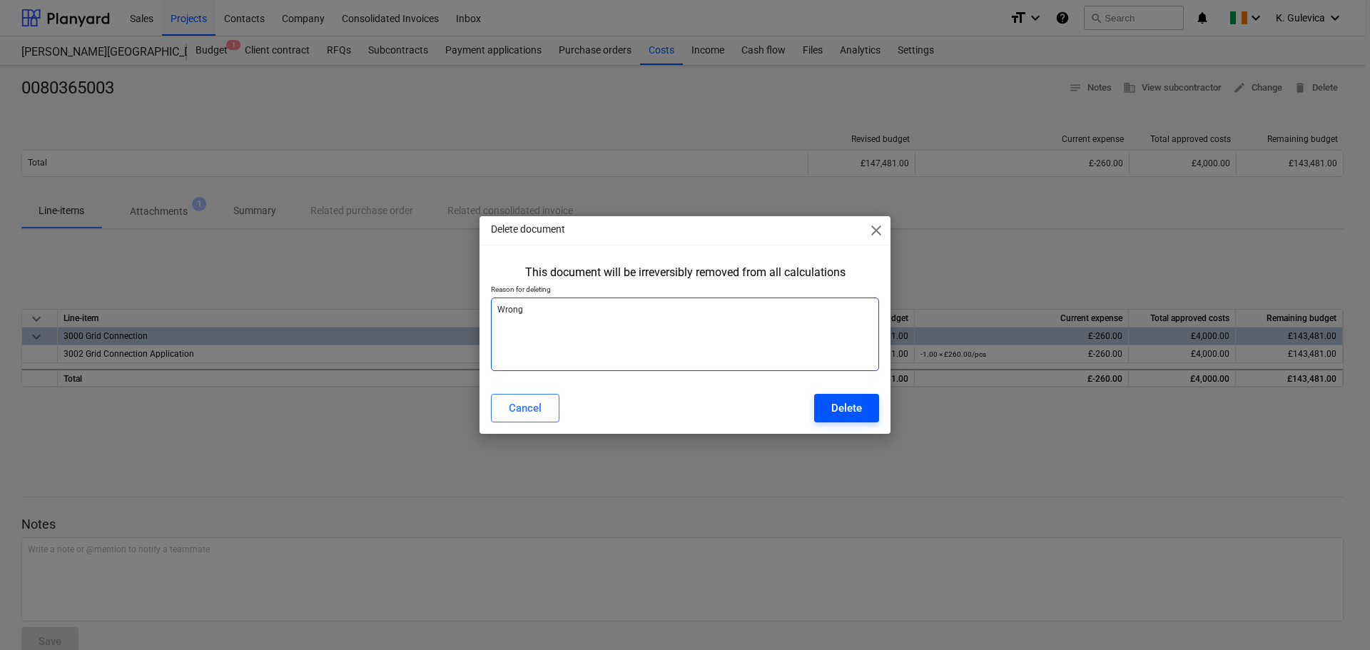
type textarea "Wrong"
click at [849, 408] on div "Delete" at bounding box center [846, 408] width 31 height 19
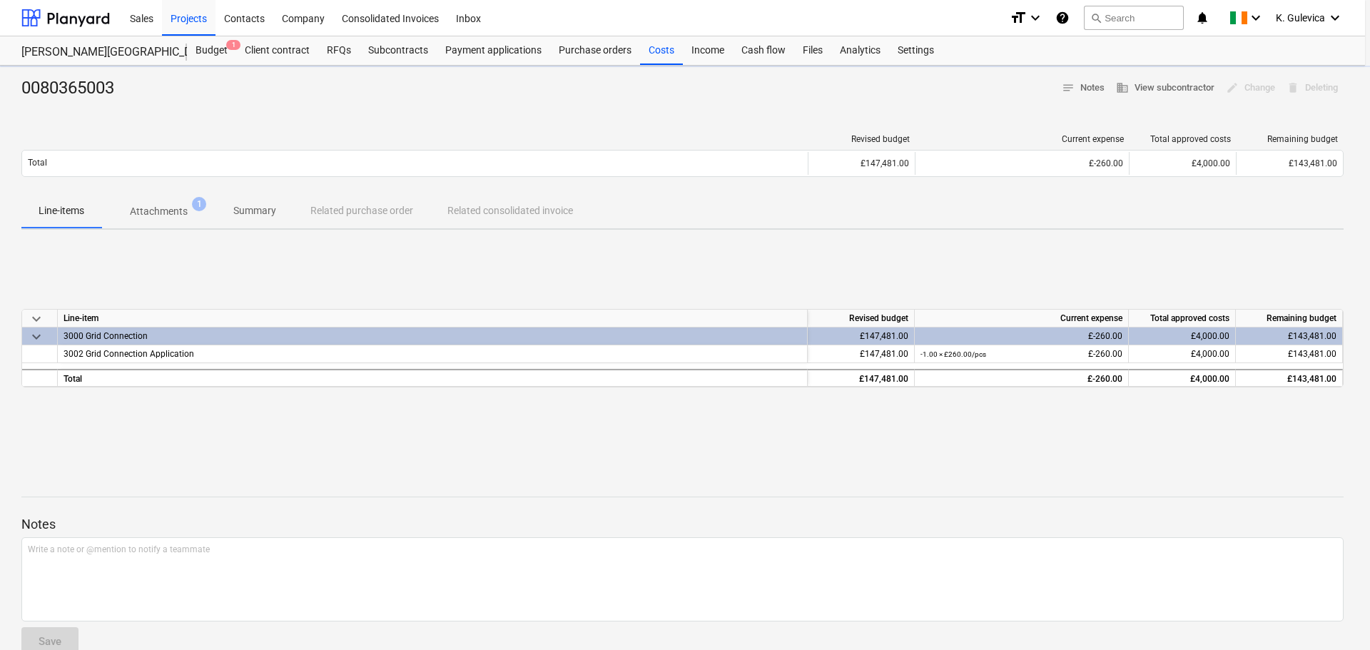
type textarea "x"
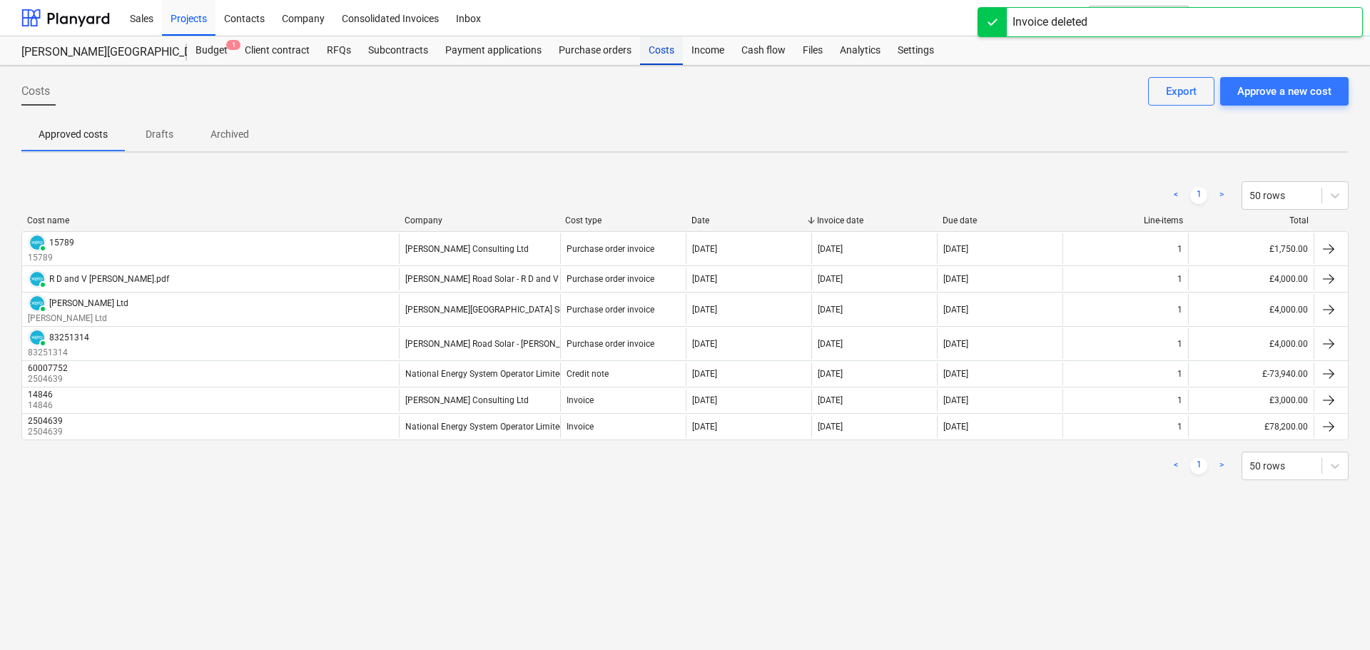
click at [657, 54] on div "Costs" at bounding box center [661, 50] width 43 height 29
click at [1307, 91] on div "Approve a new cost" at bounding box center [1284, 91] width 94 height 19
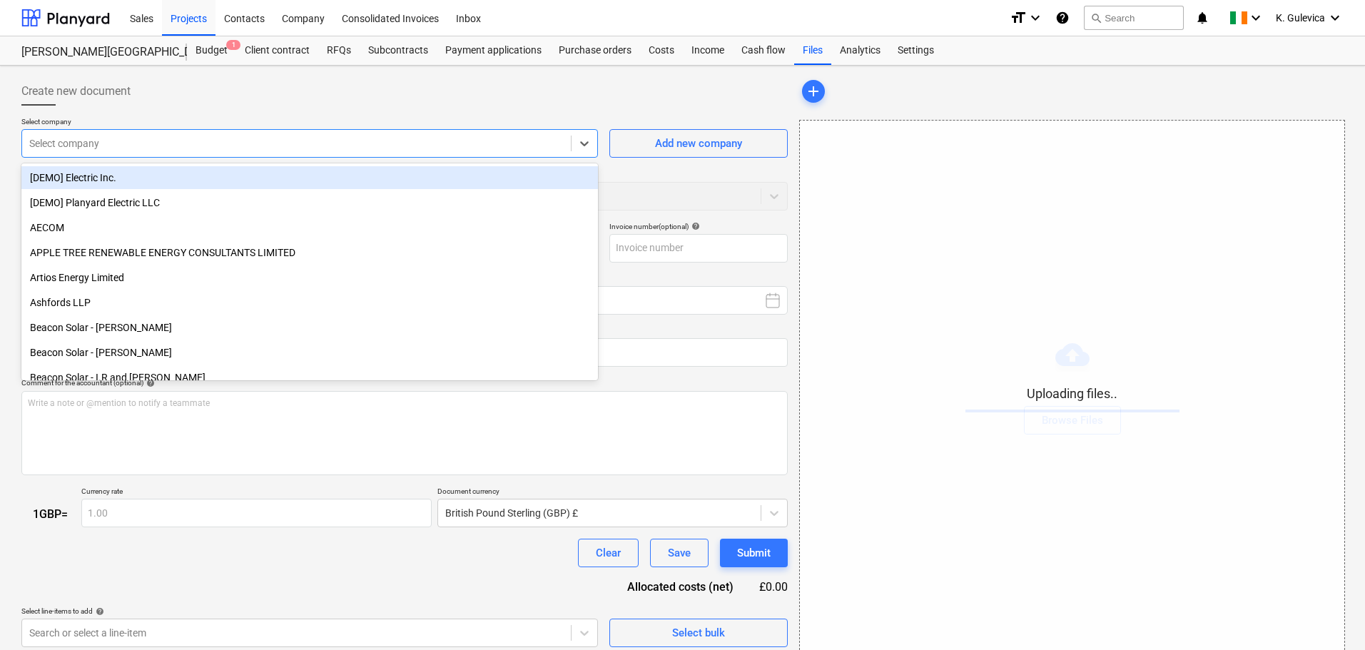
click at [293, 146] on div at bounding box center [296, 143] width 535 height 14
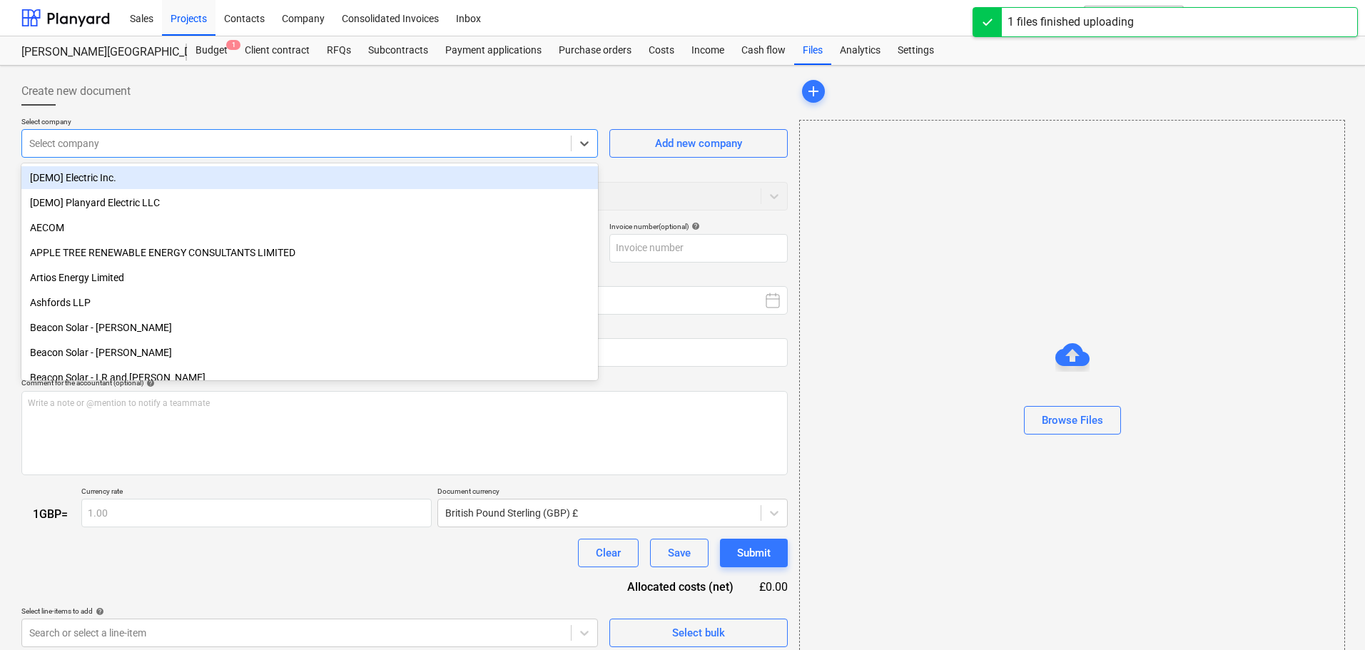
type input "n"
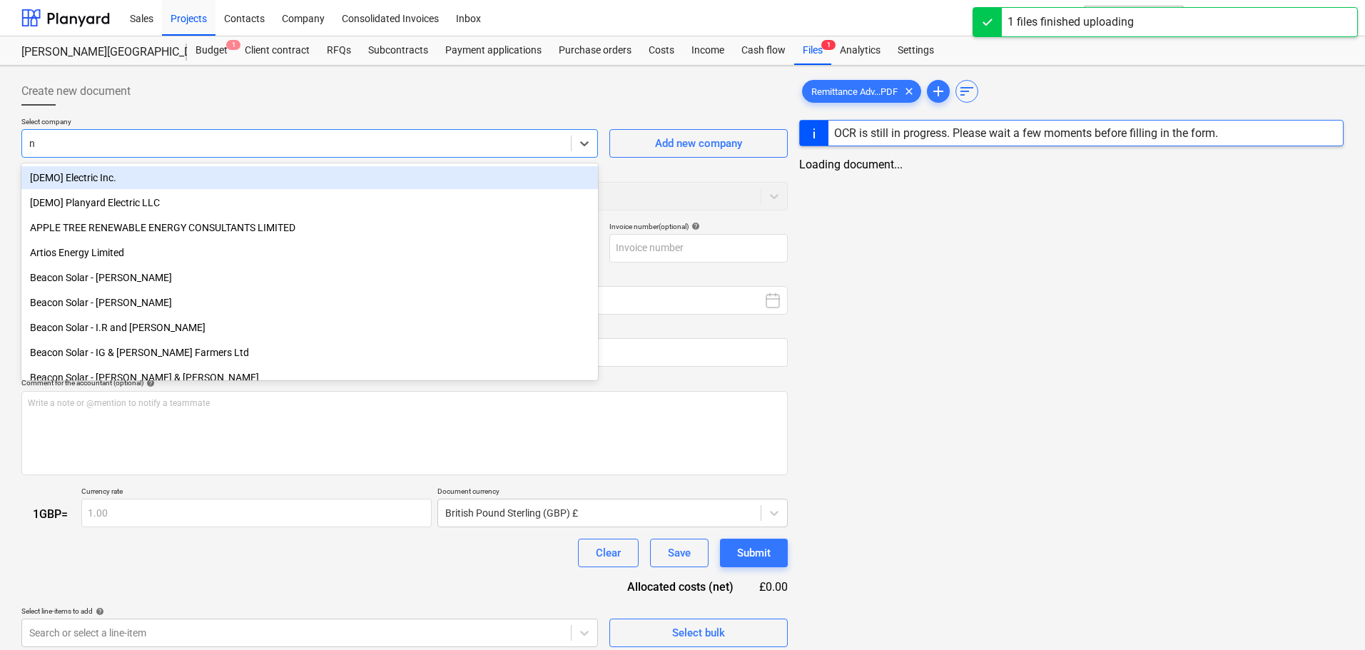
type input "Remittance Advice Notice [DATE].PDF"
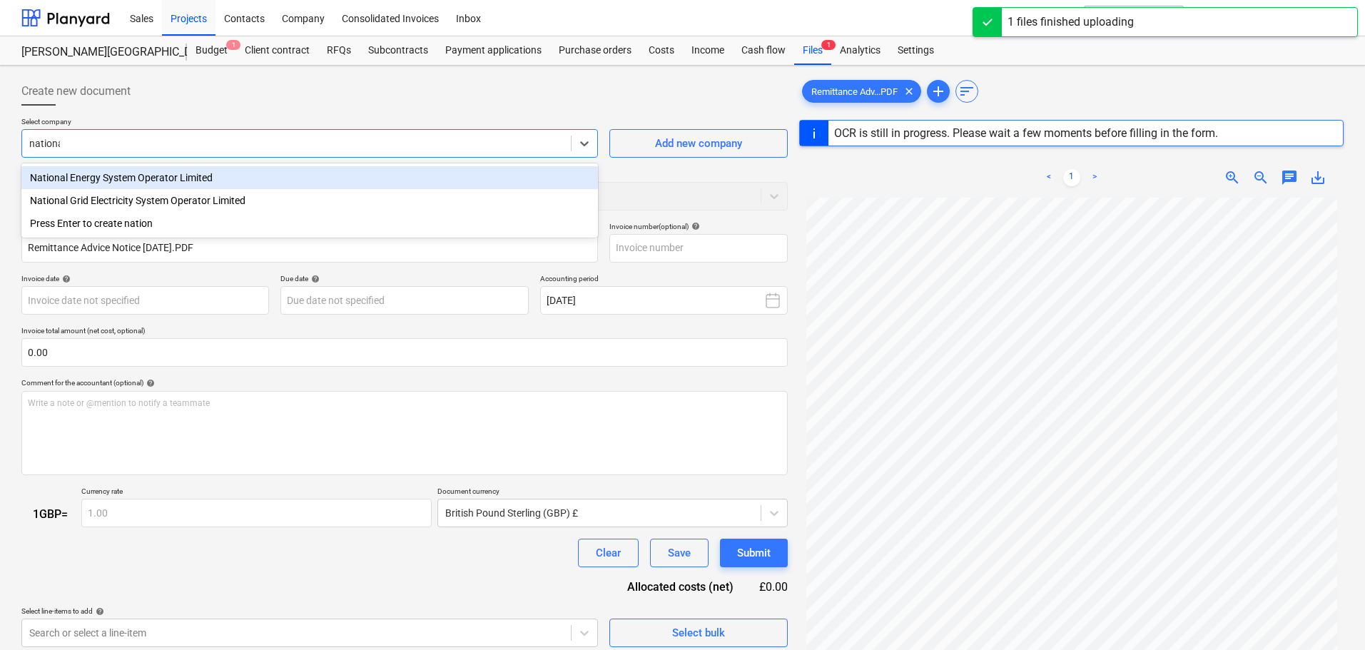
type input "national"
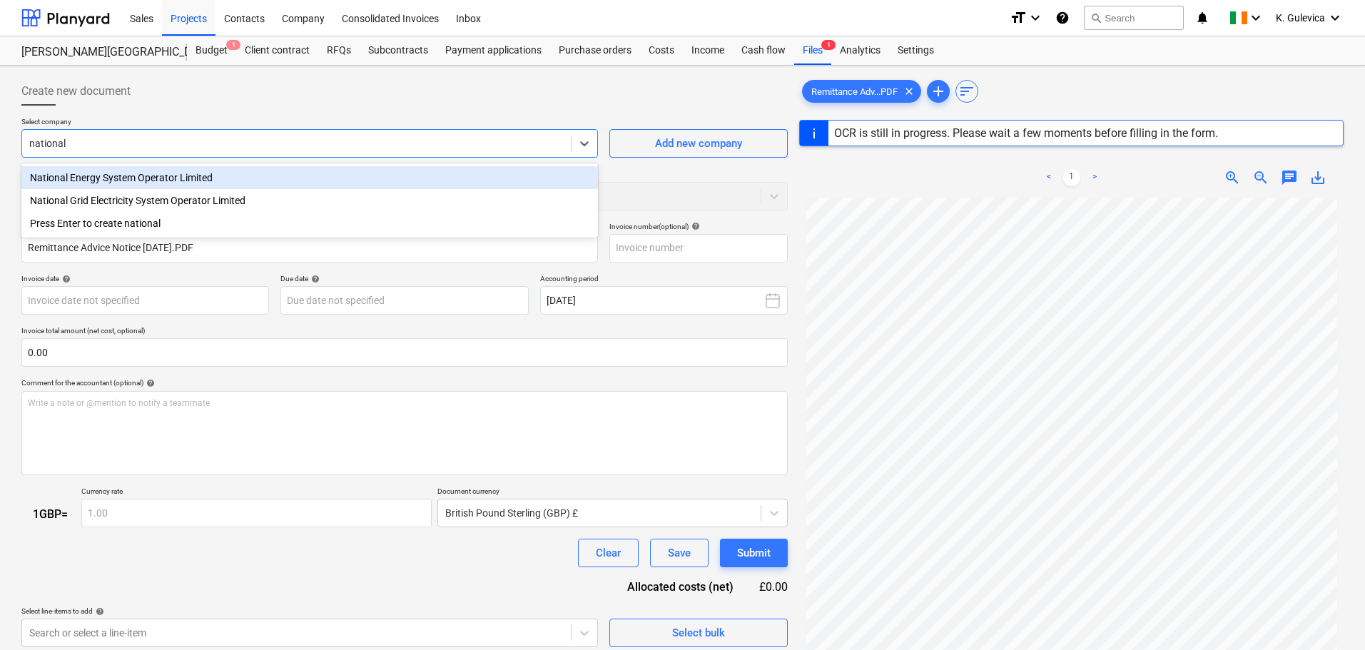
type input "0080365003"
type input "[DATE]"
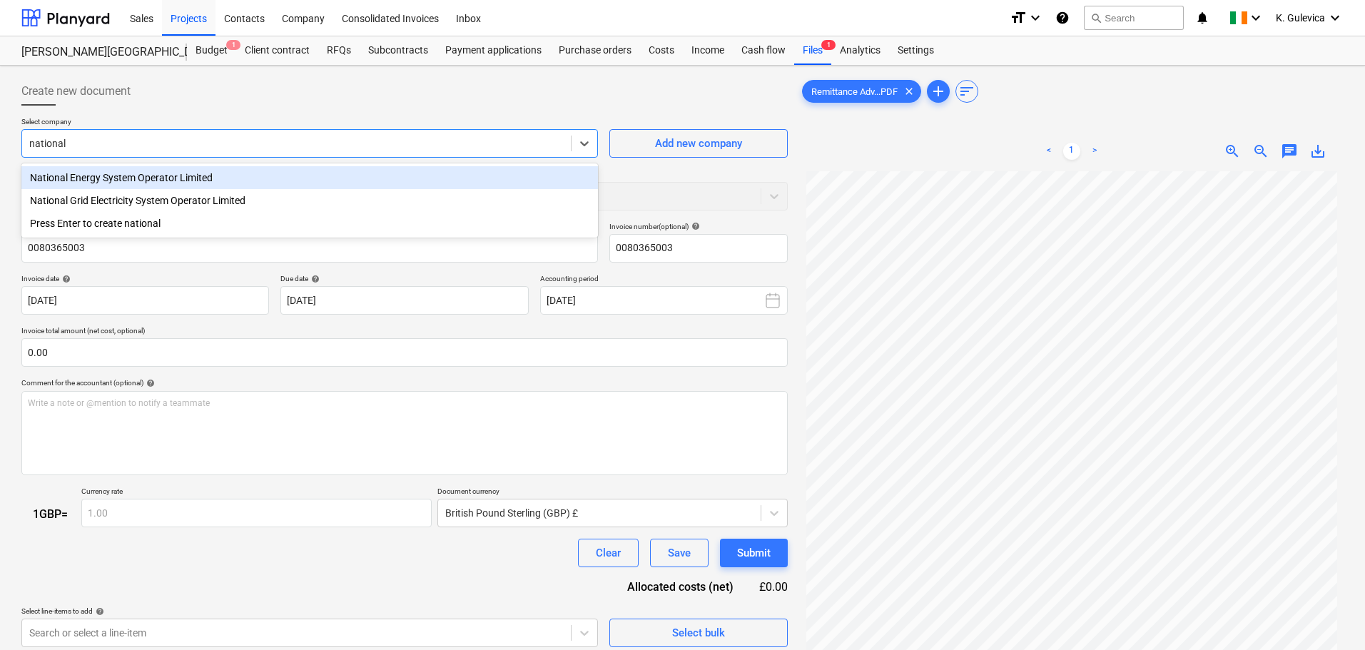
click at [170, 176] on div "National Energy System Operator Limited" at bounding box center [309, 177] width 577 height 23
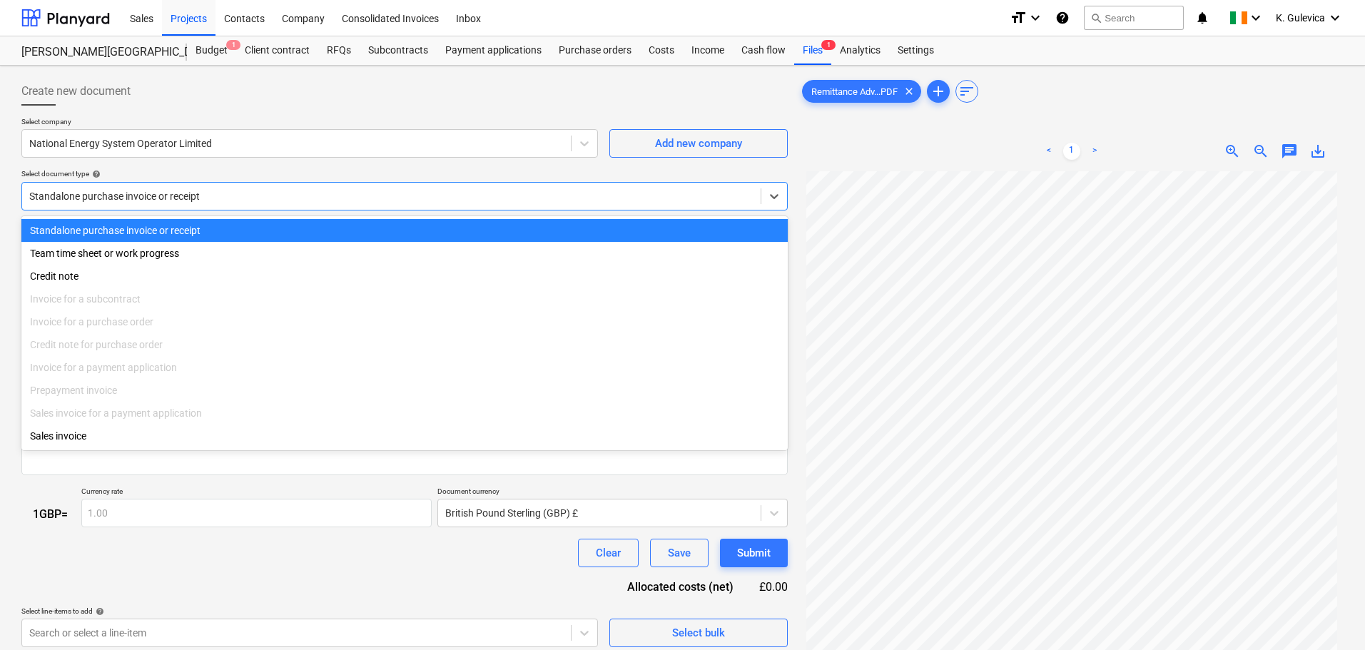
click at [316, 199] on div at bounding box center [391, 196] width 724 height 14
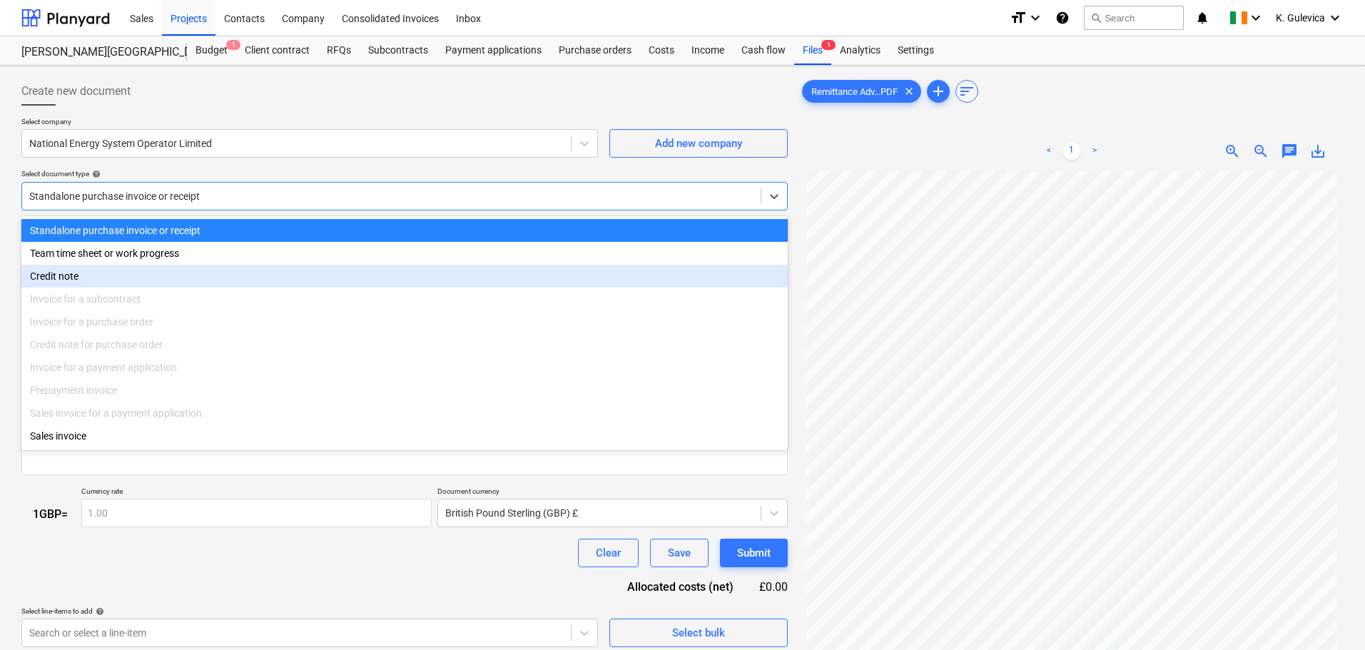
click at [79, 278] on div "Credit note" at bounding box center [404, 276] width 766 height 23
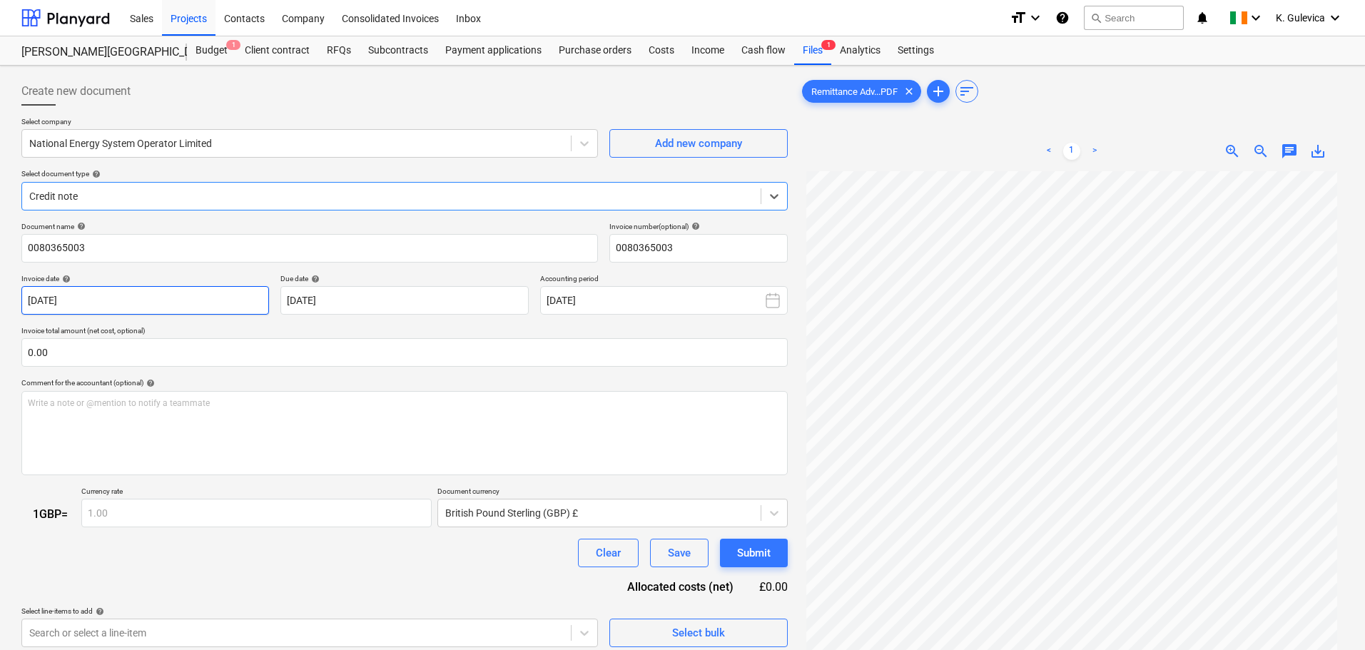
click at [221, 302] on body "Sales Projects Contacts Company Consolidated Invoices Inbox format_size keyboar…" at bounding box center [682, 325] width 1365 height 650
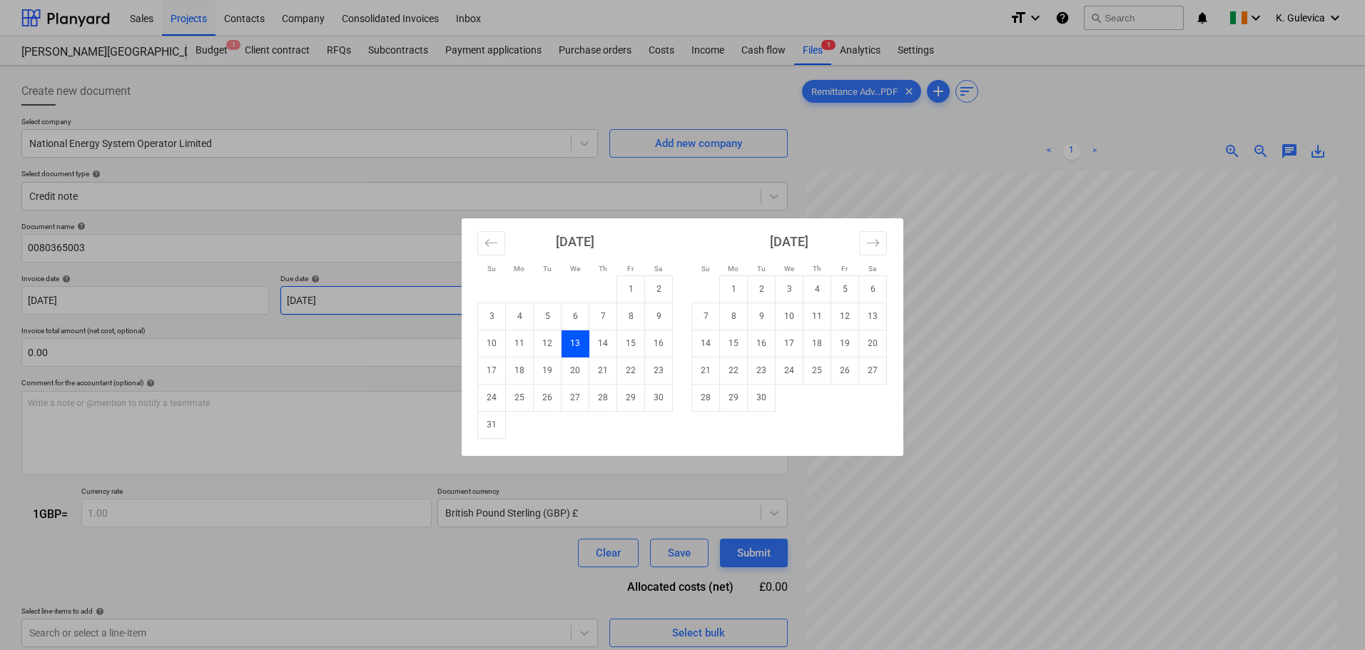
click at [353, 300] on div "Su Mo Tu We Th Fr Sa Su Mo Tu We Th Fr Sa [DATE] 1 2 3 4 5 6 7 8 9 10 11 12 13 …" at bounding box center [682, 325] width 1365 height 650
click at [465, 295] on body "Sales Projects Contacts Company Consolidated Invoices Inbox format_size keyboar…" at bounding box center [682, 325] width 1365 height 650
click at [497, 428] on td "31" at bounding box center [492, 424] width 28 height 27
type input "[DATE]"
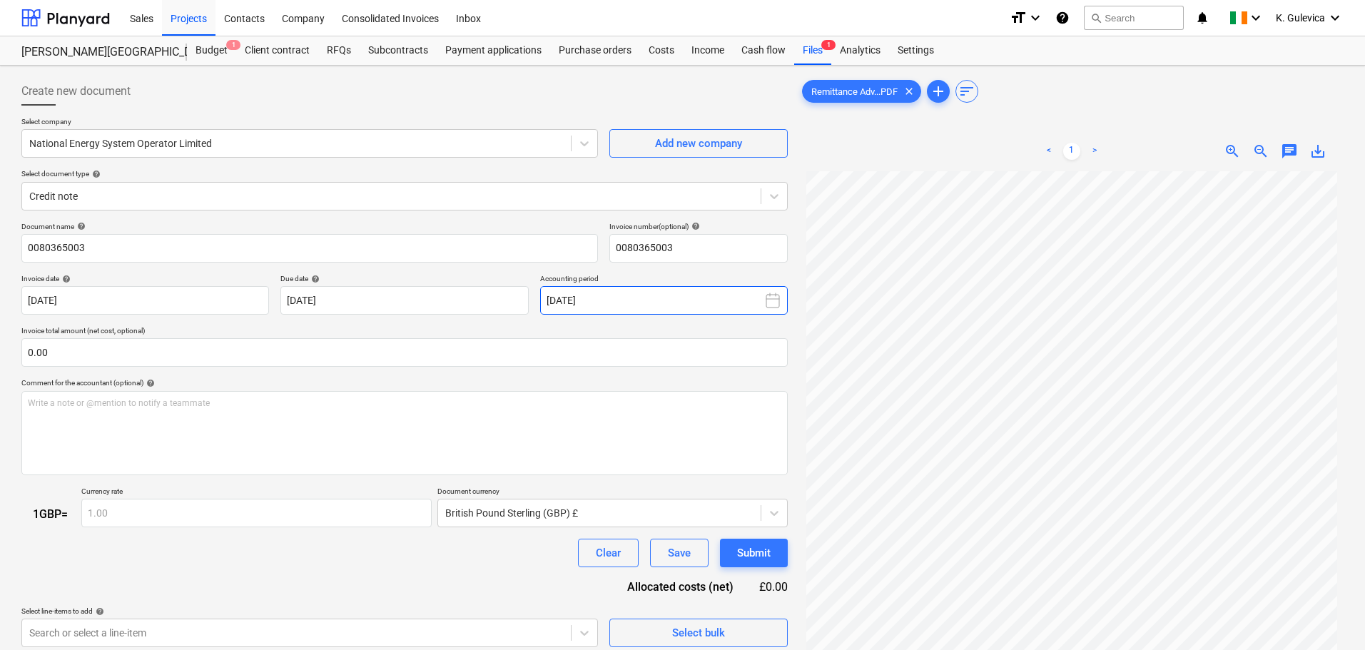
click at [626, 303] on button "[DATE]" at bounding box center [664, 300] width 248 height 29
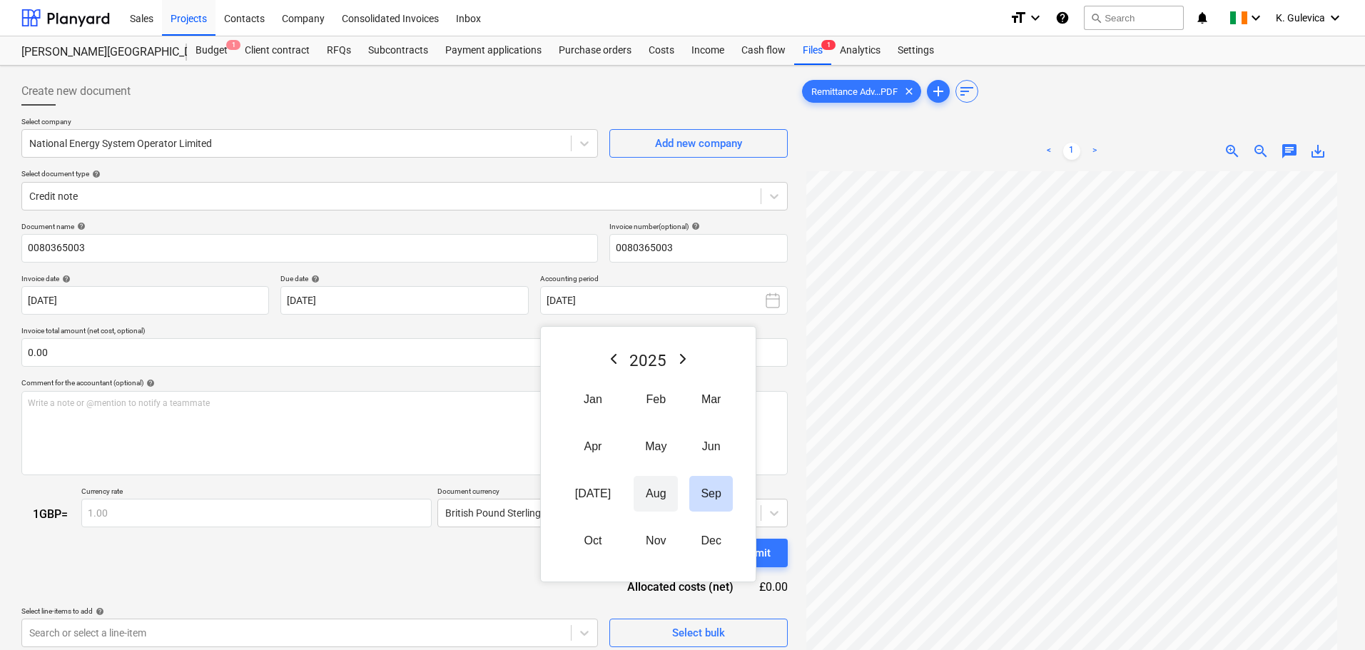
click at [642, 493] on button "Aug" at bounding box center [656, 494] width 44 height 36
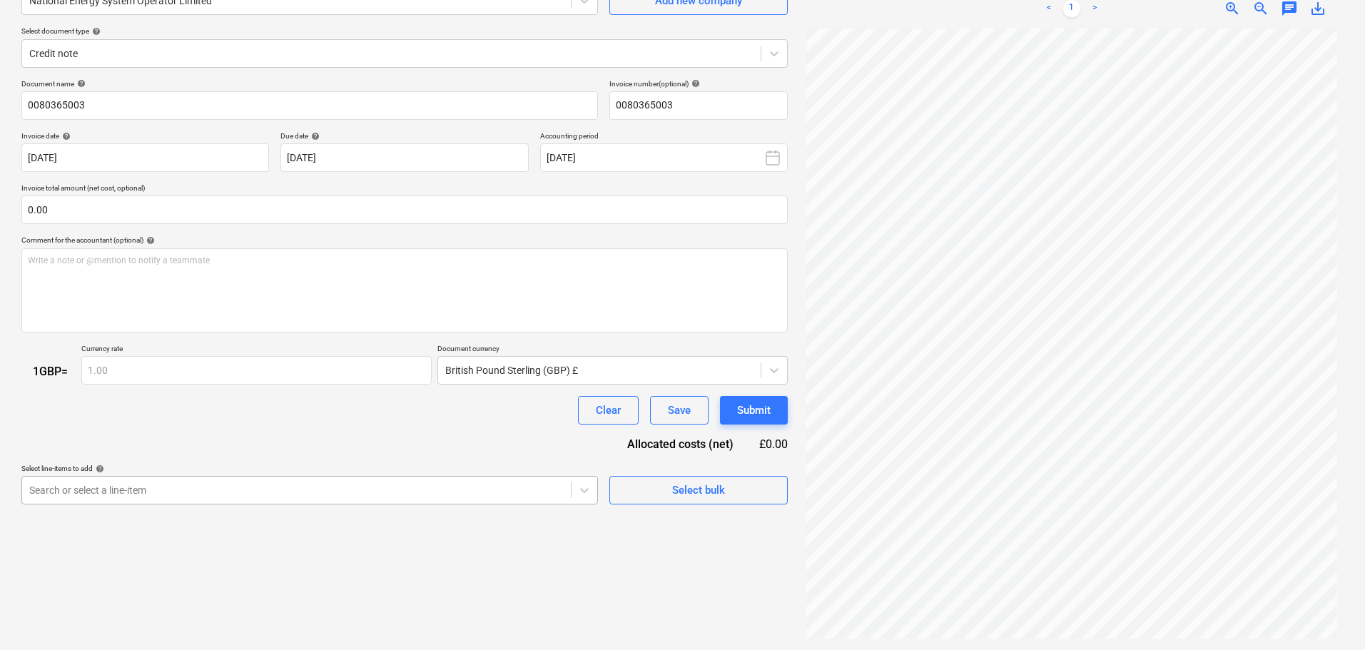
scroll to position [220, 0]
click at [442, 488] on body "Sales Projects Contacts Company Consolidated Invoices Inbox format_size keyboar…" at bounding box center [682, 182] width 1365 height 650
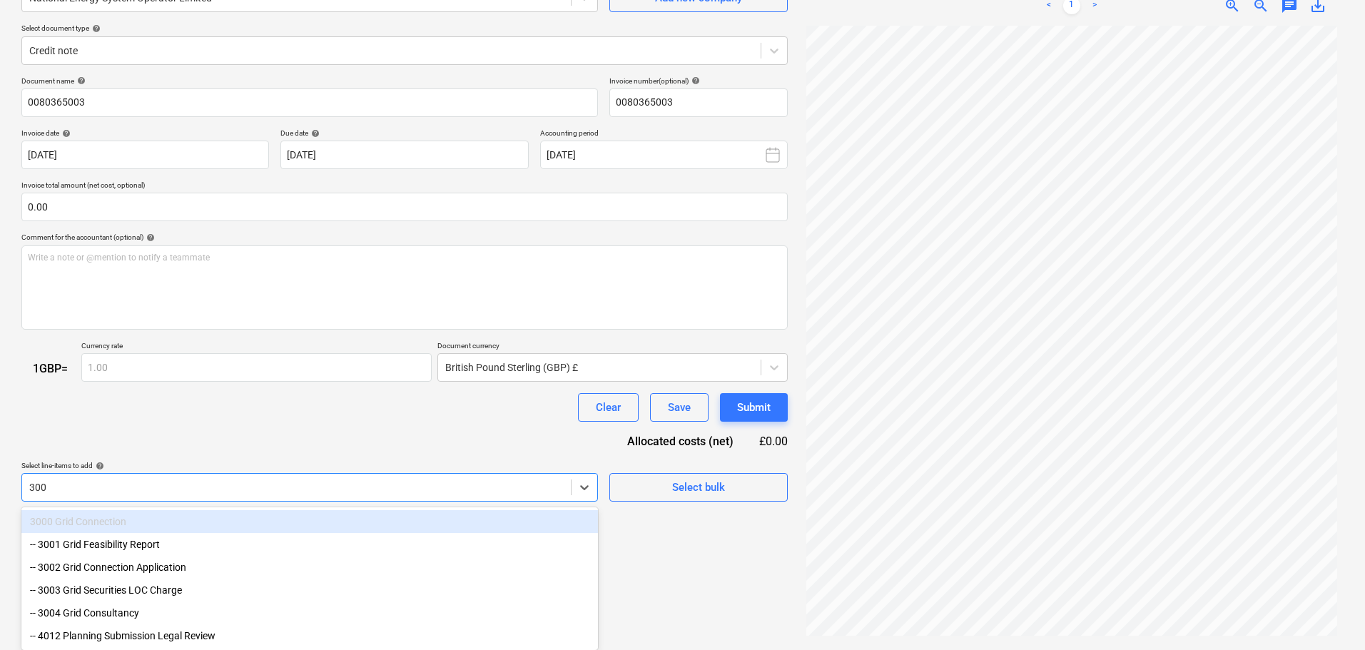
type input "3002"
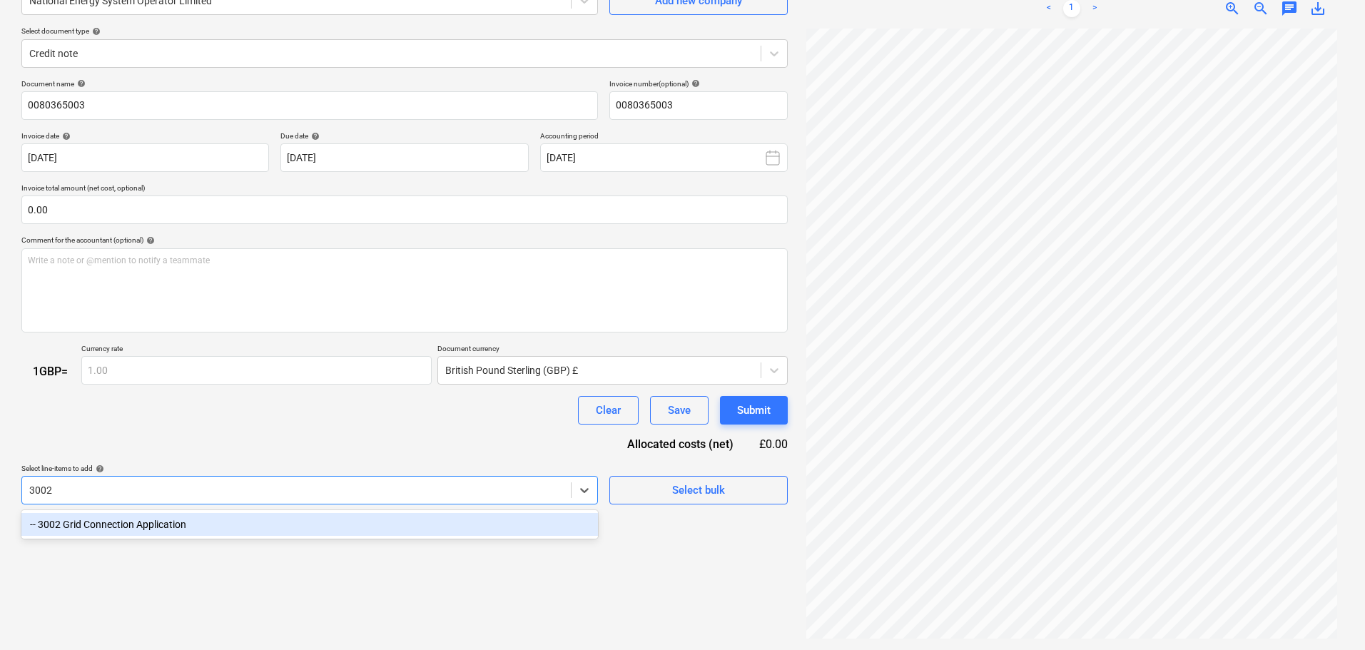
click at [182, 524] on div "-- 3002 Grid Connection Application" at bounding box center [309, 524] width 577 height 23
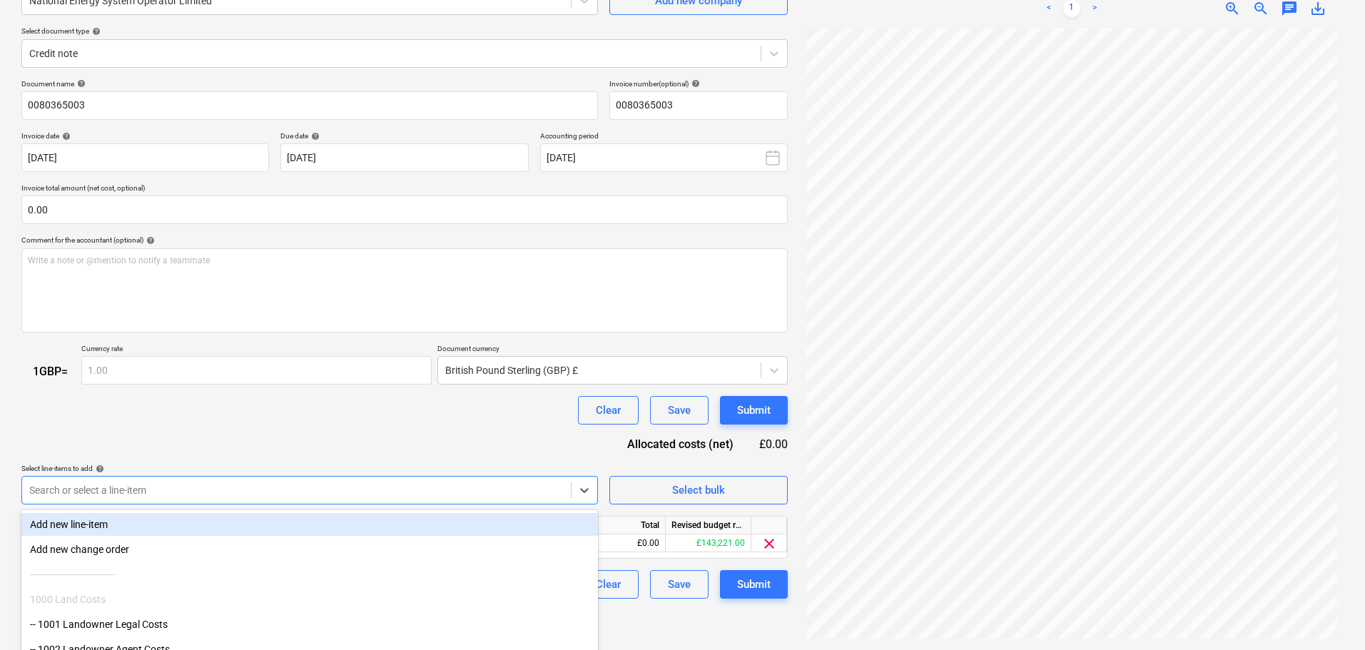
click at [258, 433] on div "Document name help 0080365003 Invoice number (optional) help 0080365003 Invoice…" at bounding box center [404, 339] width 766 height 520
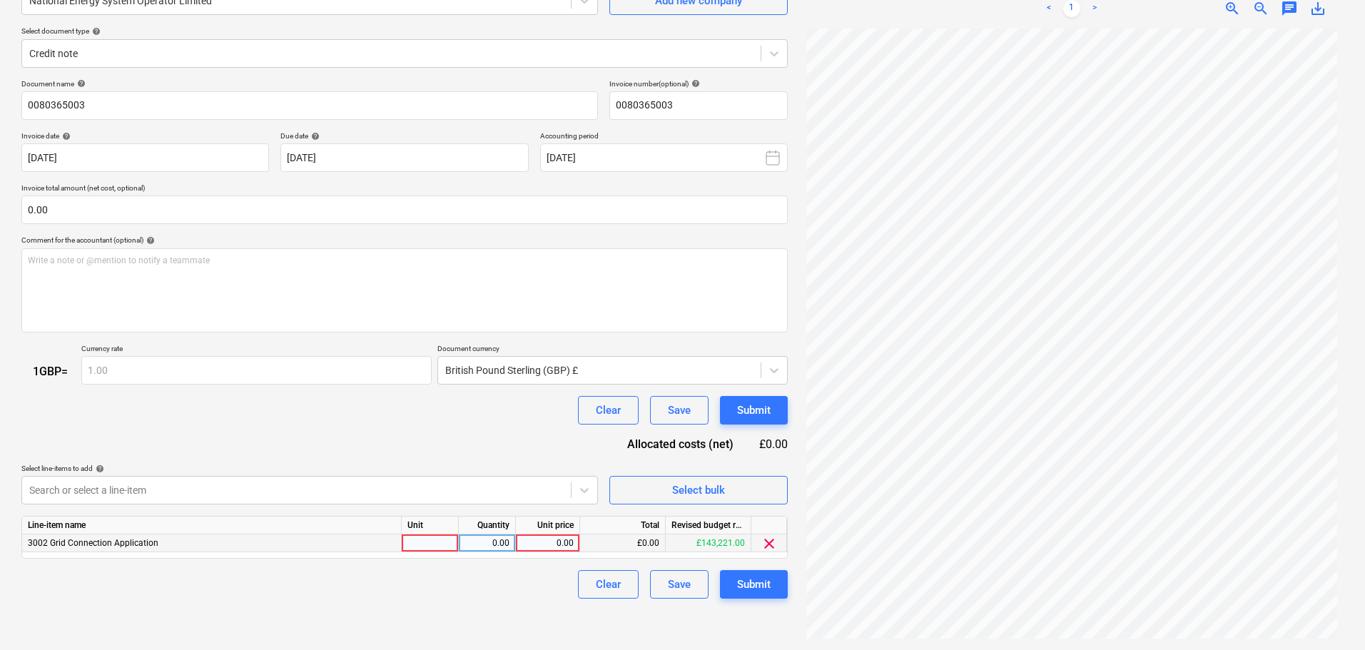
click at [563, 541] on div "0.00" at bounding box center [548, 544] width 52 height 18
type input "260"
click at [769, 589] on div "Submit" at bounding box center [754, 584] width 34 height 19
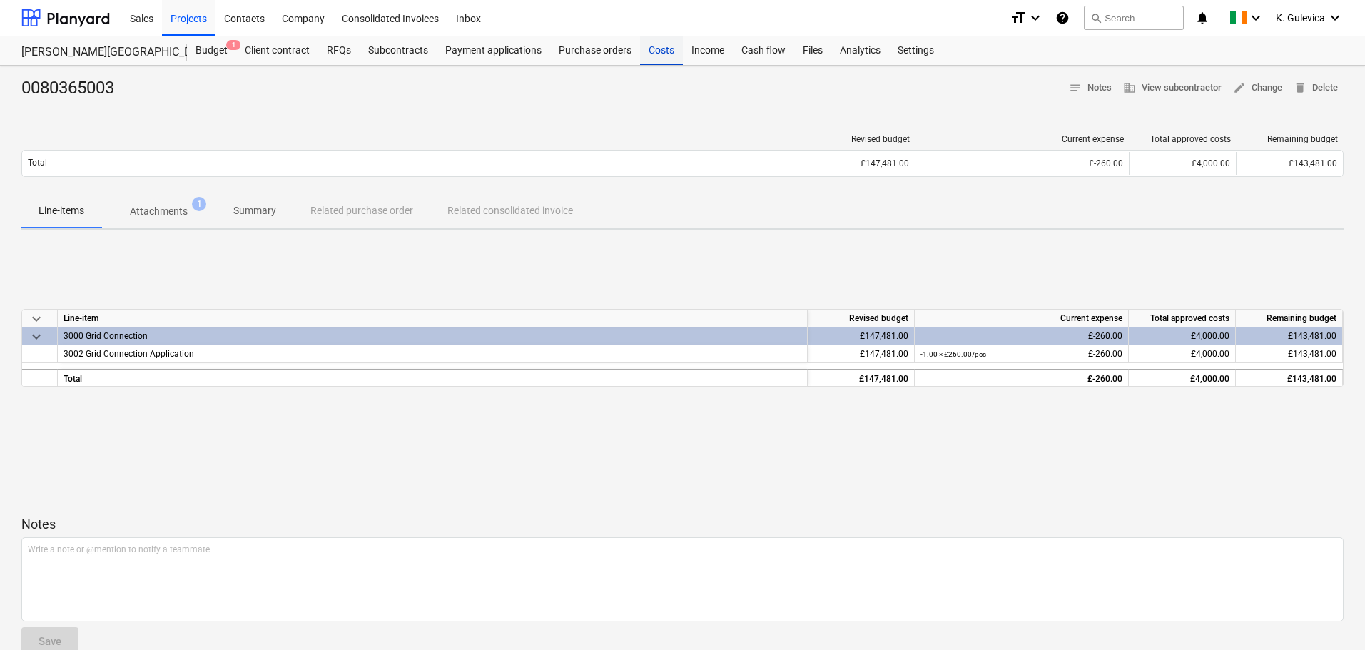
click at [654, 59] on div "Costs" at bounding box center [661, 50] width 43 height 29
